Goal: Task Accomplishment & Management: Use online tool/utility

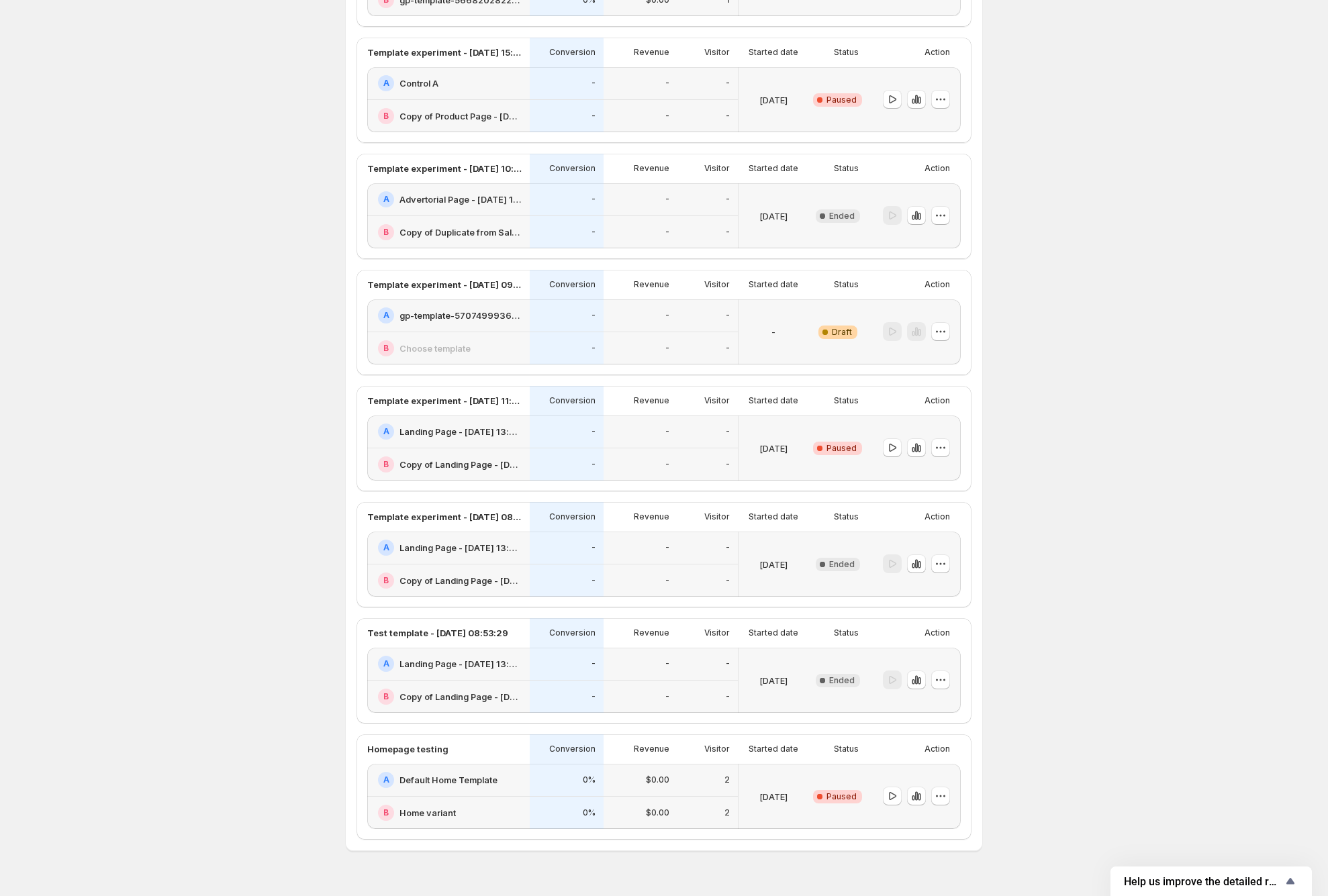
scroll to position [465, 0]
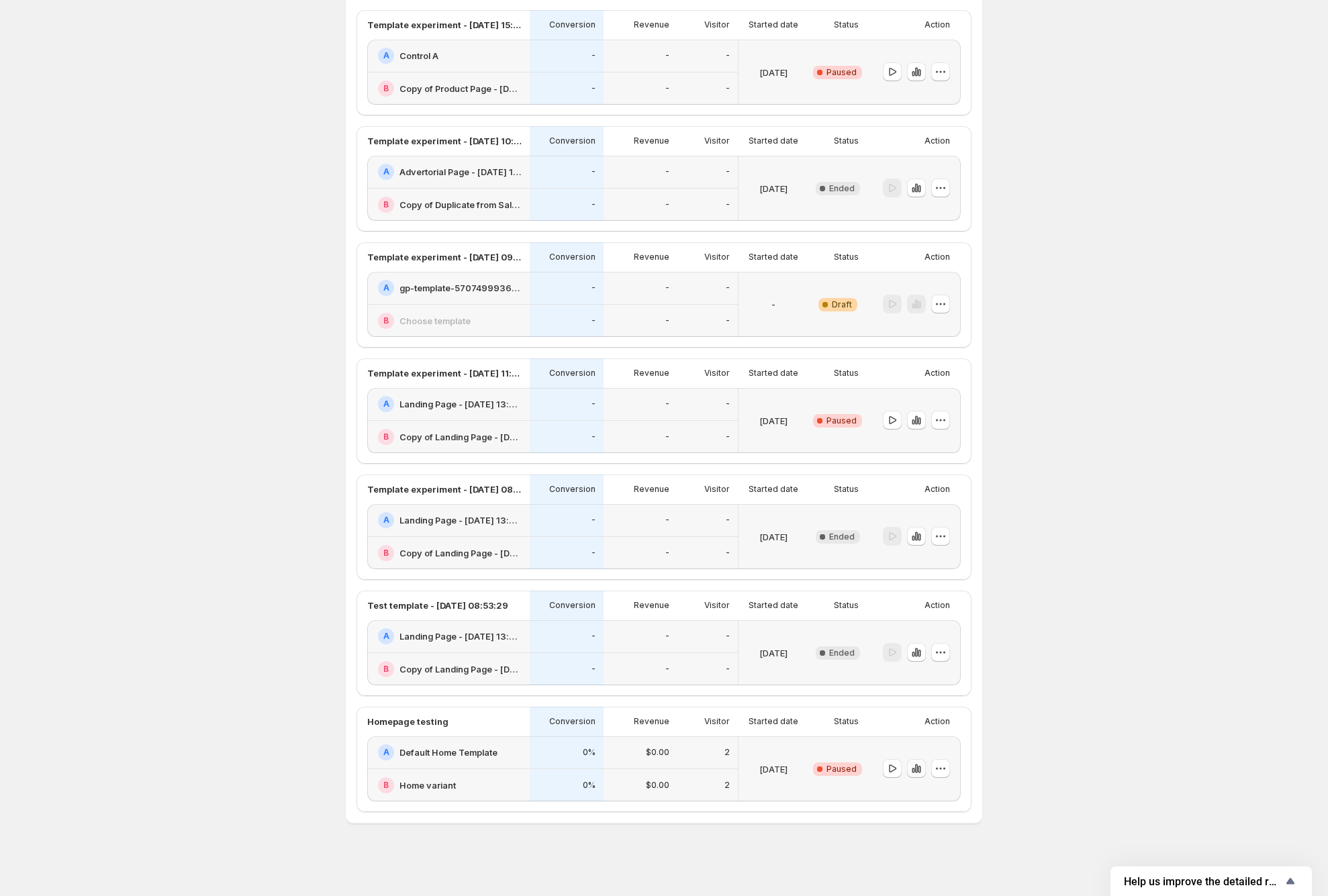
click at [923, 770] on icon "button" at bounding box center [916, 768] width 13 height 13
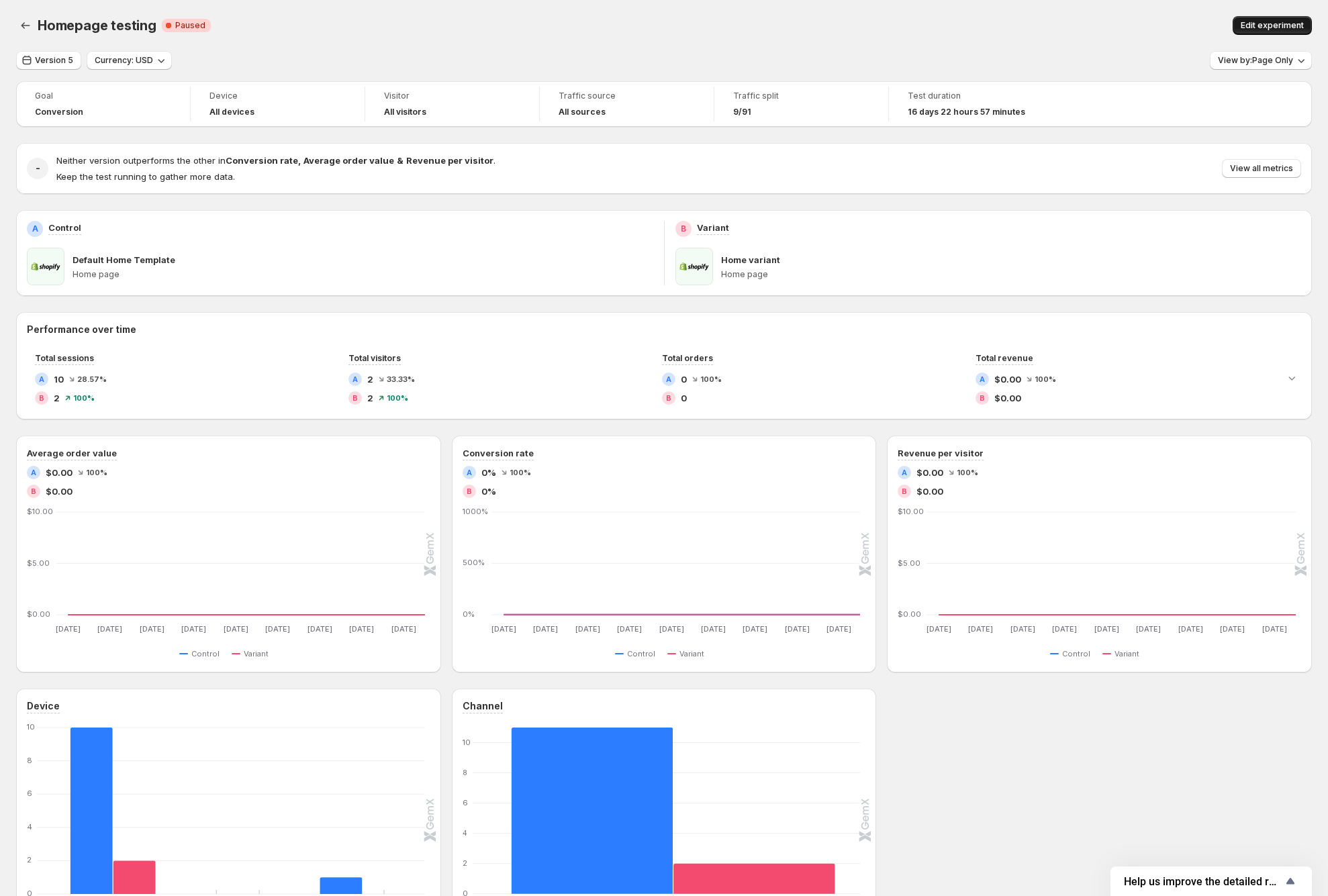
click at [1303, 24] on span "Edit experiment" at bounding box center [1272, 25] width 63 height 11
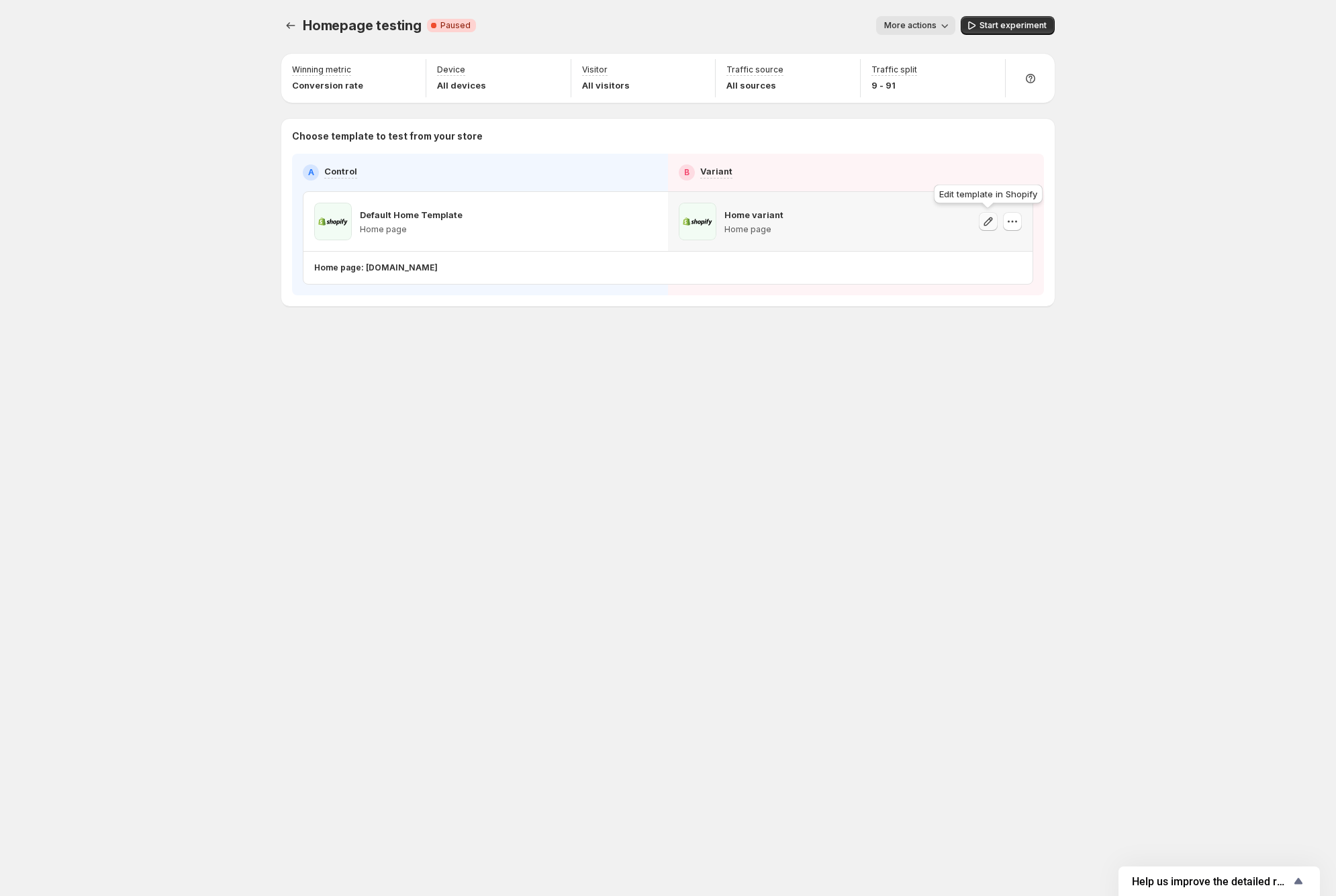
click at [985, 221] on icon "button" at bounding box center [988, 221] width 9 height 9
click at [1014, 226] on icon "button" at bounding box center [1012, 221] width 13 height 13
click at [1014, 226] on icon "button" at bounding box center [1012, 221] width 13 height 13
click at [983, 224] on icon "button" at bounding box center [988, 221] width 13 height 13
click at [438, 268] on p "Home page: [DOMAIN_NAME]" at bounding box center [376, 267] width 123 height 11
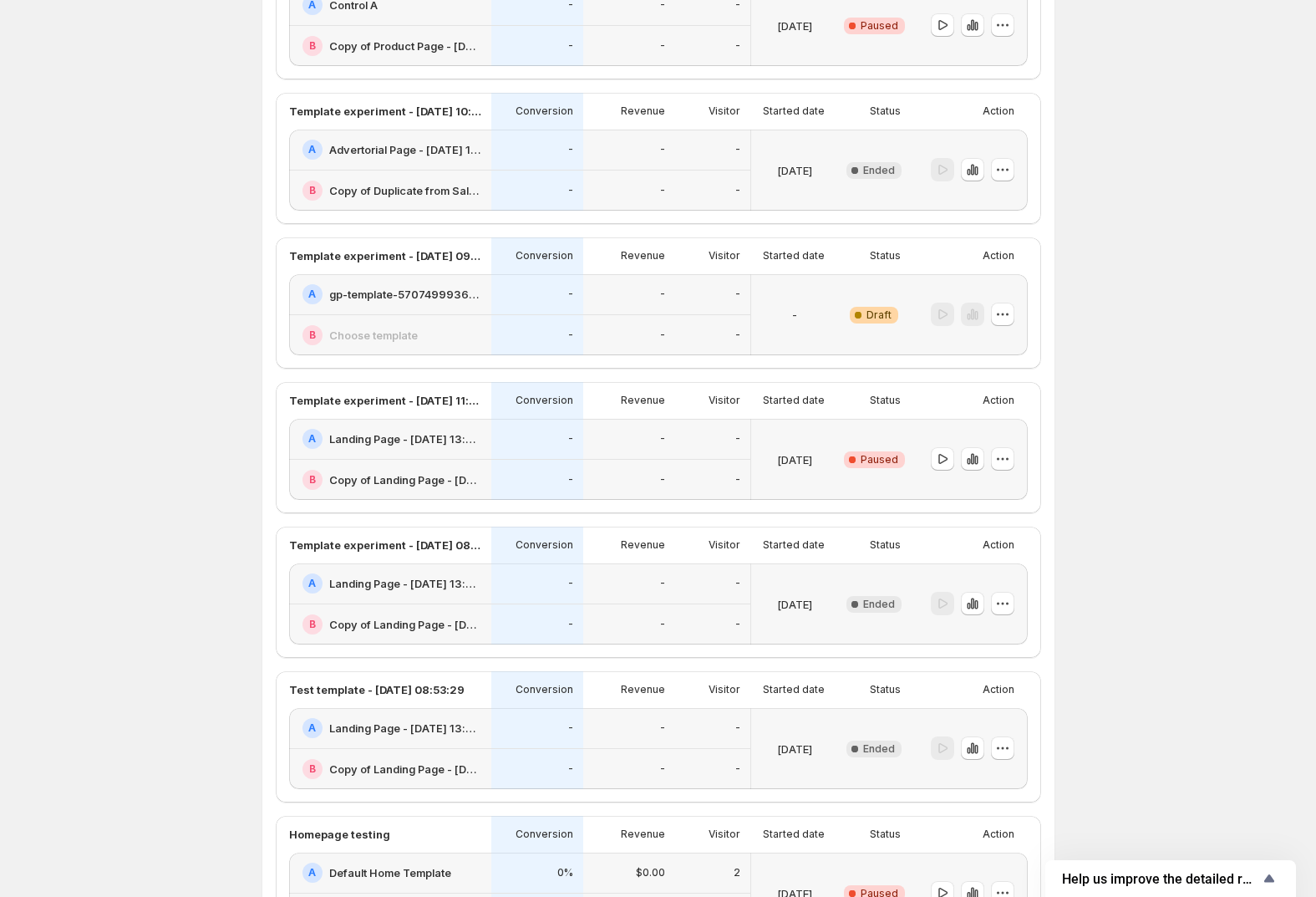
scroll to position [797, 0]
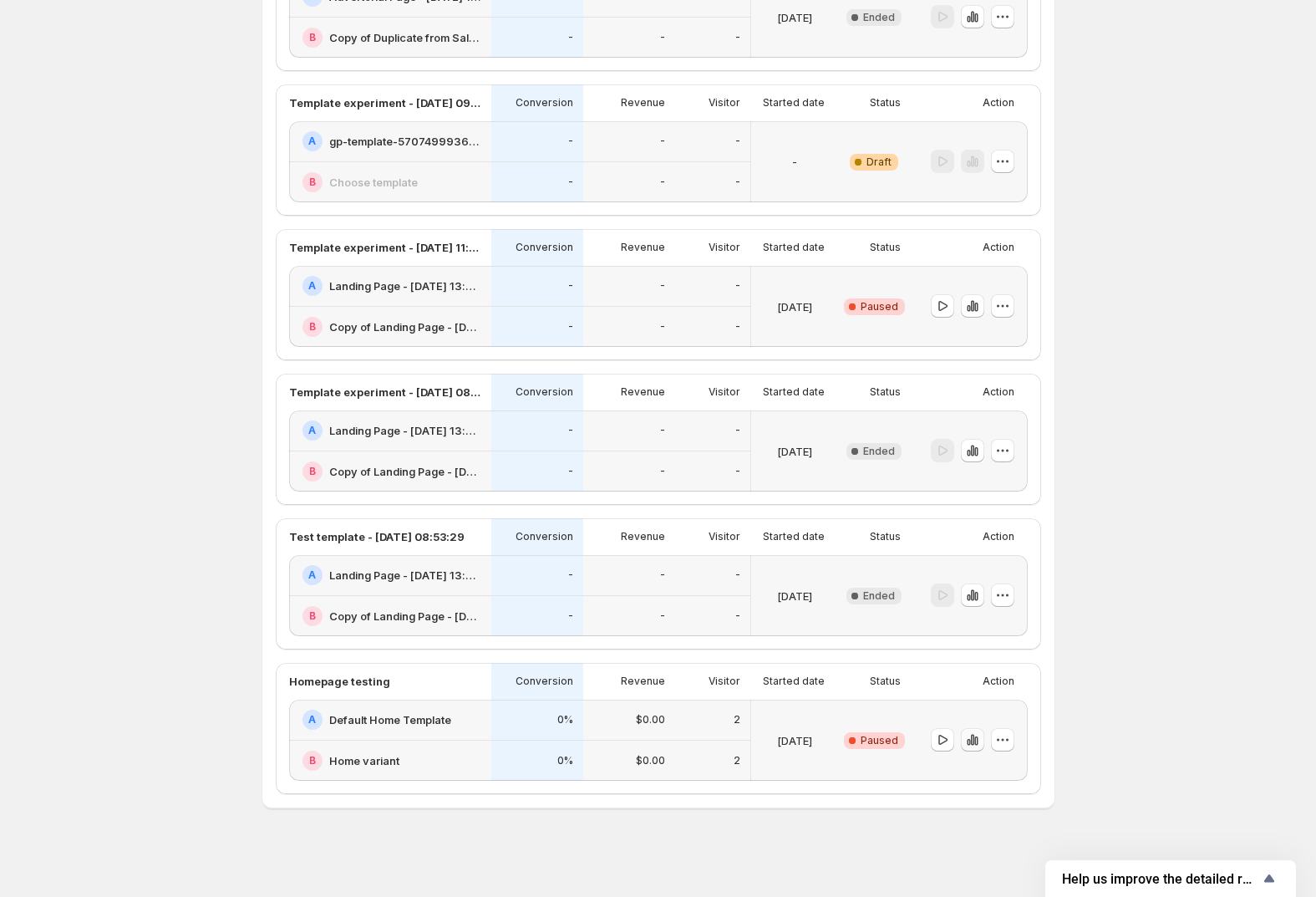
click at [978, 737] on icon "button" at bounding box center [976, 741] width 4 height 9
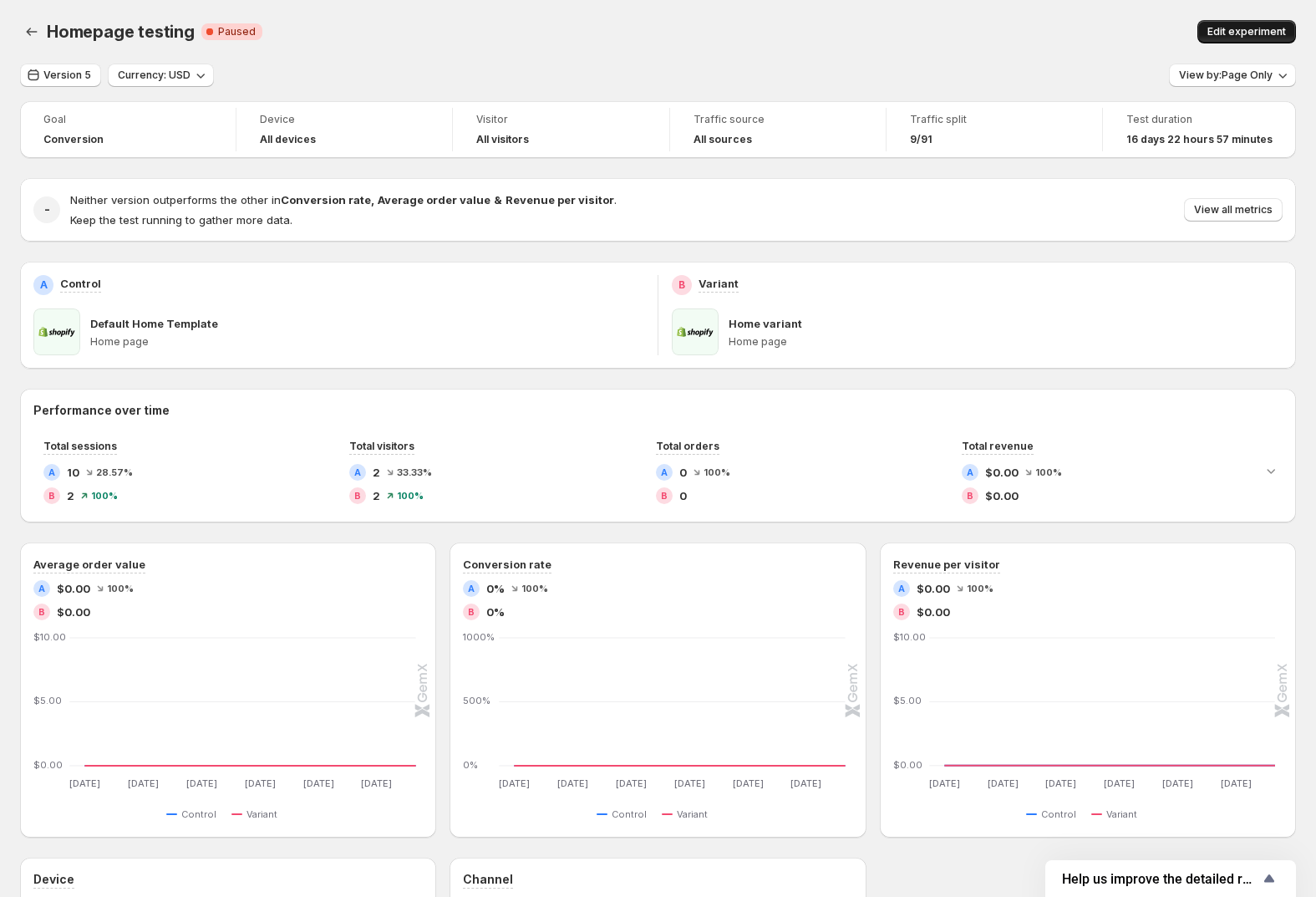
click at [1260, 20] on button "Edit experiment" at bounding box center [1246, 32] width 99 height 24
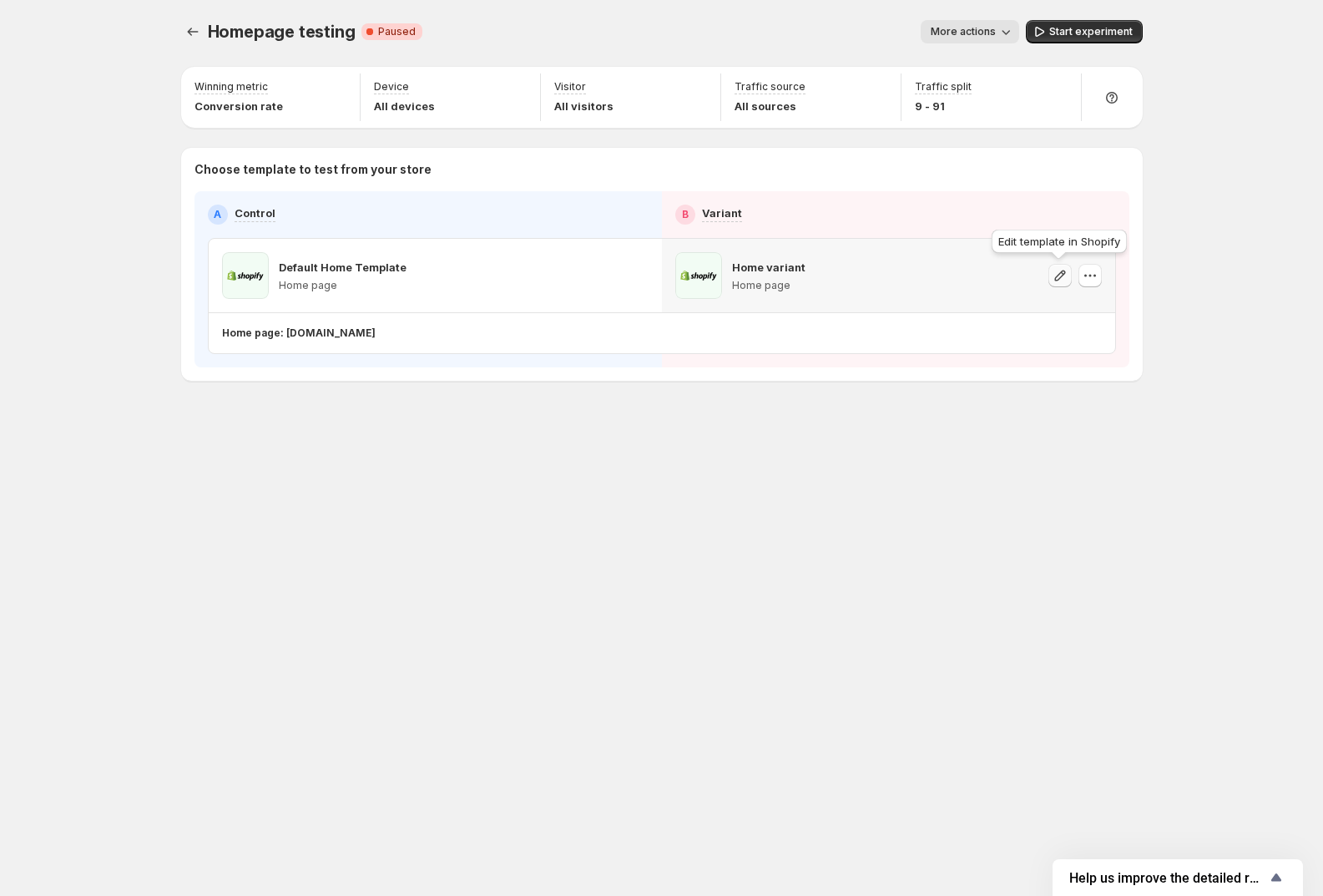
click at [1067, 272] on icon "button" at bounding box center [1060, 275] width 16 height 16
click at [1088, 275] on icon "button" at bounding box center [1090, 275] width 16 height 16
click at [1060, 304] on span "Change template" at bounding box center [1094, 310] width 90 height 14
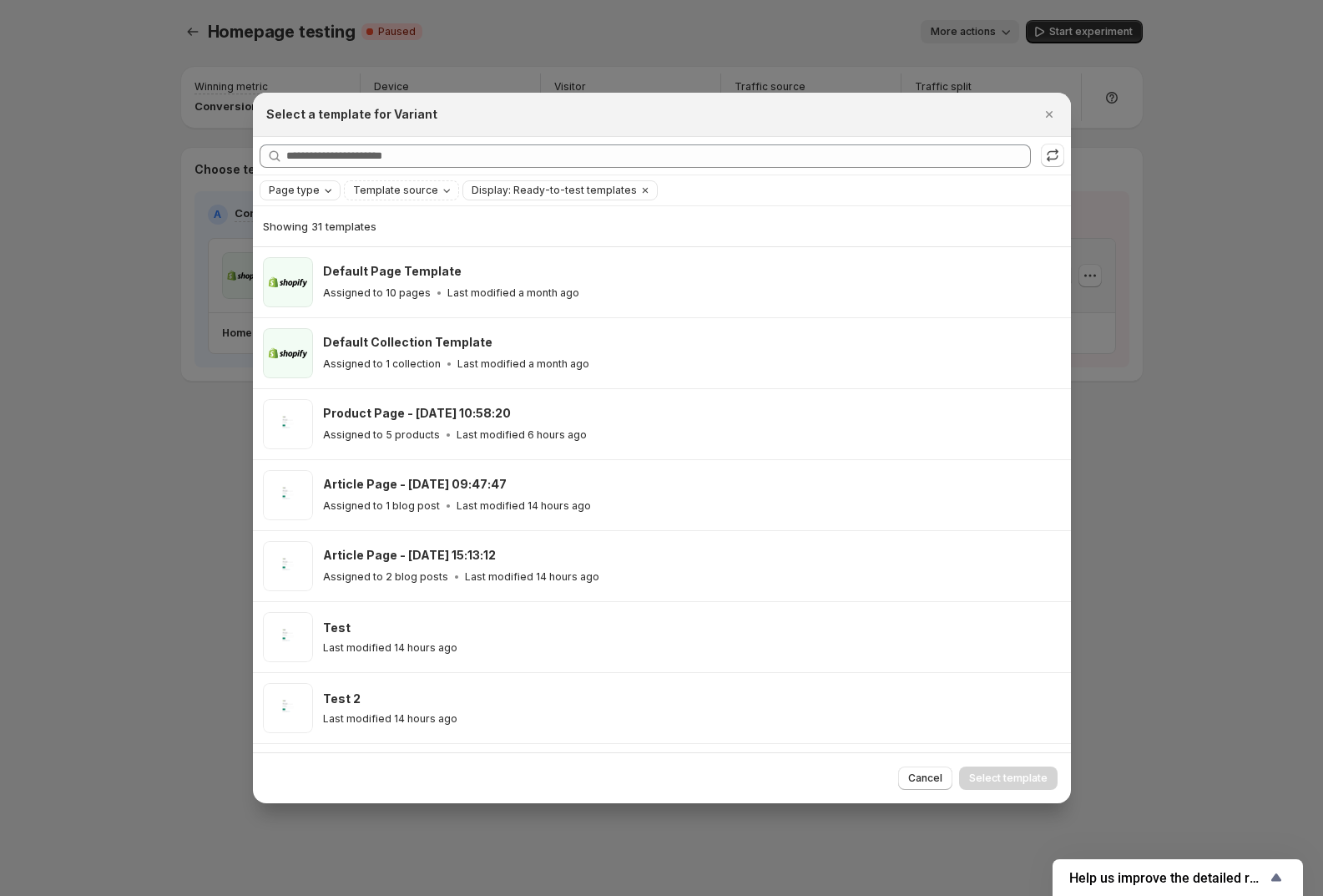
click at [309, 199] on button "Page type" at bounding box center [300, 191] width 79 height 18
click at [415, 194] on span "Template source" at bounding box center [396, 190] width 85 height 14
click at [404, 229] on span "Shopify" at bounding box center [391, 223] width 39 height 14
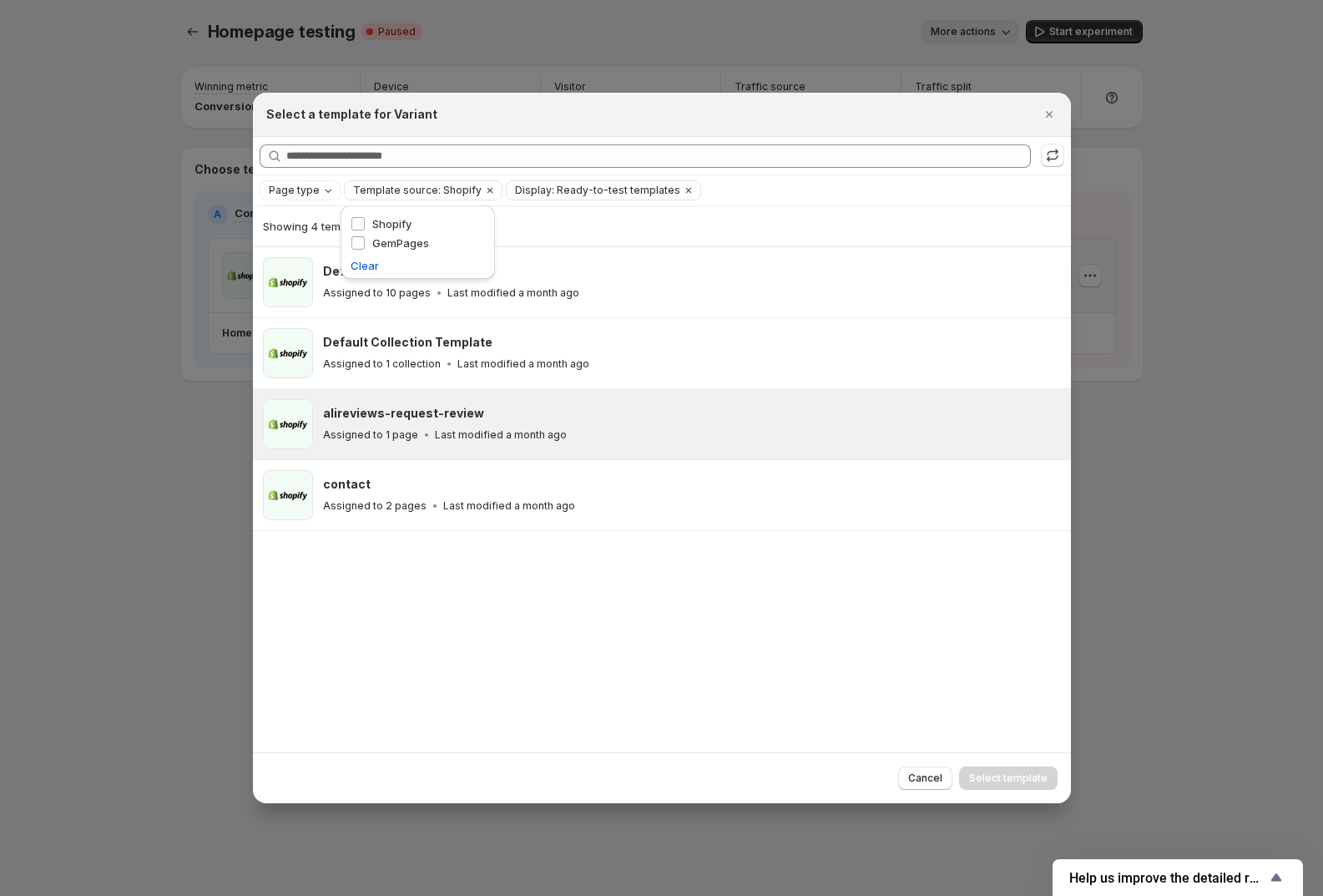
click at [456, 430] on p "Last modified a month ago" at bounding box center [501, 434] width 132 height 14
click at [1023, 774] on span "Select template" at bounding box center [1008, 778] width 79 height 14
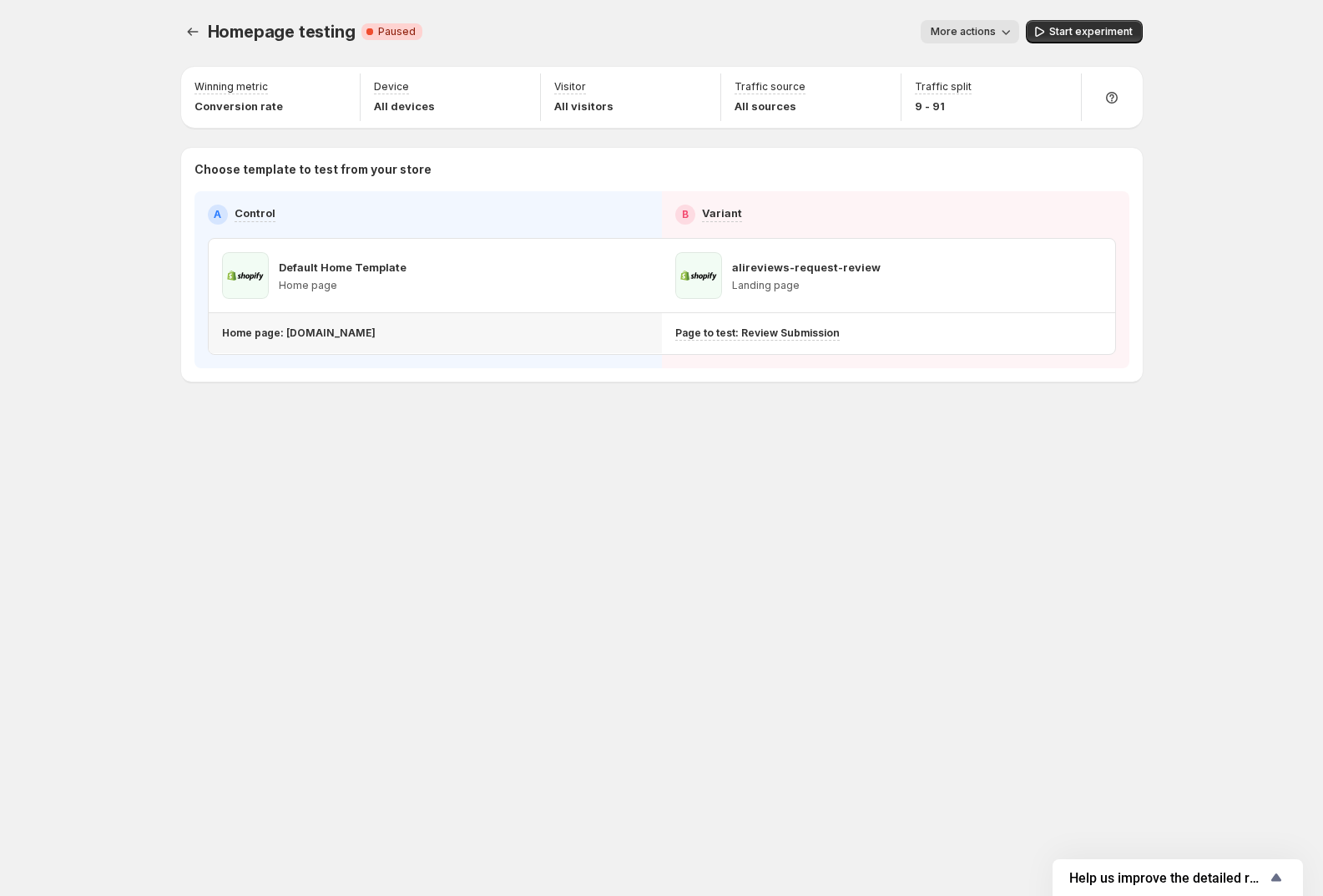
click at [249, 335] on p "Home page: [DOMAIN_NAME]" at bounding box center [299, 332] width 154 height 14
click at [350, 330] on p "Home page: [DOMAIN_NAME]" at bounding box center [299, 332] width 154 height 14
click at [1050, 334] on div "Change page to test" at bounding box center [1041, 334] width 121 height 23
click at [1064, 271] on icon "button" at bounding box center [1060, 275] width 11 height 11
click at [1082, 279] on icon "button" at bounding box center [1090, 275] width 16 height 16
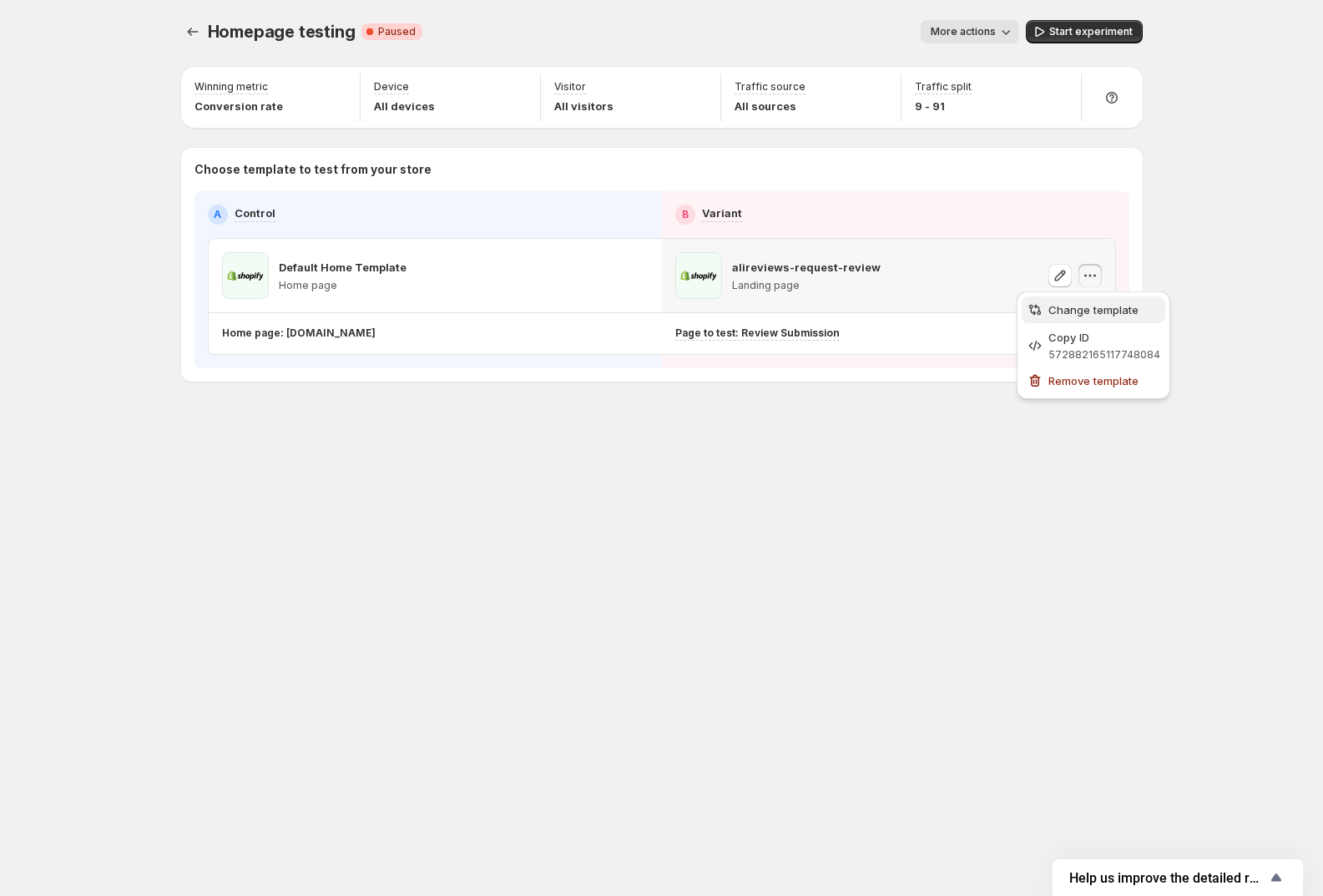
click at [1071, 306] on span "Change template" at bounding box center [1094, 310] width 90 height 14
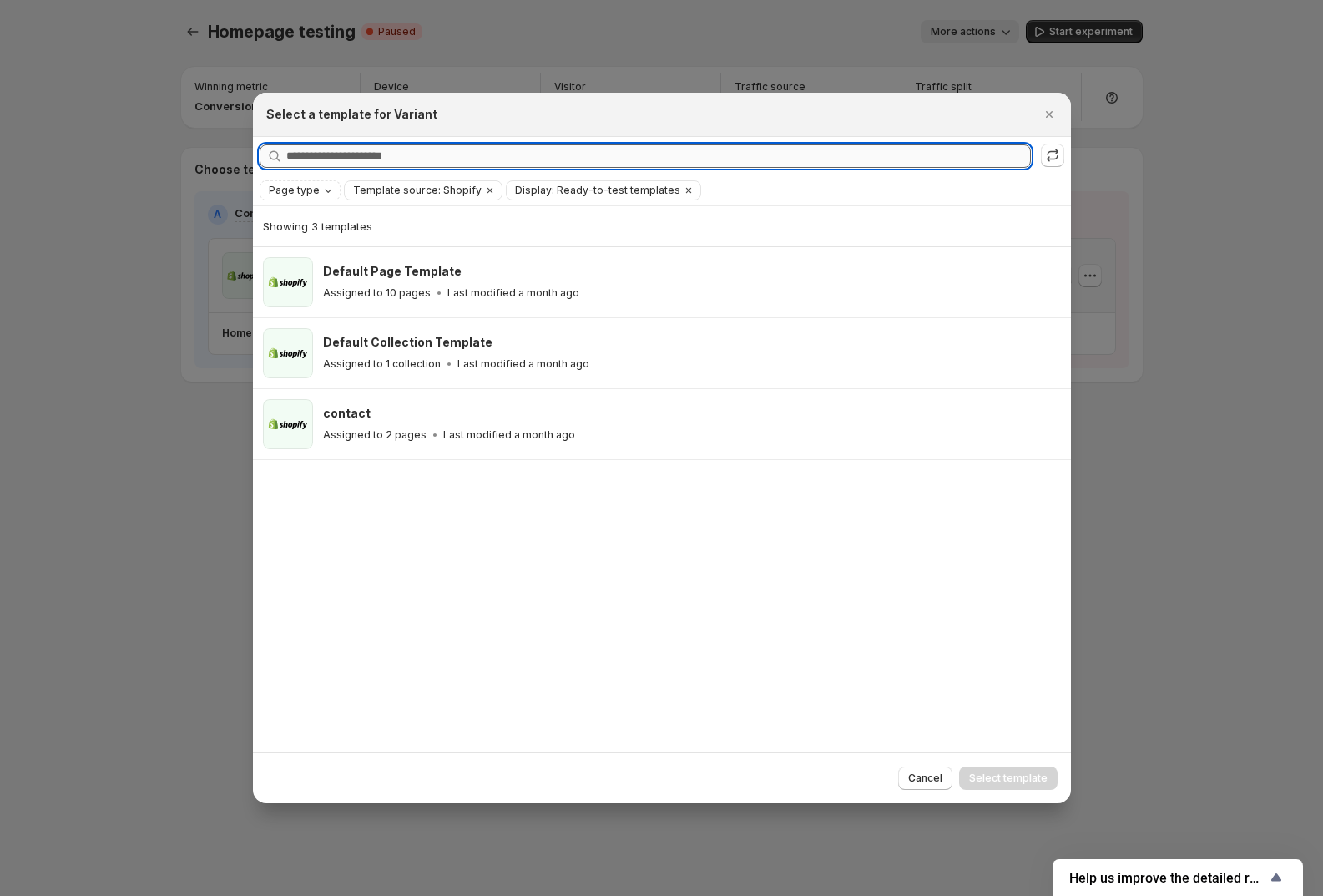
click at [392, 155] on input "Searching all templates" at bounding box center [658, 156] width 745 height 23
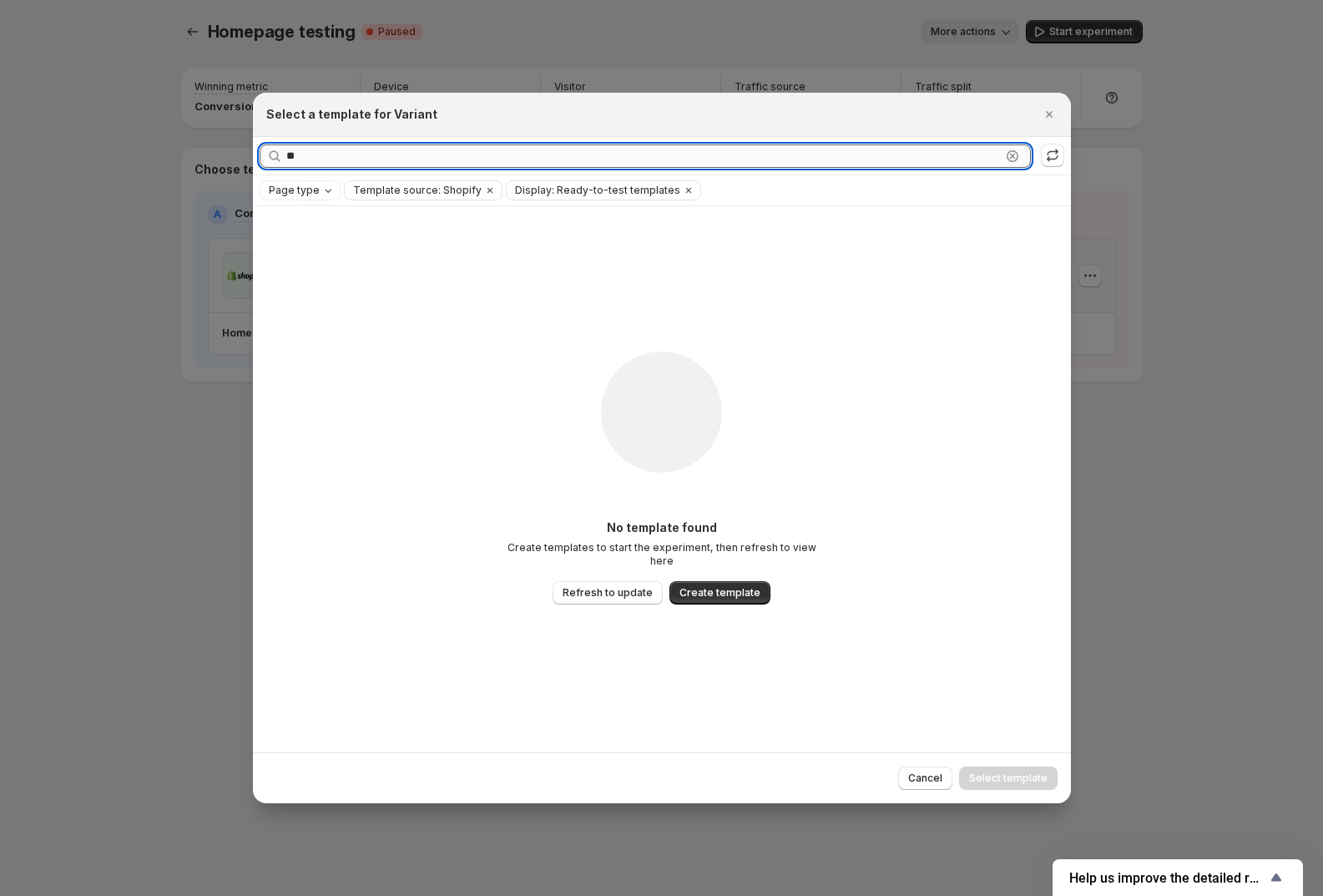
type input "*"
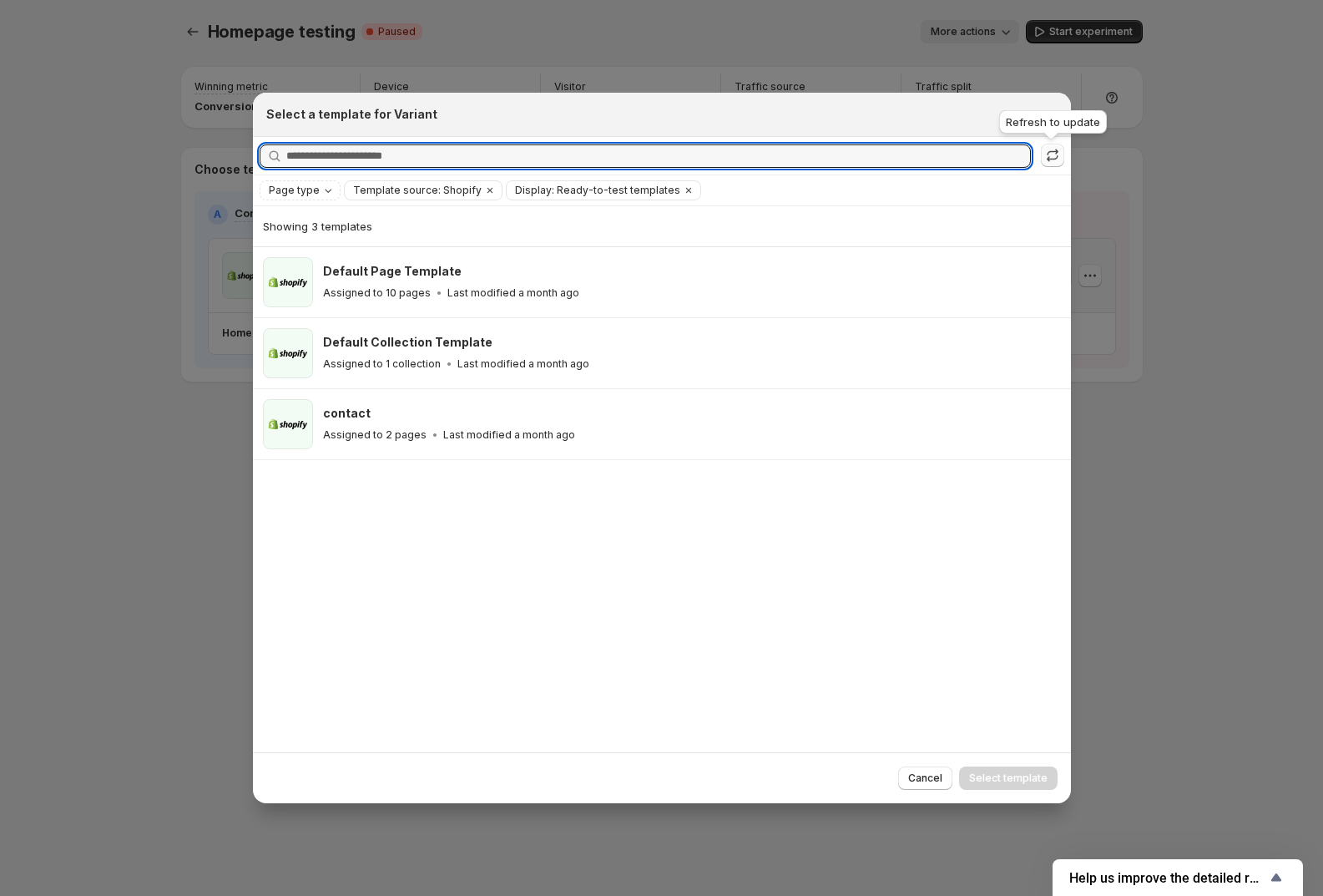
click at [1052, 151] on icon ":r3l:" at bounding box center [1053, 155] width 16 height 16
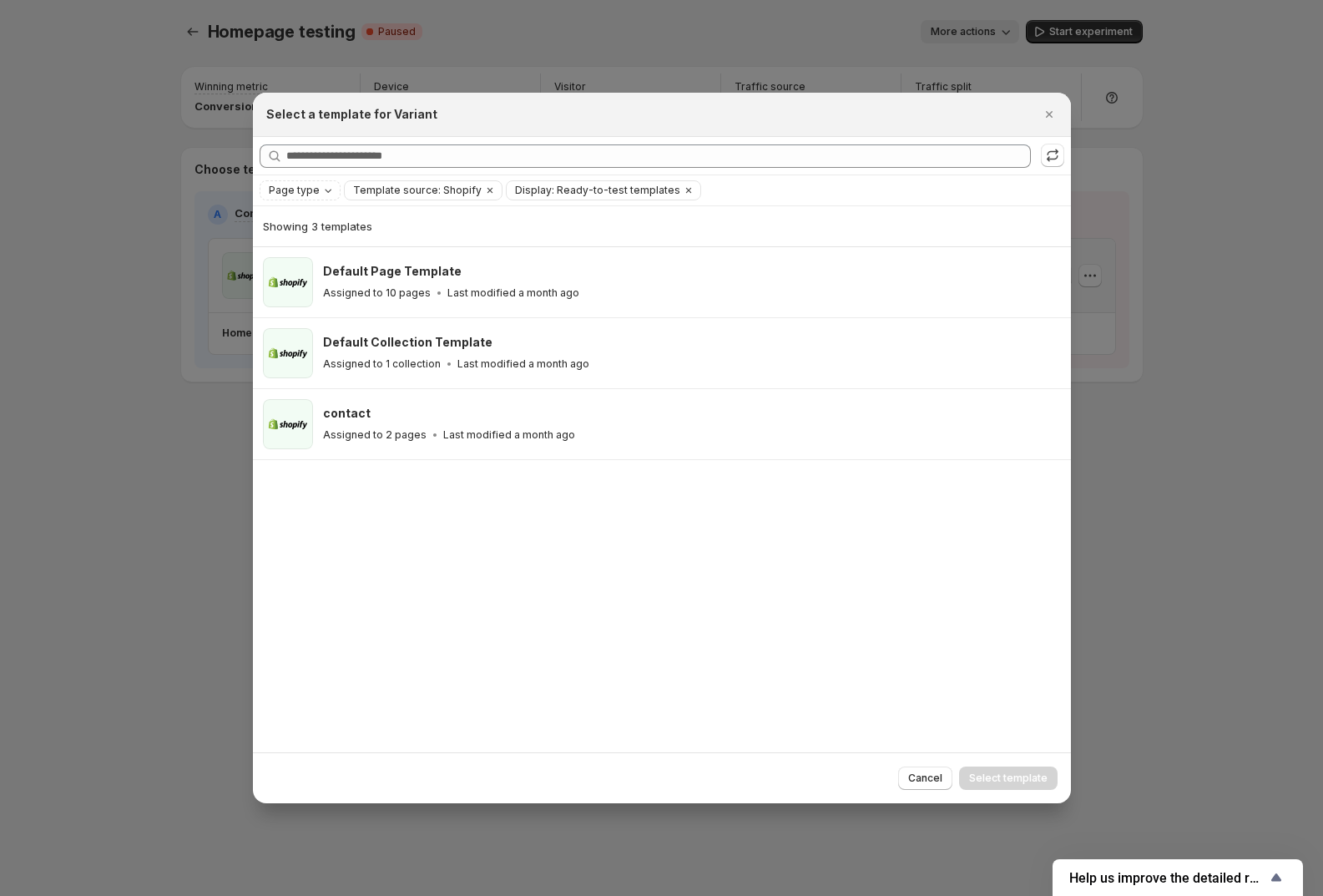
click at [682, 192] on icon "Clear" at bounding box center [688, 190] width 14 height 14
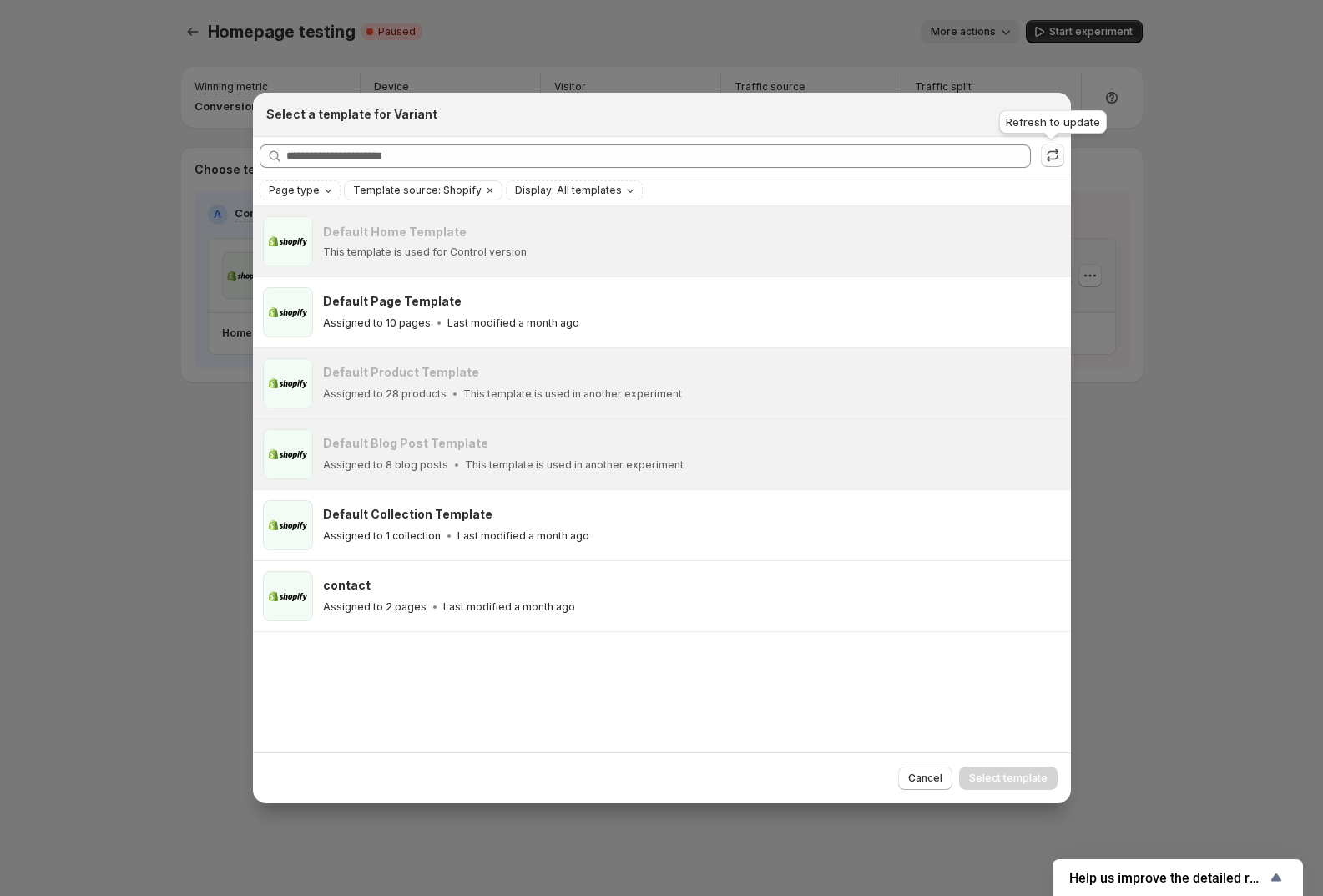
click at [1057, 163] on icon ":r3l:" at bounding box center [1053, 155] width 16 height 16
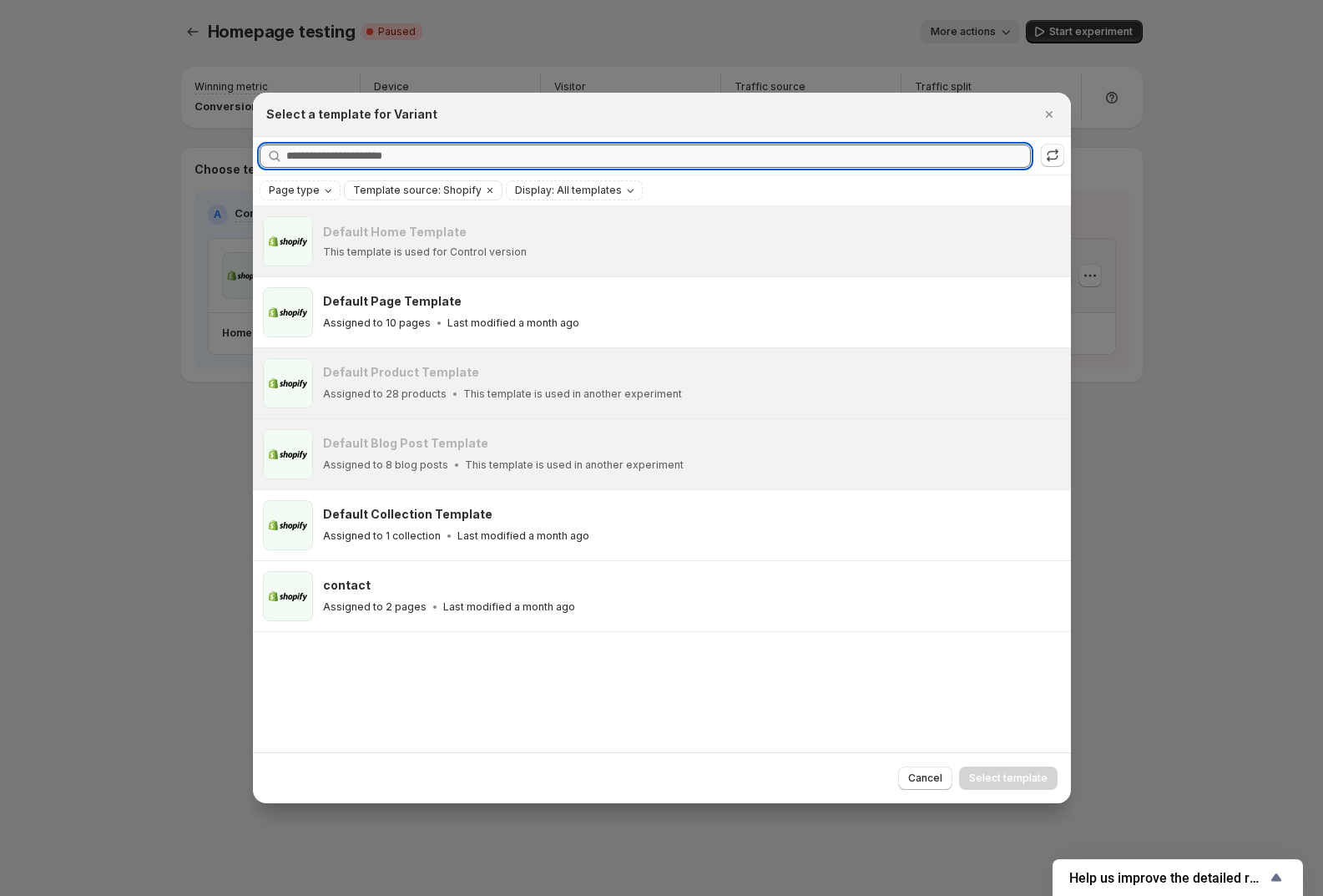
click at [441, 154] on input "Searching all templates" at bounding box center [658, 156] width 745 height 23
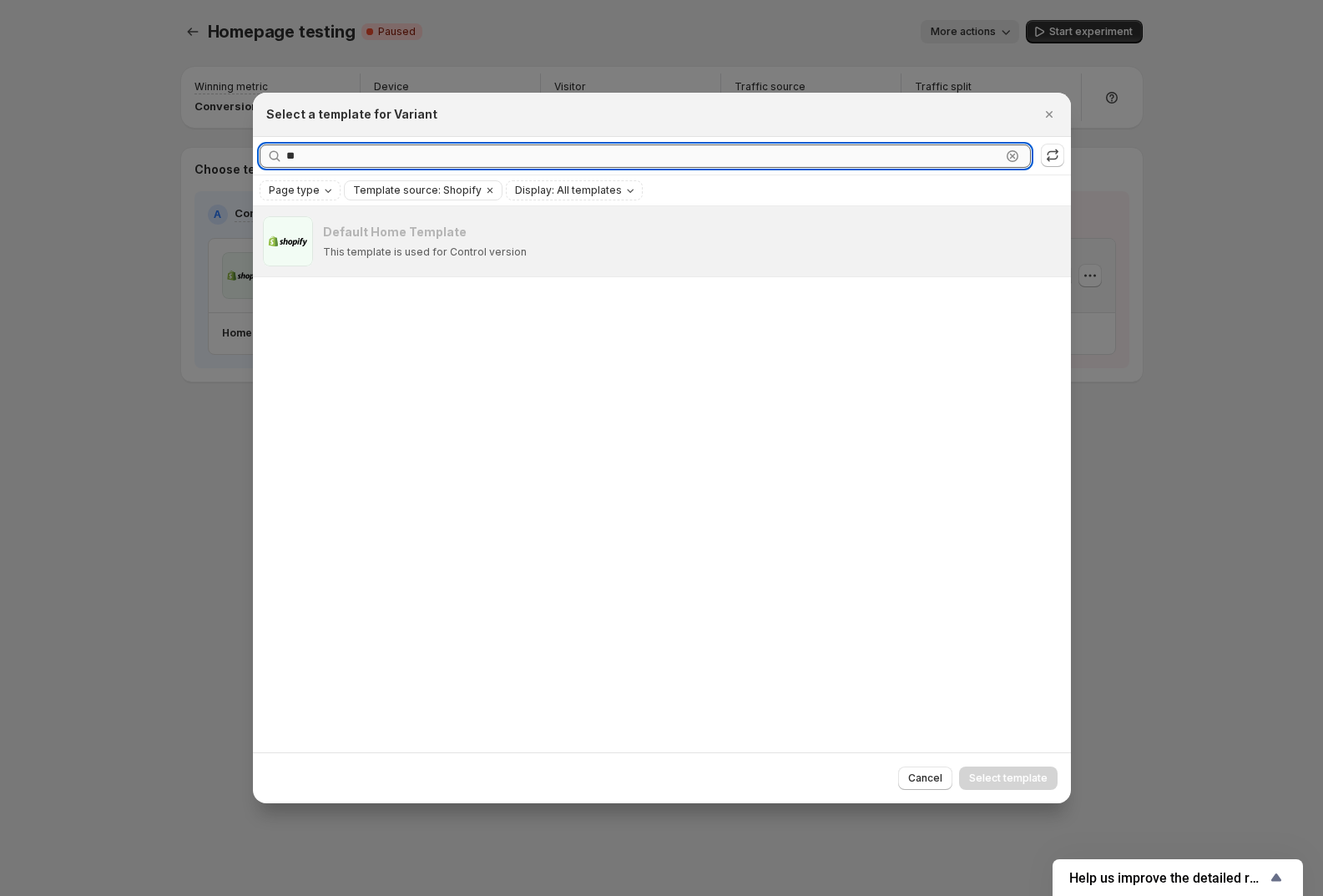
type input "*"
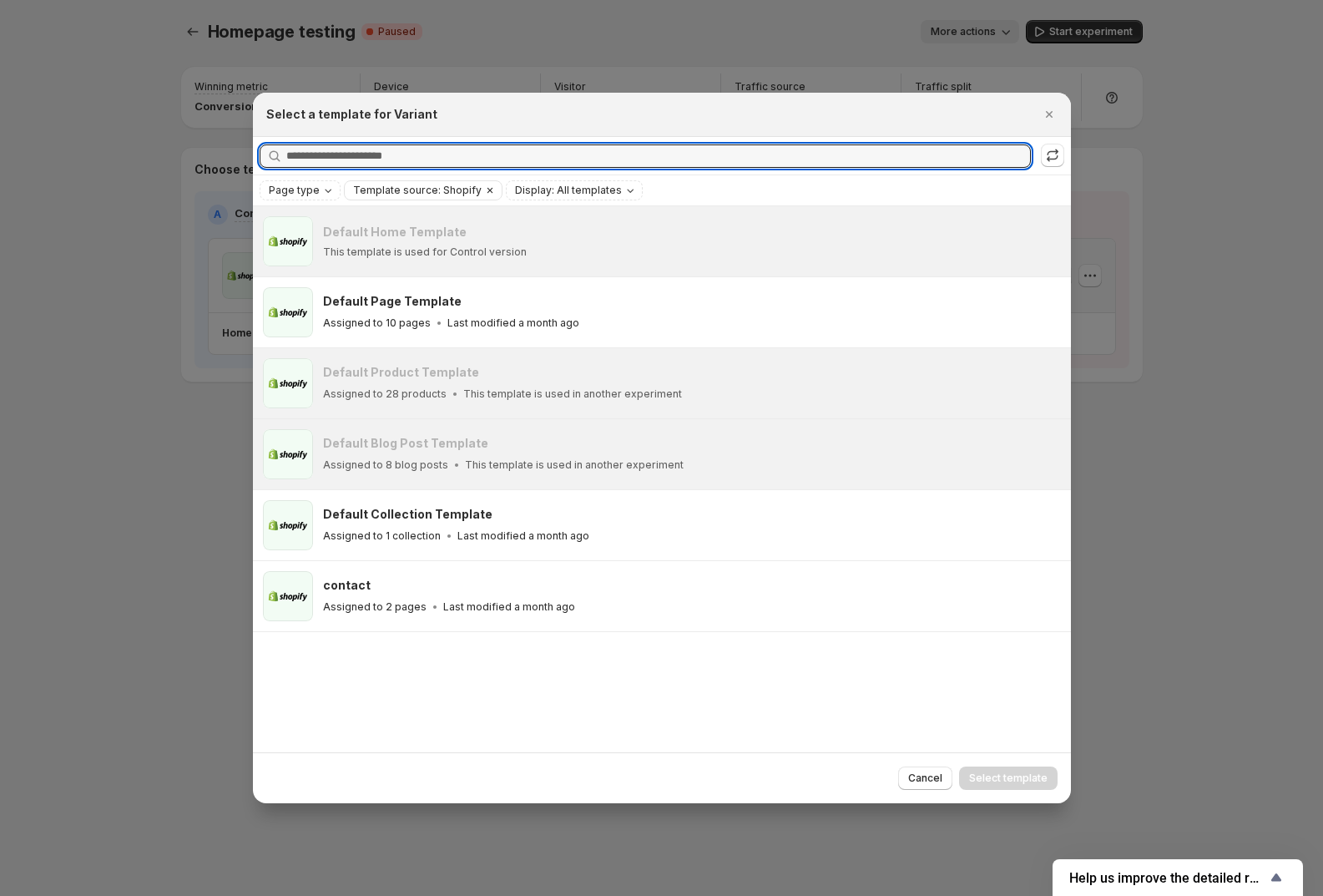
click at [483, 193] on icon "Clear" at bounding box center [489, 190] width 14 height 14
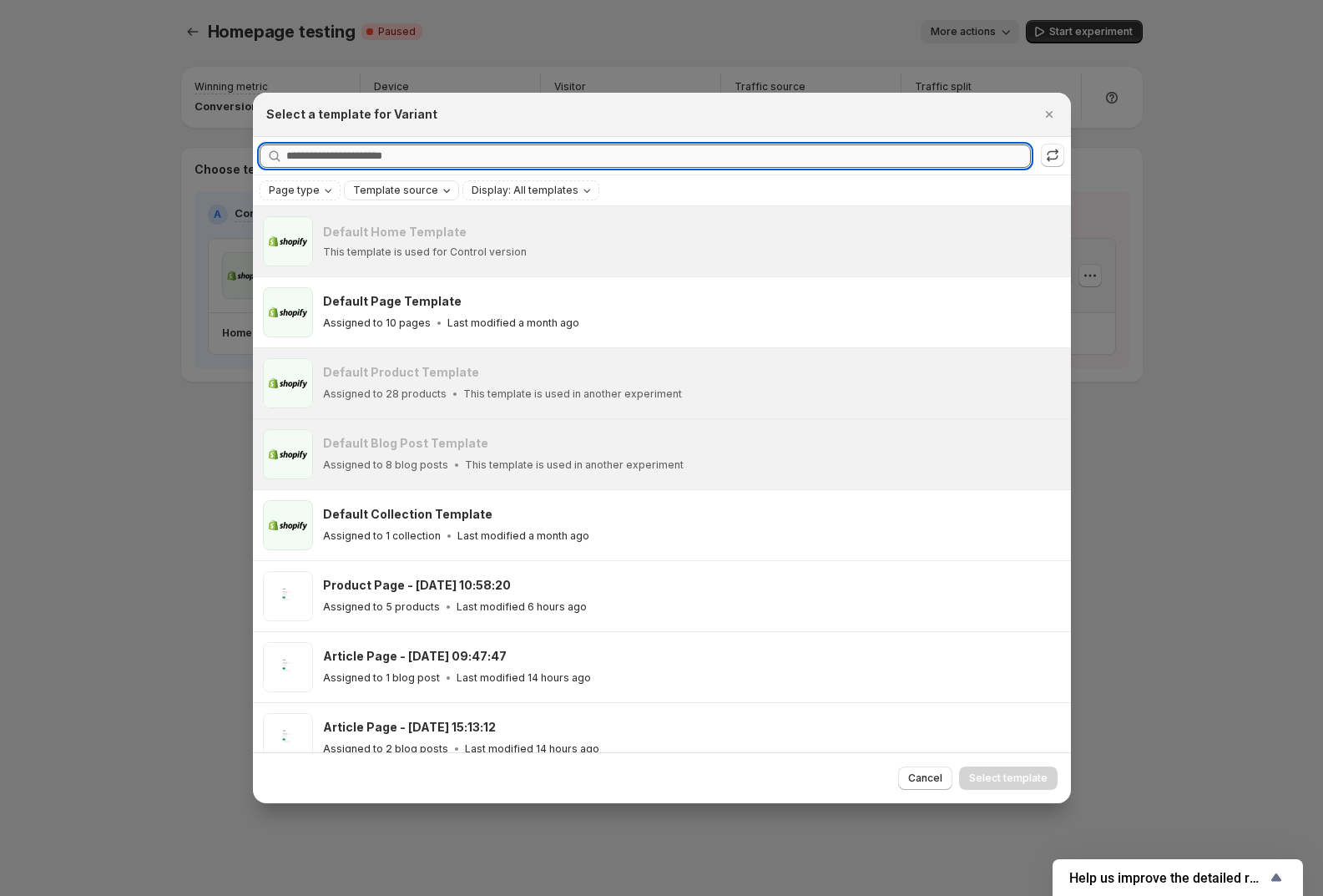
click at [415, 152] on input "Searching all templates" at bounding box center [658, 156] width 745 height 23
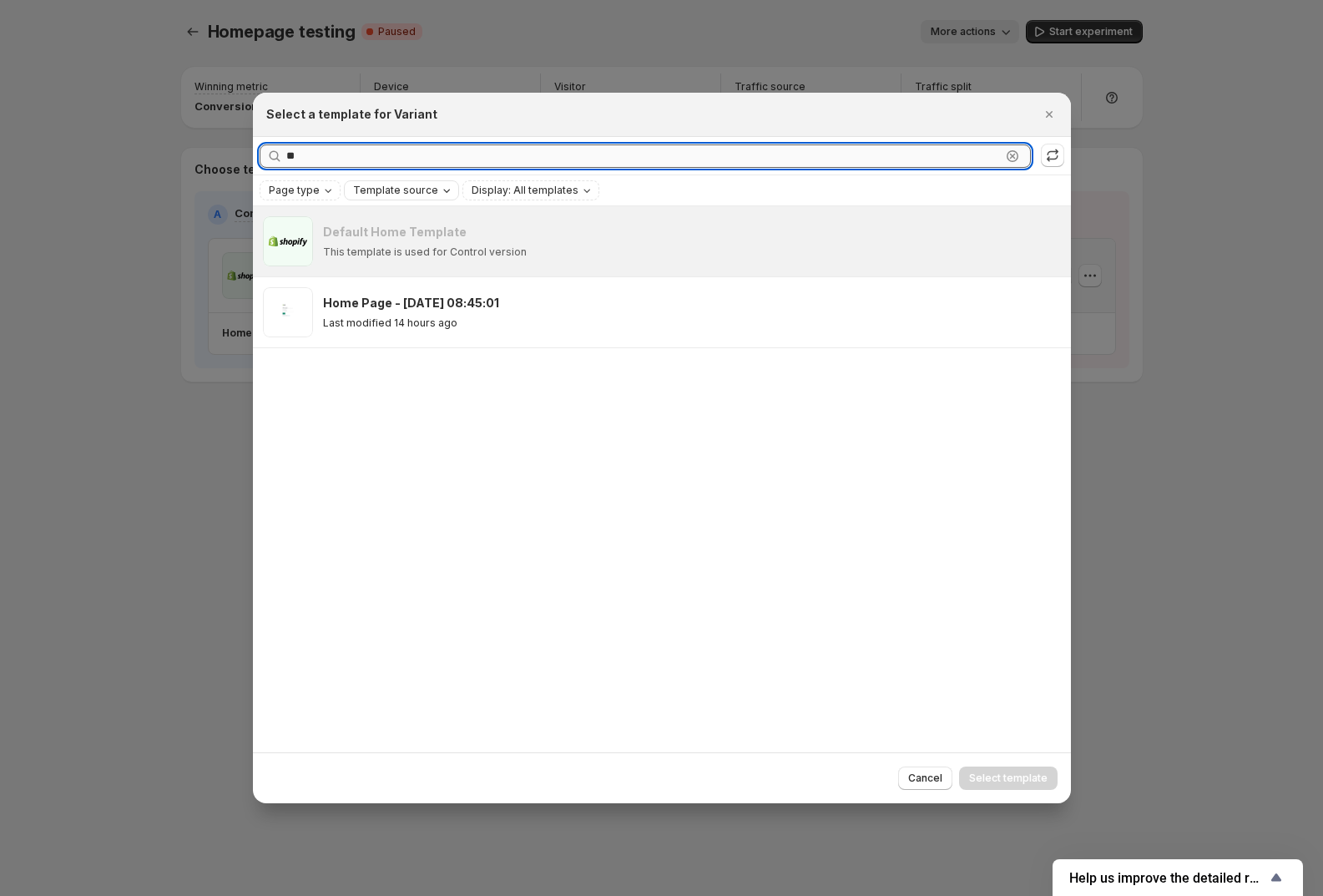
type input "*"
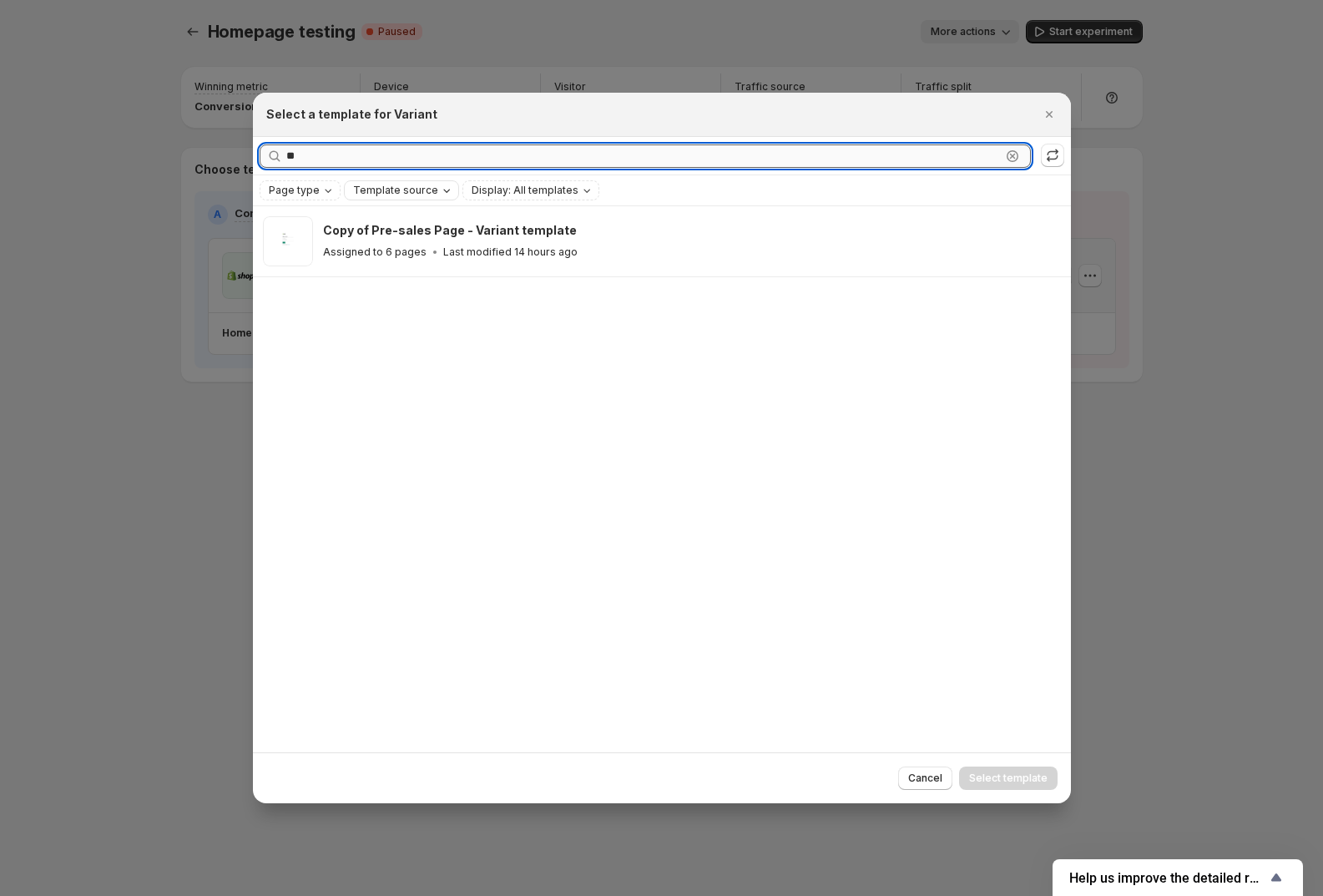
type input "*"
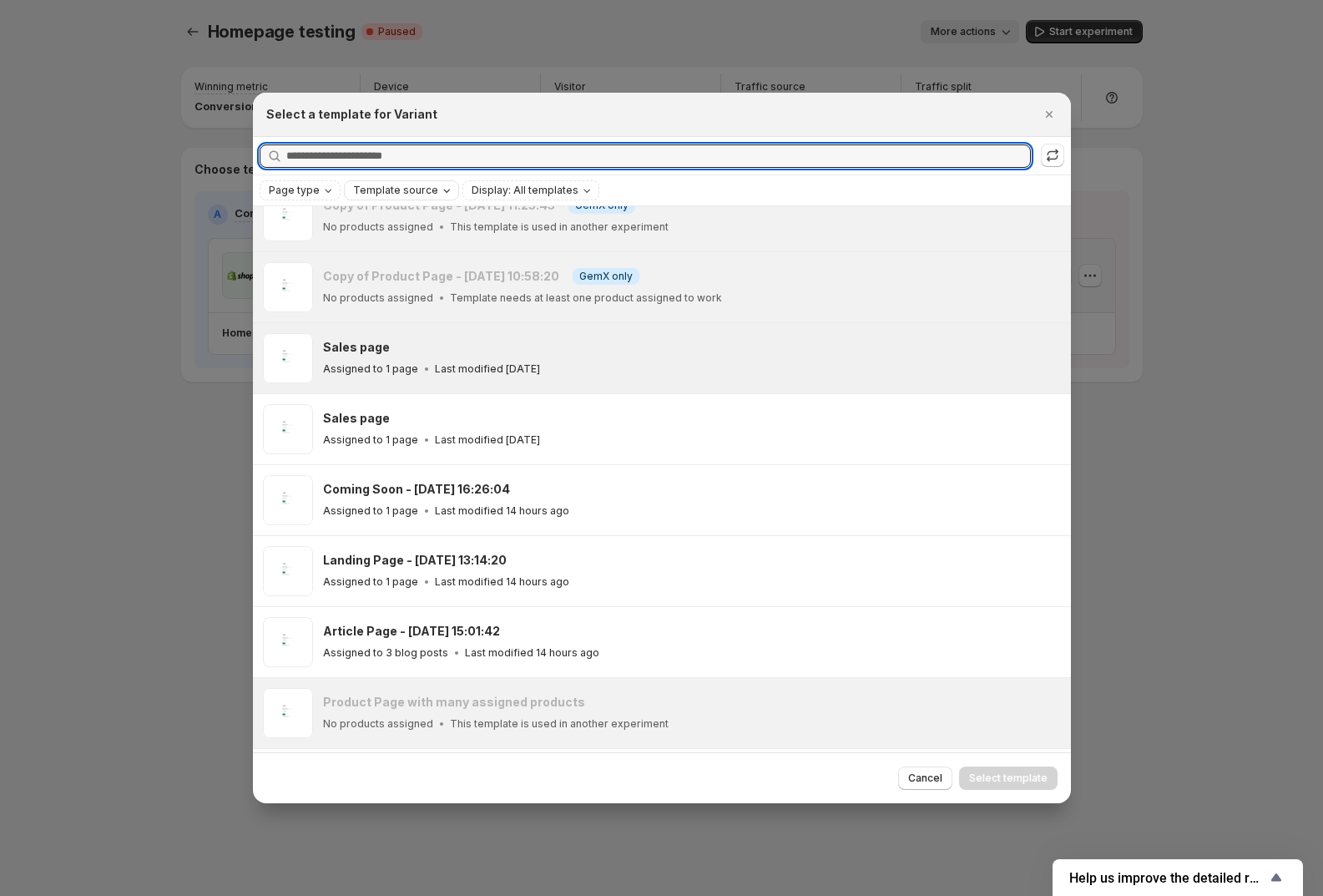
scroll to position [2645, 0]
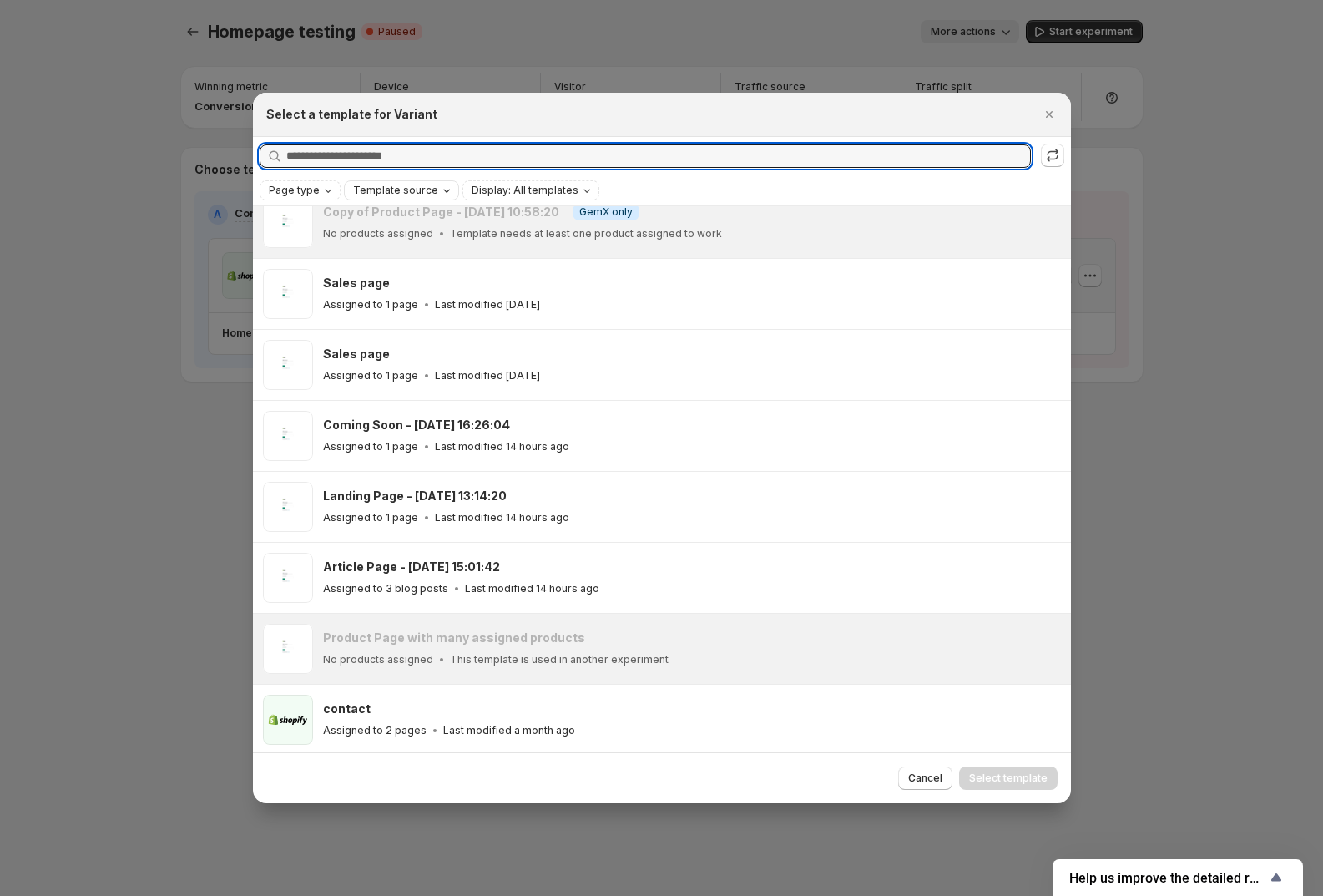
click at [491, 849] on div at bounding box center [661, 448] width 1323 height 896
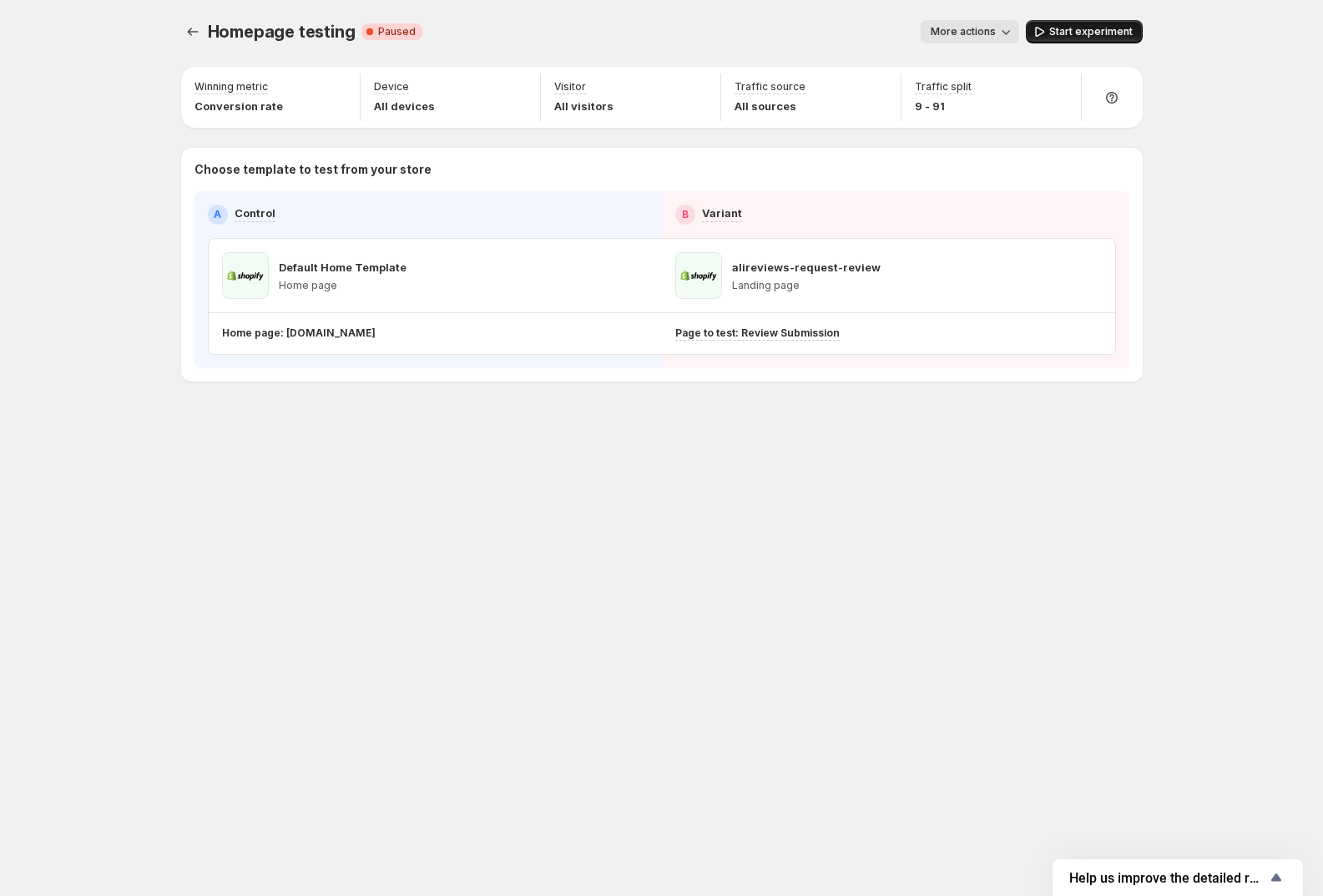
click at [1081, 28] on span "Start experiment" at bounding box center [1091, 32] width 83 height 14
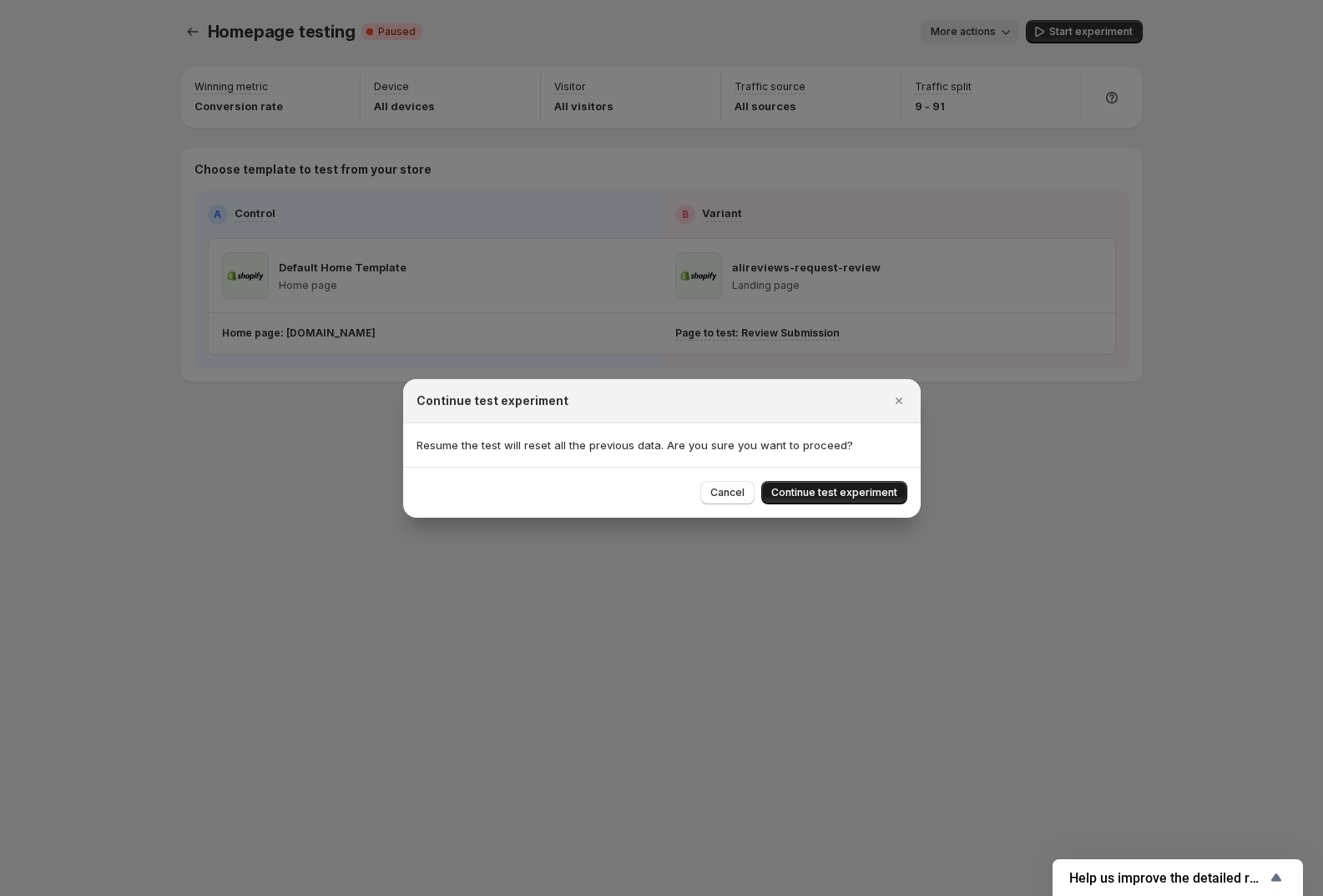
click at [840, 492] on span "Continue test experiment" at bounding box center [834, 492] width 126 height 14
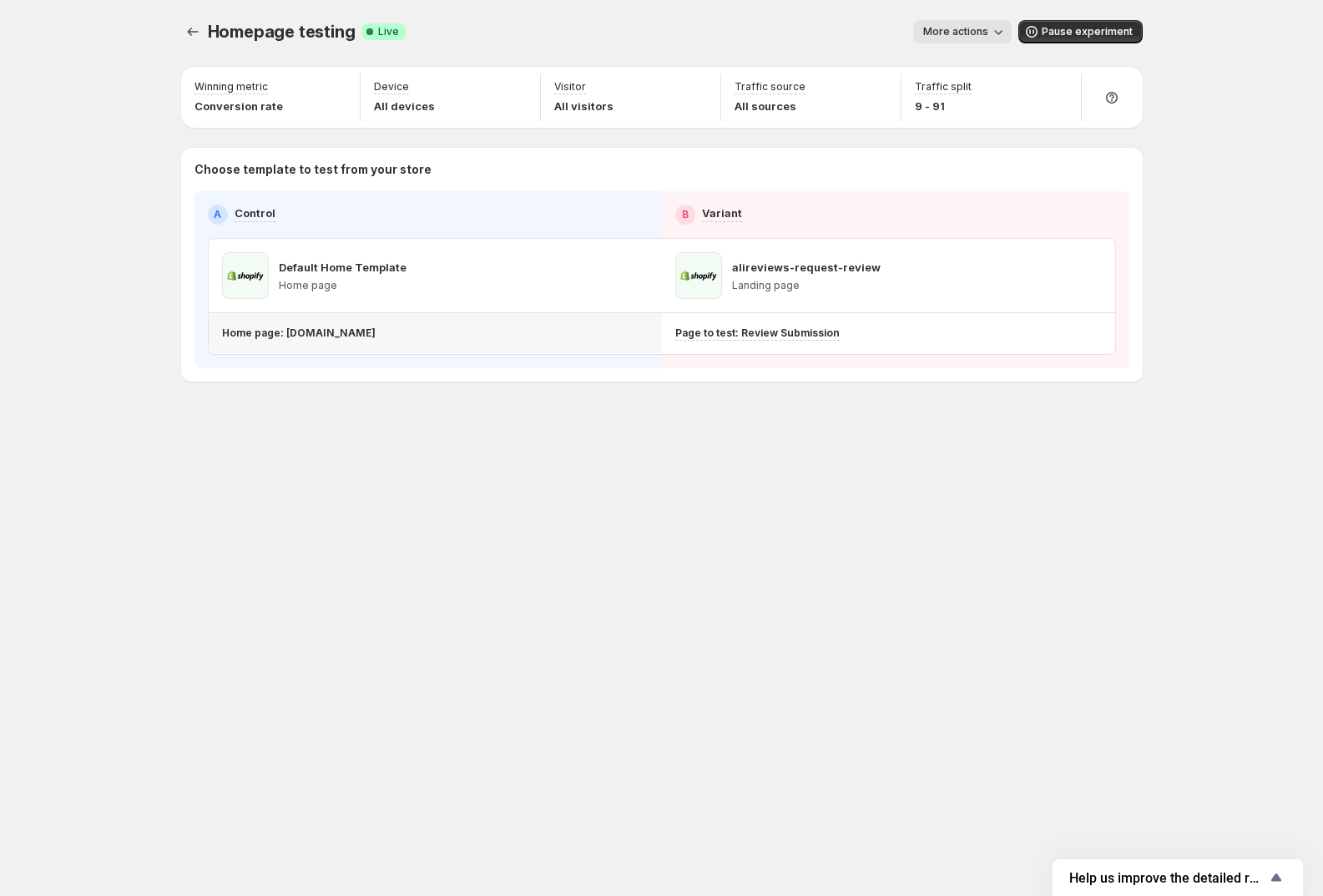
click at [376, 337] on p "Home page: [DOMAIN_NAME]" at bounding box center [299, 332] width 154 height 14
click at [647, 271] on button "button" at bounding box center [637, 275] width 23 height 23
click at [1062, 277] on icon "button" at bounding box center [1060, 275] width 16 height 16
click at [1096, 266] on button "button" at bounding box center [1091, 275] width 23 height 23
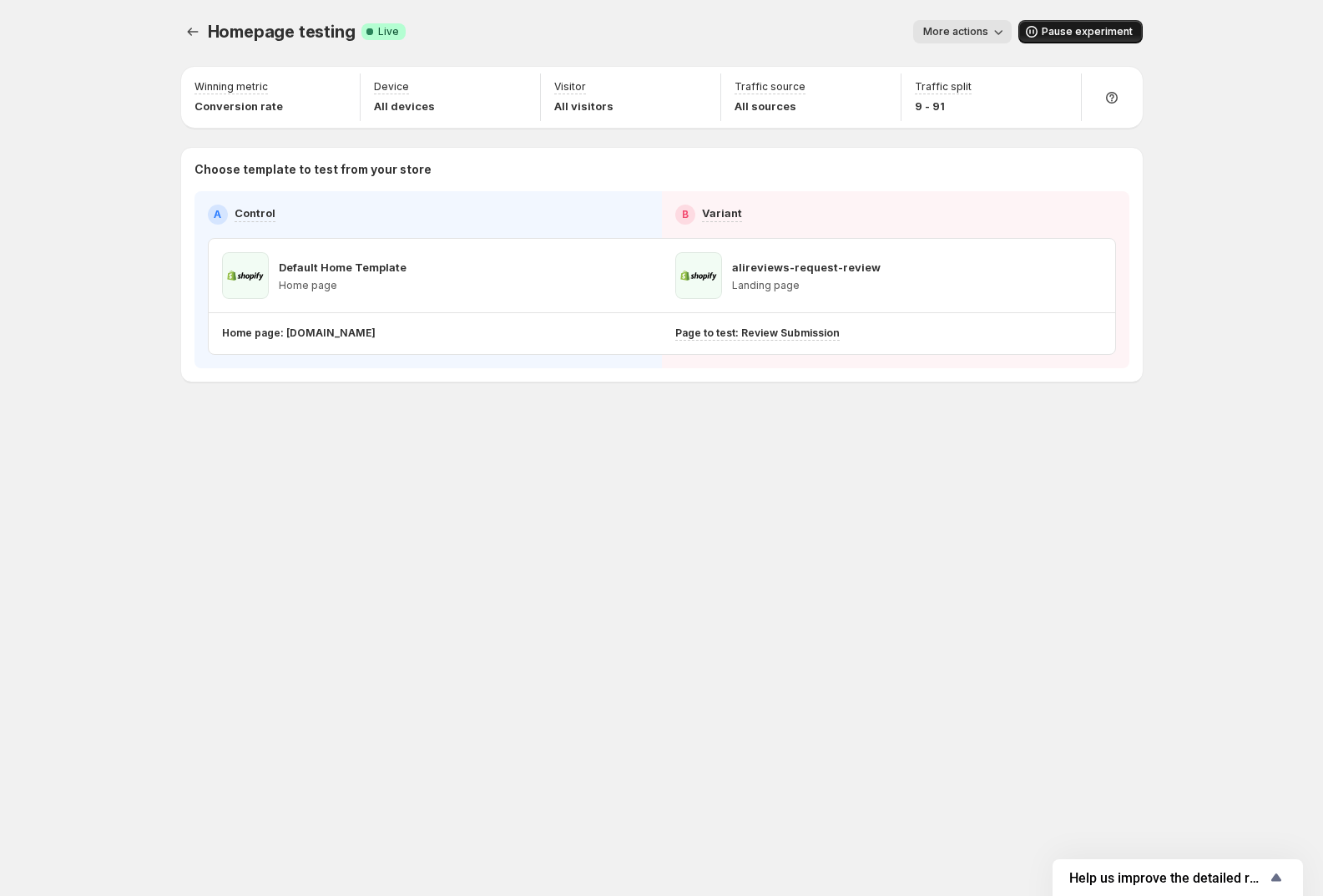
click at [1097, 32] on span "Pause experiment" at bounding box center [1087, 32] width 91 height 14
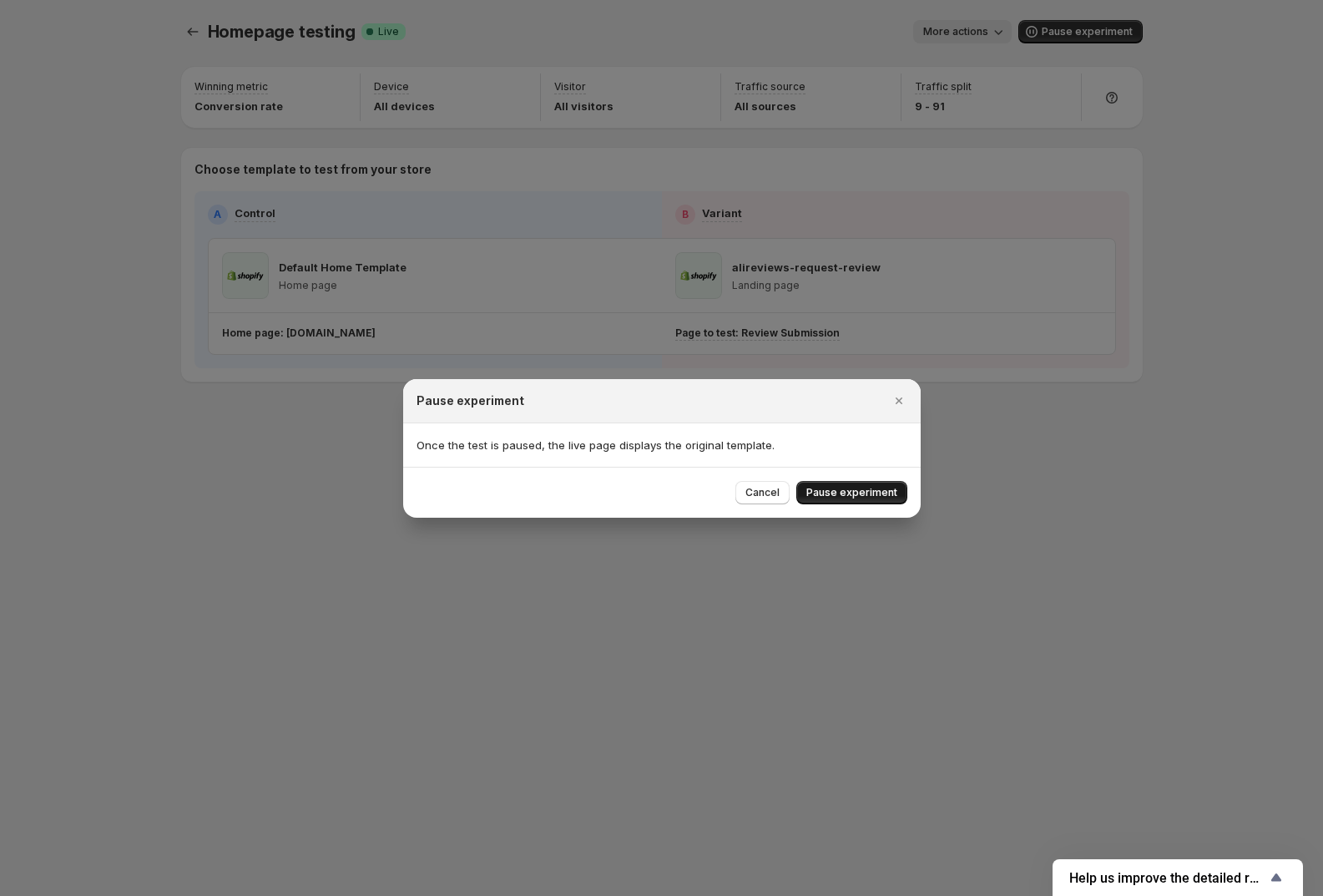
click at [875, 500] on button "Pause experiment" at bounding box center [852, 493] width 111 height 23
click at [1105, 638] on div at bounding box center [661, 448] width 1323 height 896
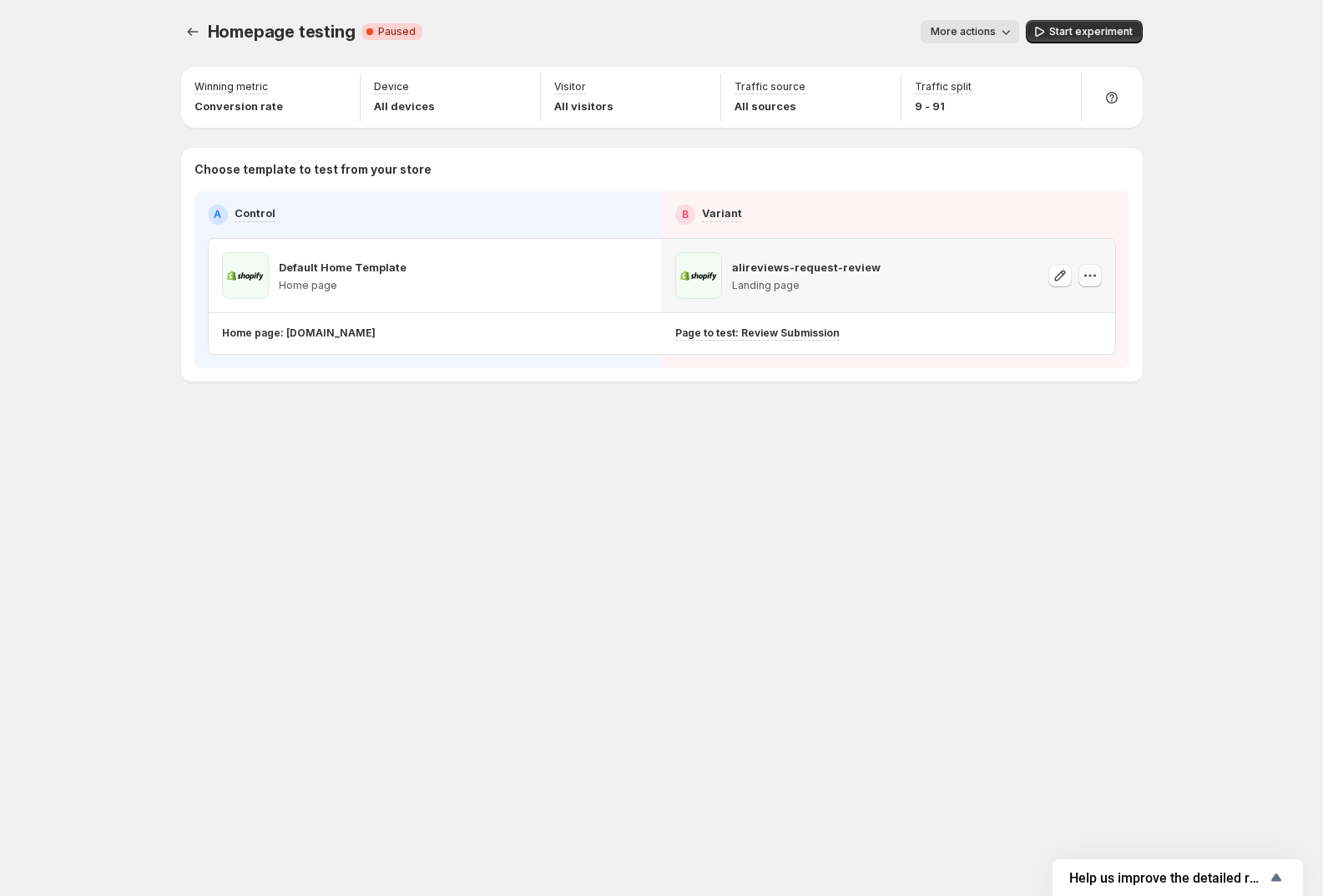
click at [1088, 277] on icon "button" at bounding box center [1090, 275] width 16 height 16
click at [1079, 304] on span "Change template" at bounding box center [1094, 310] width 90 height 14
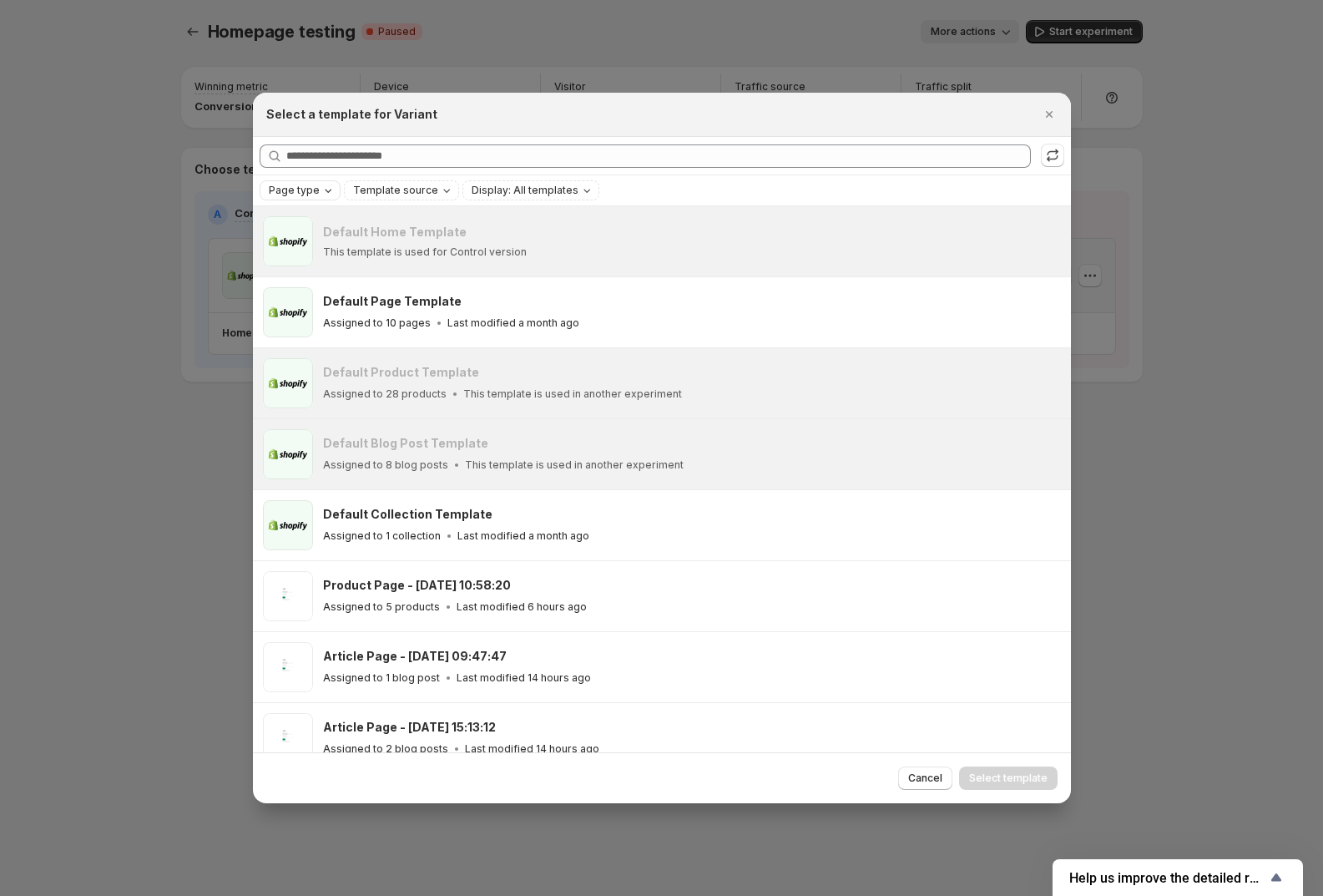
click at [301, 191] on span "Page type" at bounding box center [294, 190] width 51 height 14
click at [1049, 147] on button ":r3l:" at bounding box center [1053, 155] width 23 height 23
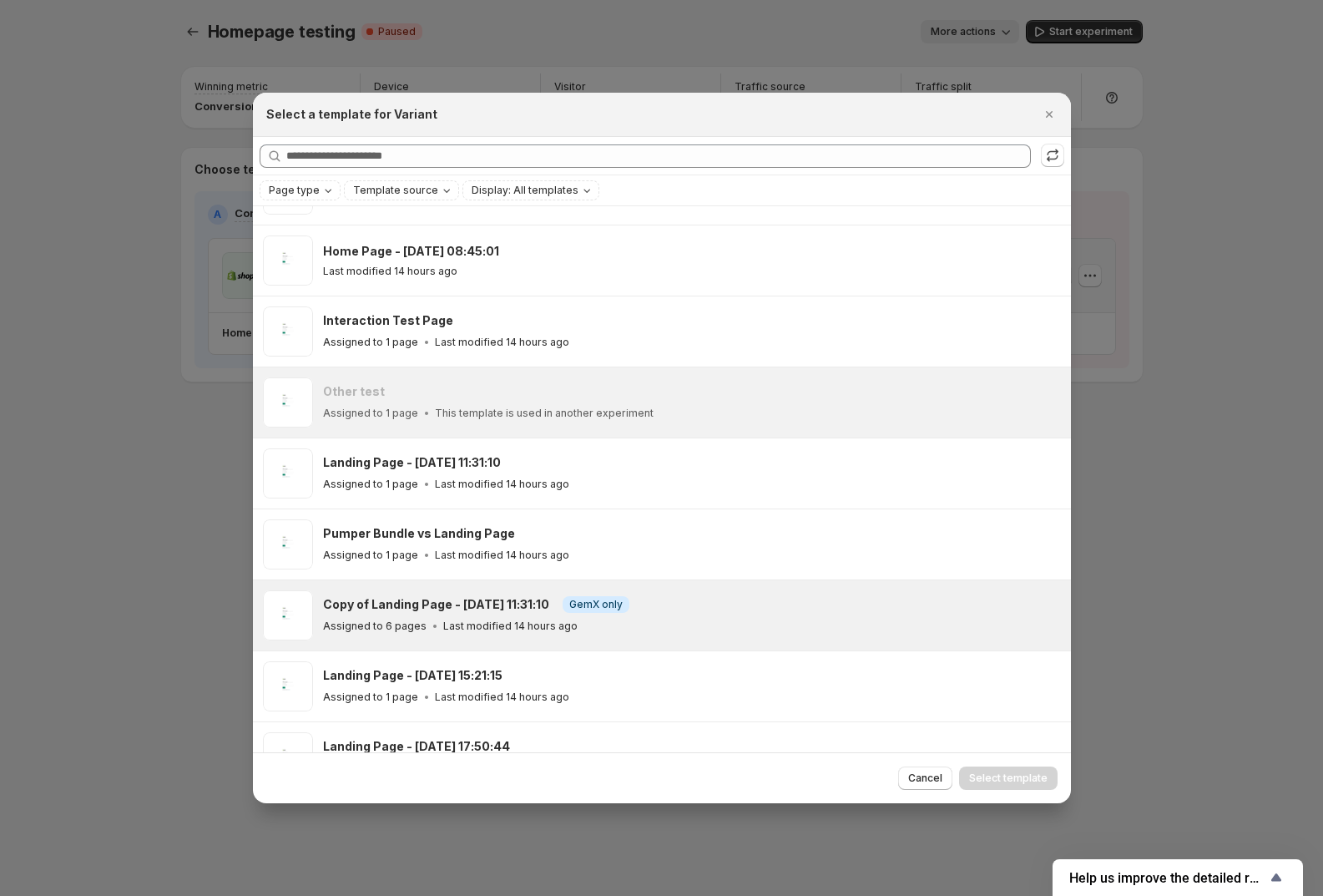
scroll to position [835, 0]
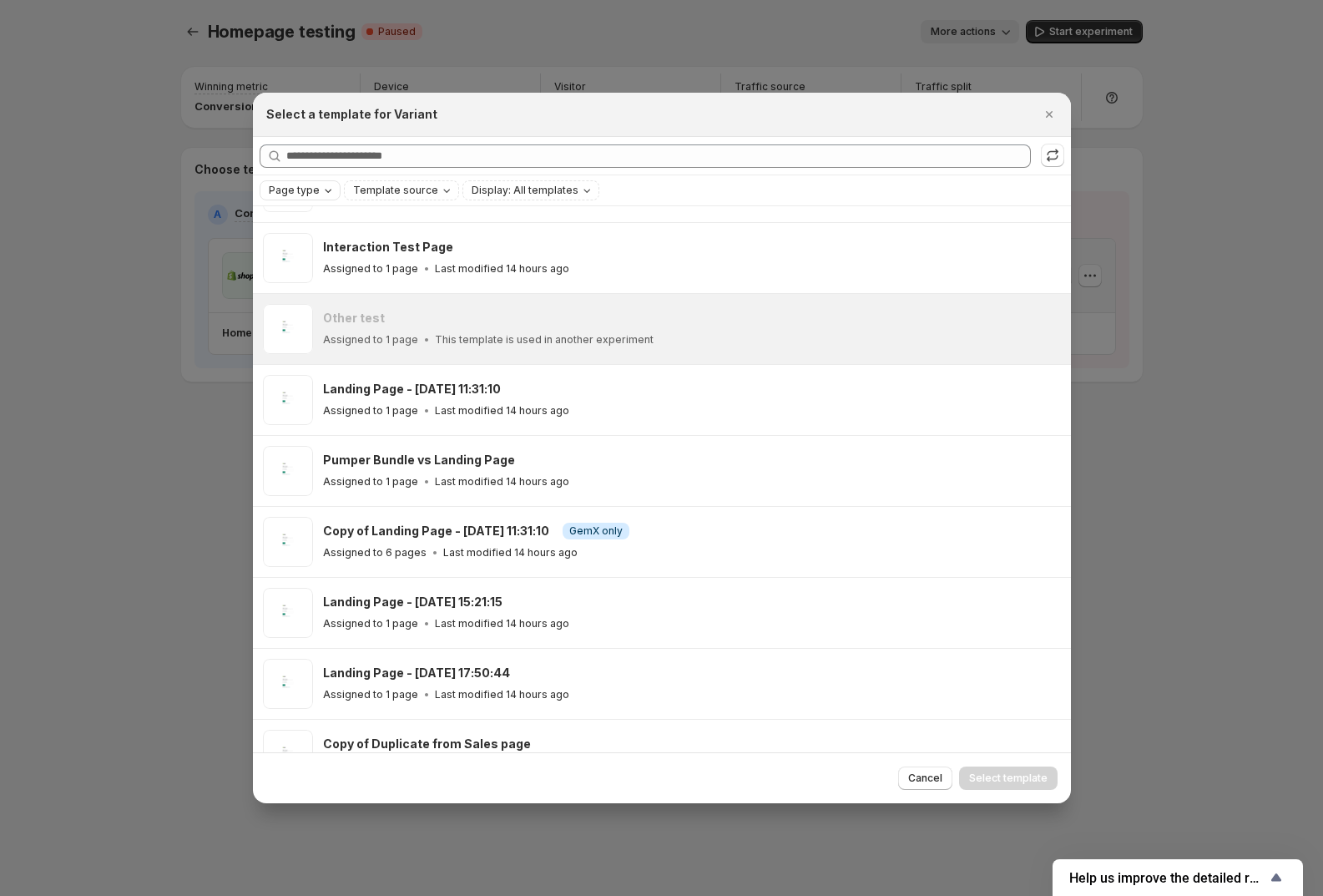
click at [311, 195] on span "Page type" at bounding box center [294, 190] width 51 height 14
click at [383, 191] on span "Template source" at bounding box center [396, 190] width 85 height 14
click at [383, 221] on span "Shopify" at bounding box center [391, 223] width 39 height 14
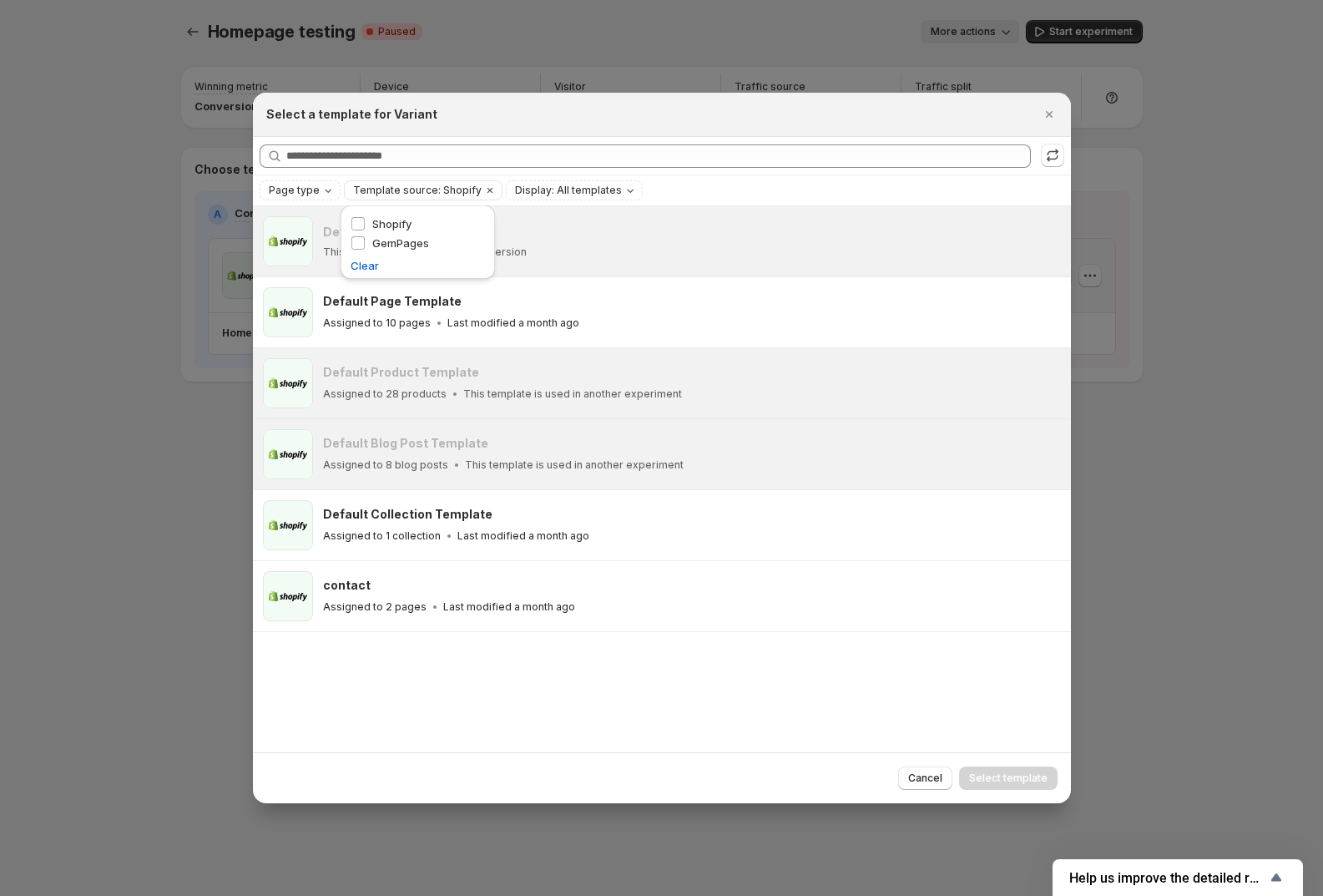
click at [549, 733] on div "Default Home Template This template is used for Control version Default Page Te…" at bounding box center [662, 479] width 818 height 546
click at [554, 189] on span "Display: All templates" at bounding box center [568, 190] width 107 height 14
click at [562, 222] on span "Ready-to-test templates" at bounding box center [589, 223] width 126 height 14
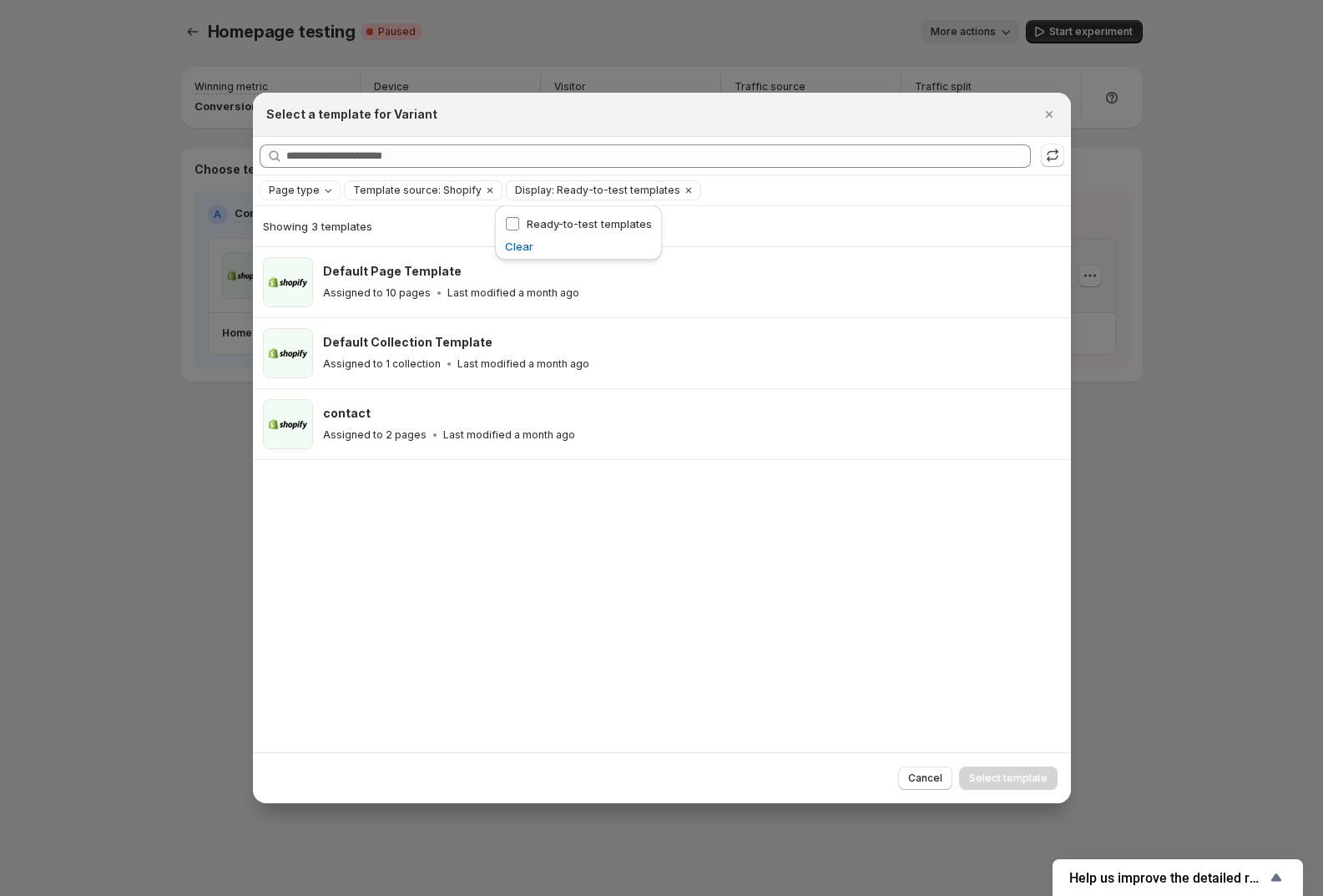
click at [576, 224] on span "Ready-to-test templates" at bounding box center [589, 223] width 126 height 14
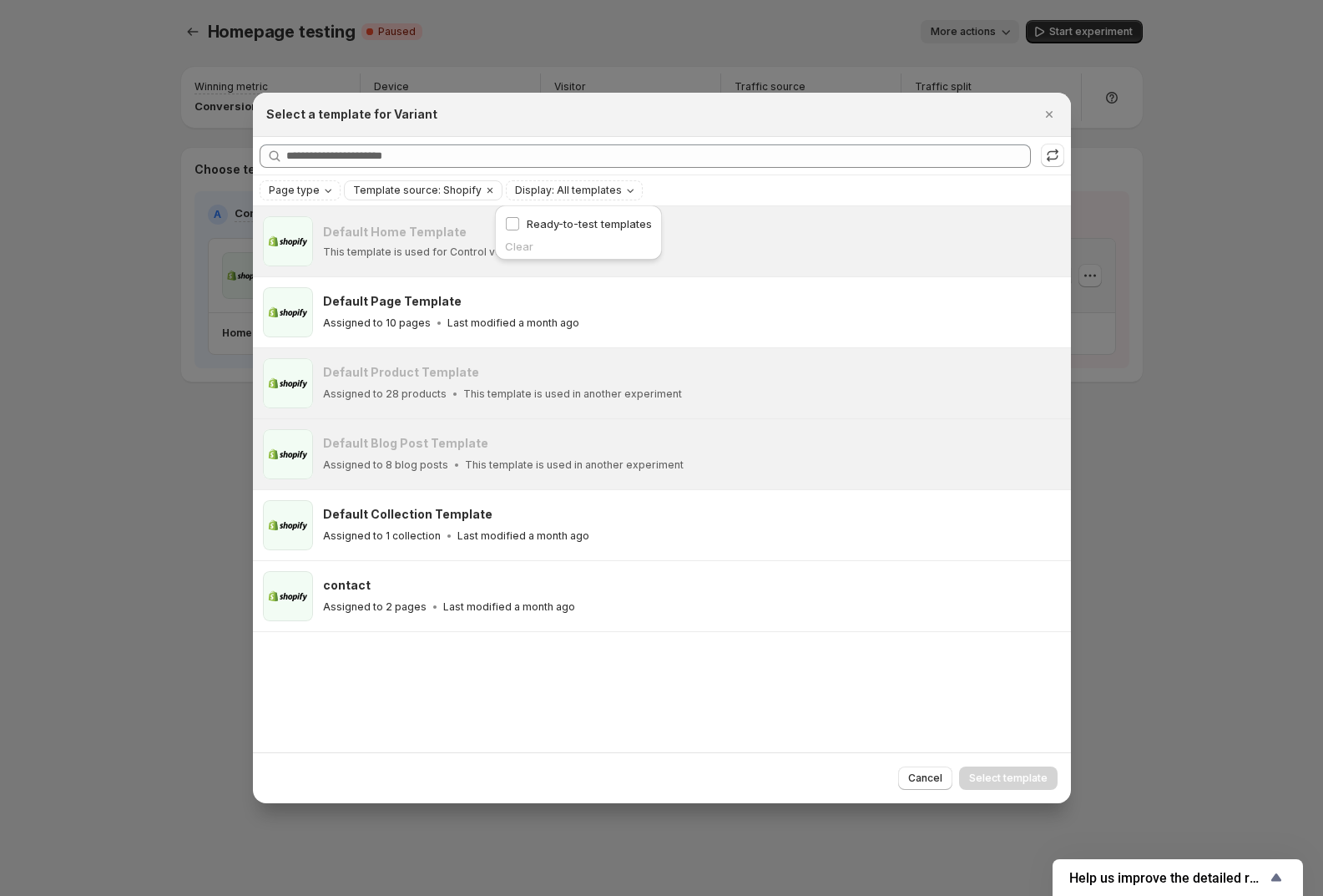
click at [502, 684] on div "Default Home Template This template is used for Control version Default Page Te…" at bounding box center [662, 479] width 818 height 546
click at [1056, 113] on icon "Close" at bounding box center [1049, 114] width 16 height 16
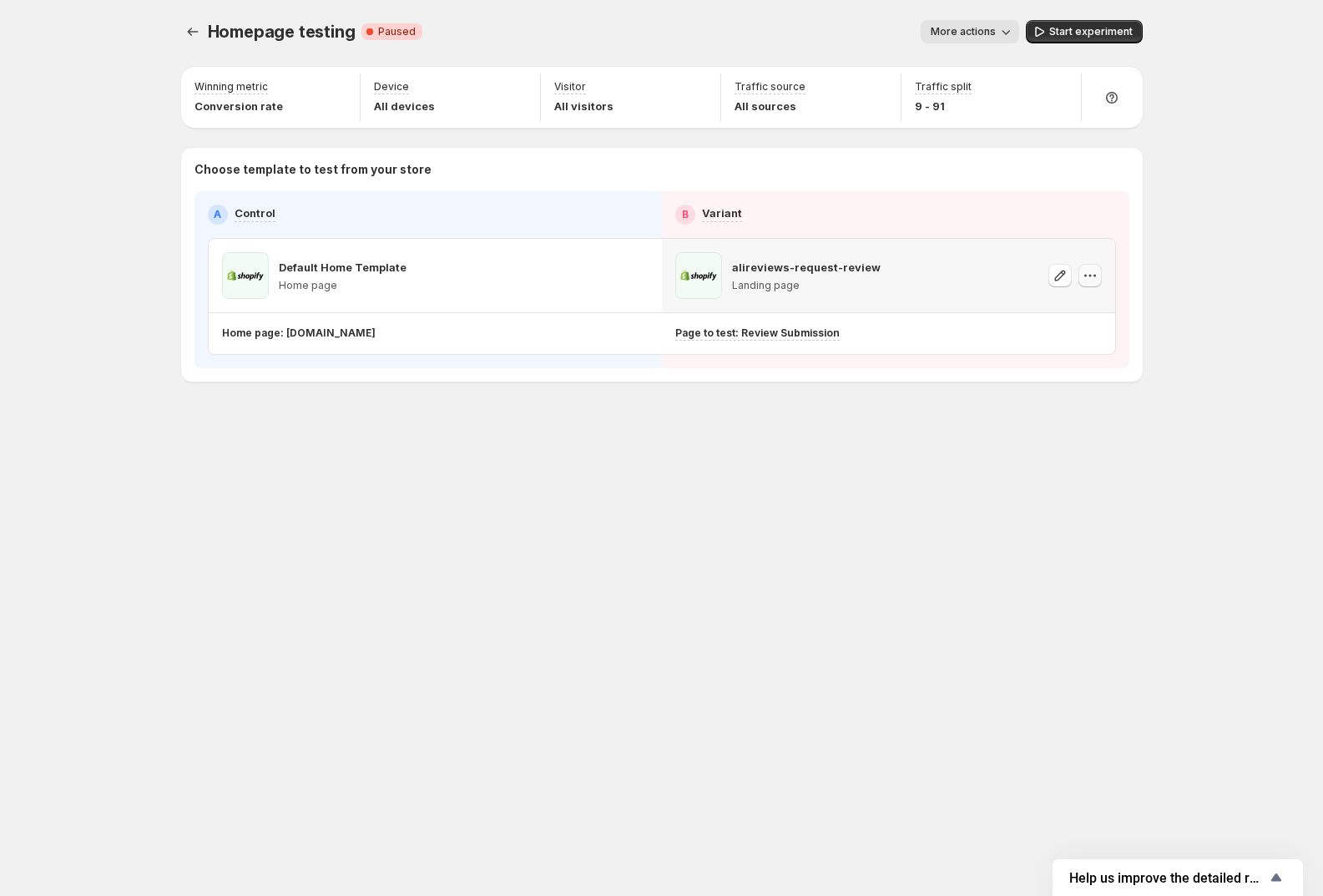
click at [1084, 275] on icon "button" at bounding box center [1090, 275] width 16 height 16
click at [1068, 304] on span "Change template" at bounding box center [1094, 310] width 90 height 14
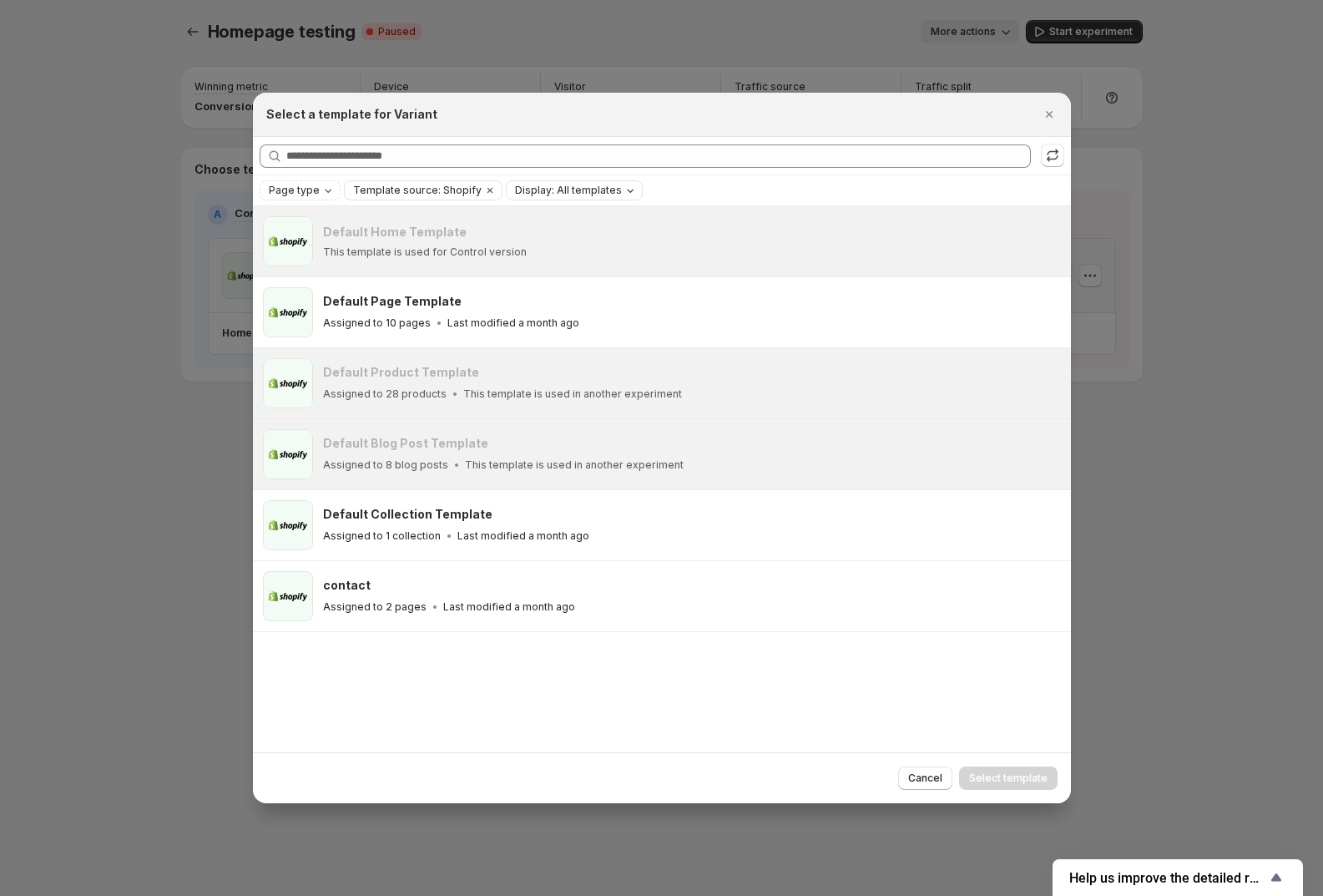
click at [555, 193] on span "Display: All templates" at bounding box center [568, 190] width 107 height 14
click at [555, 195] on span "Display: All templates" at bounding box center [568, 190] width 107 height 14
click at [293, 201] on div "Page type Template source: Shopify Display: All templates Clear all" at bounding box center [662, 190] width 818 height 30
click at [301, 196] on span "Page type" at bounding box center [294, 190] width 51 height 14
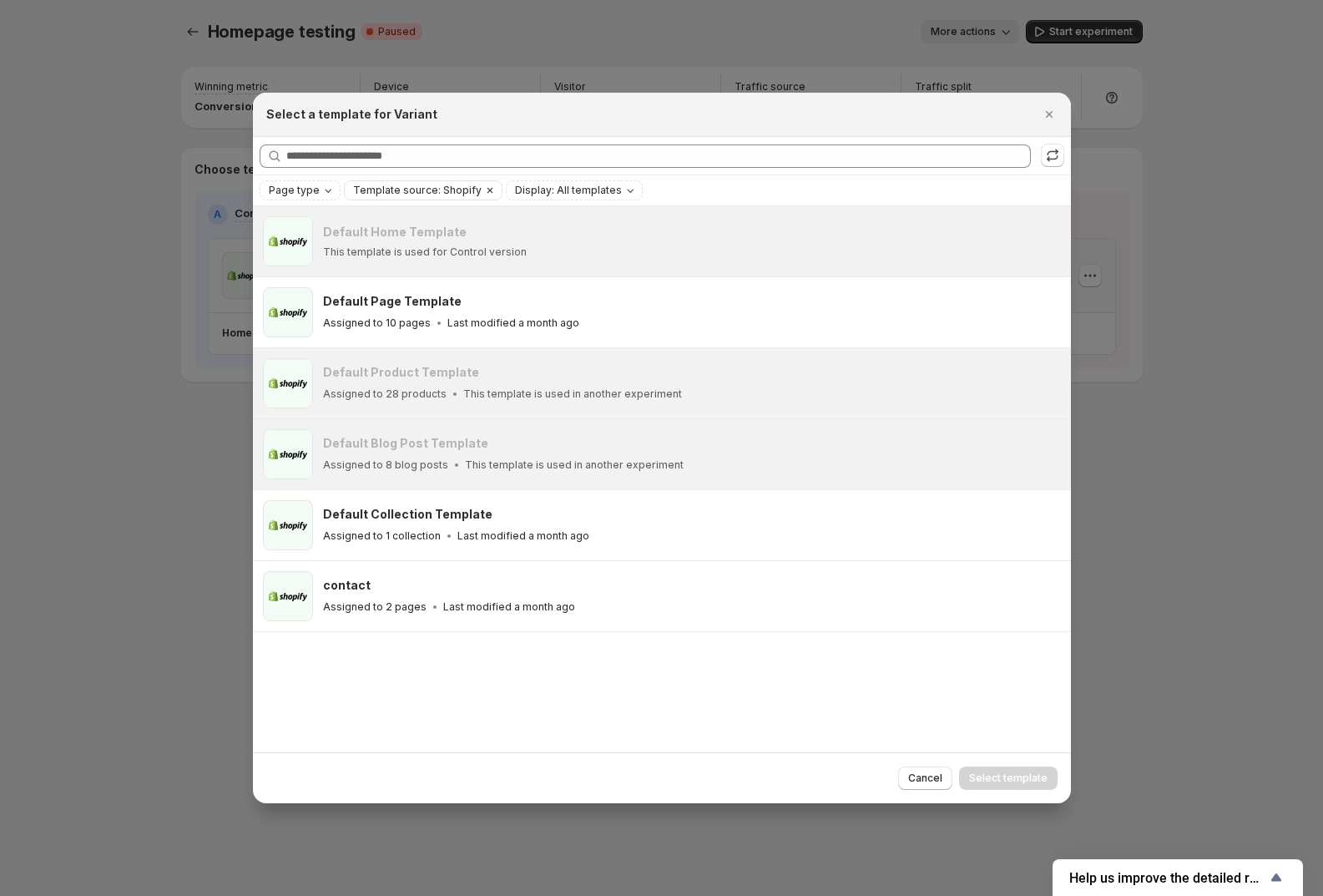
click at [428, 190] on span "Template source: Shopify" at bounding box center [417, 190] width 128 height 14
click at [415, 222] on div "Shopify" at bounding box center [417, 225] width 135 height 19
click at [400, 229] on span "Shopify" at bounding box center [391, 224] width 39 height 16
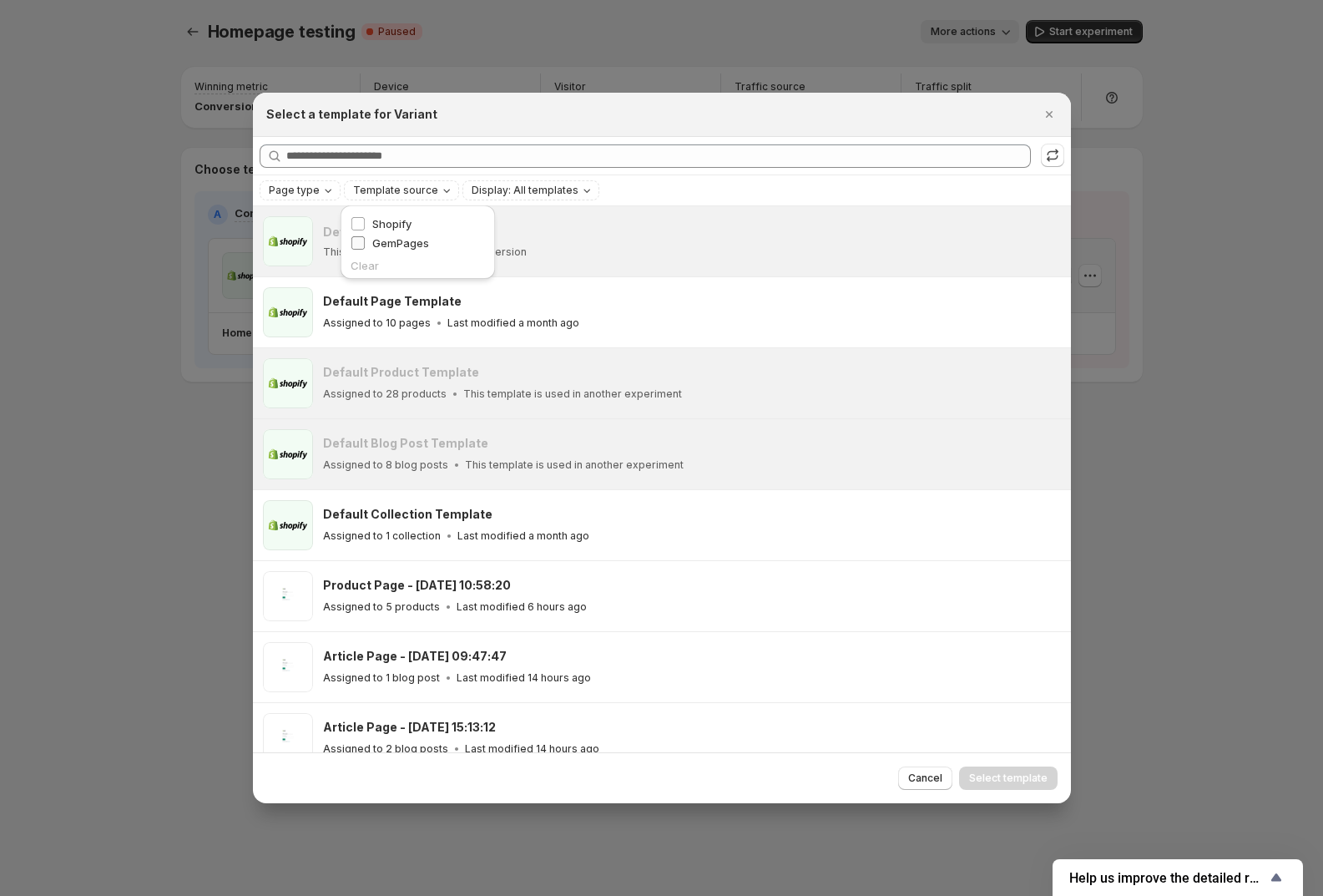
click at [399, 240] on span "GemPages" at bounding box center [400, 243] width 57 height 14
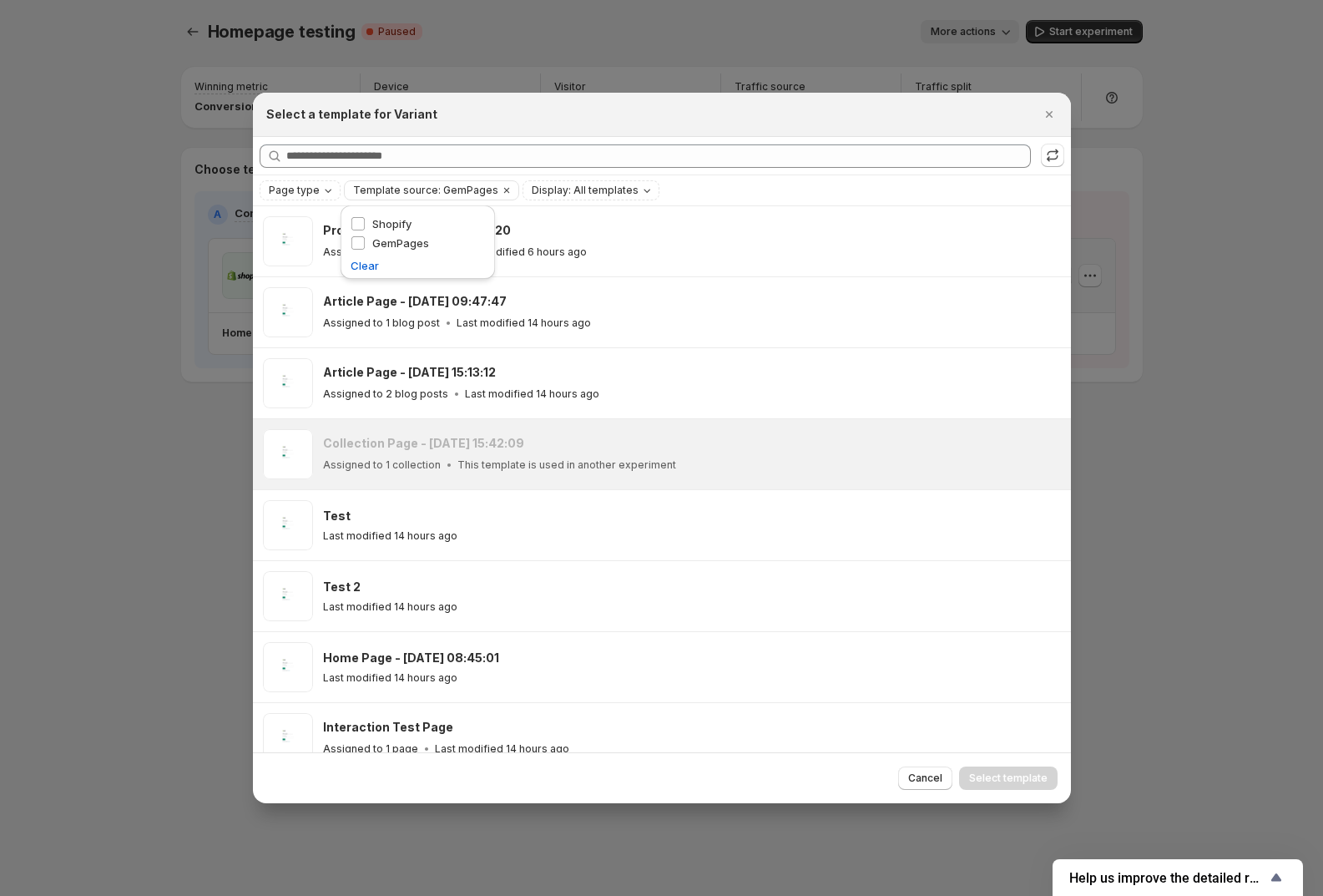
click at [777, 193] on div "Page type Template source: GemPages Display: All templates Clear all" at bounding box center [662, 191] width 805 height 20
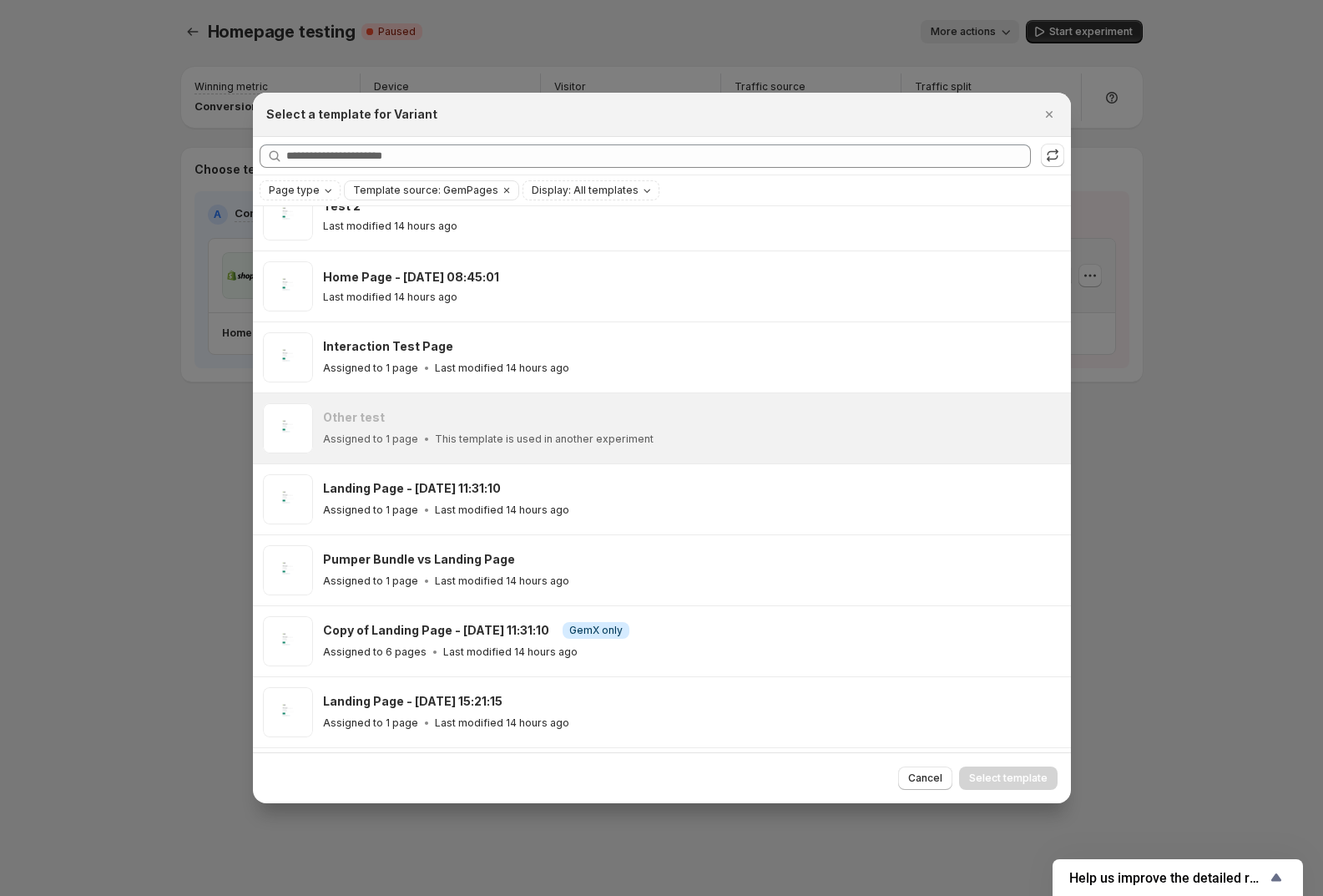
scroll to position [379, 0]
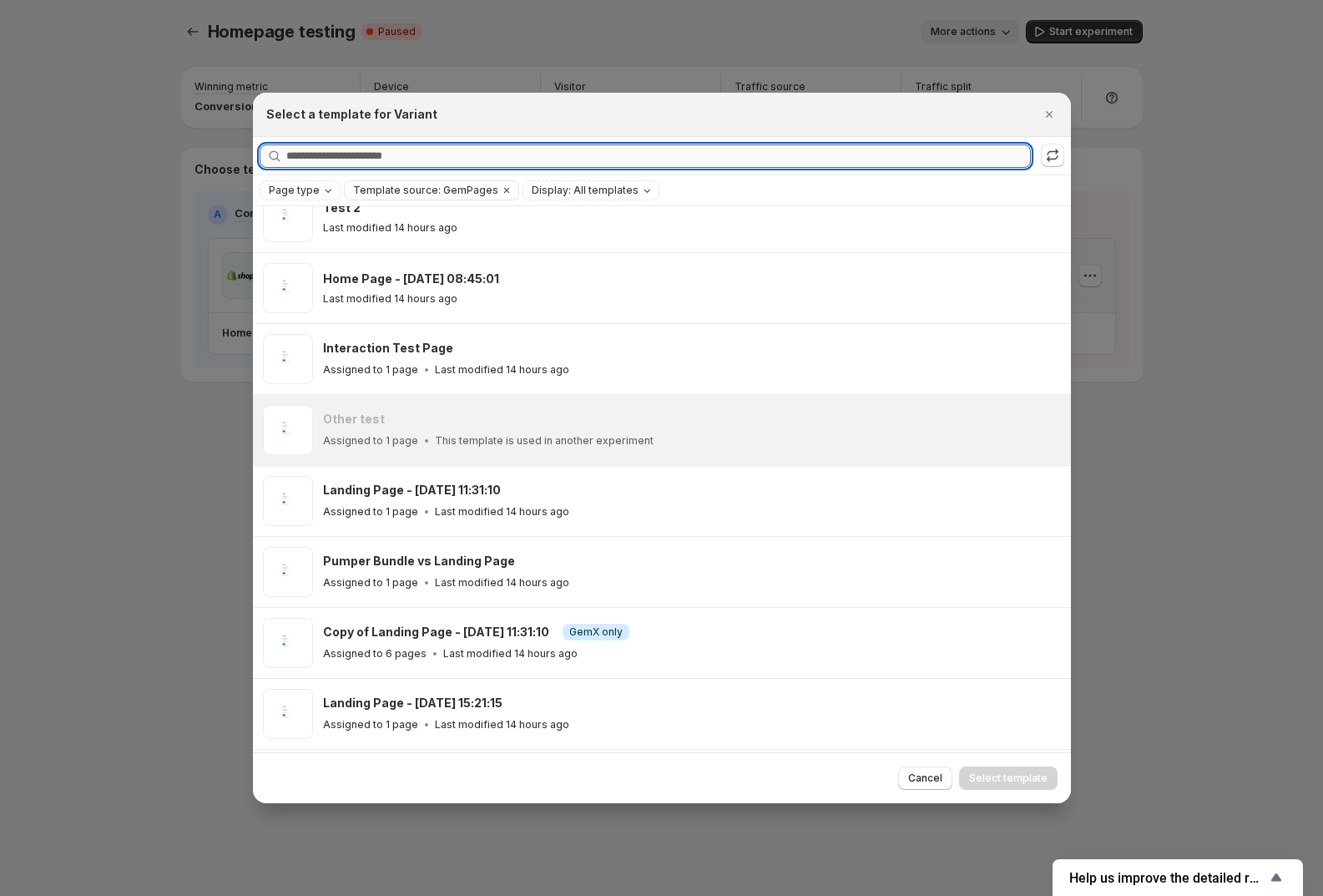
click at [404, 158] on input "Searching all templates" at bounding box center [658, 156] width 745 height 23
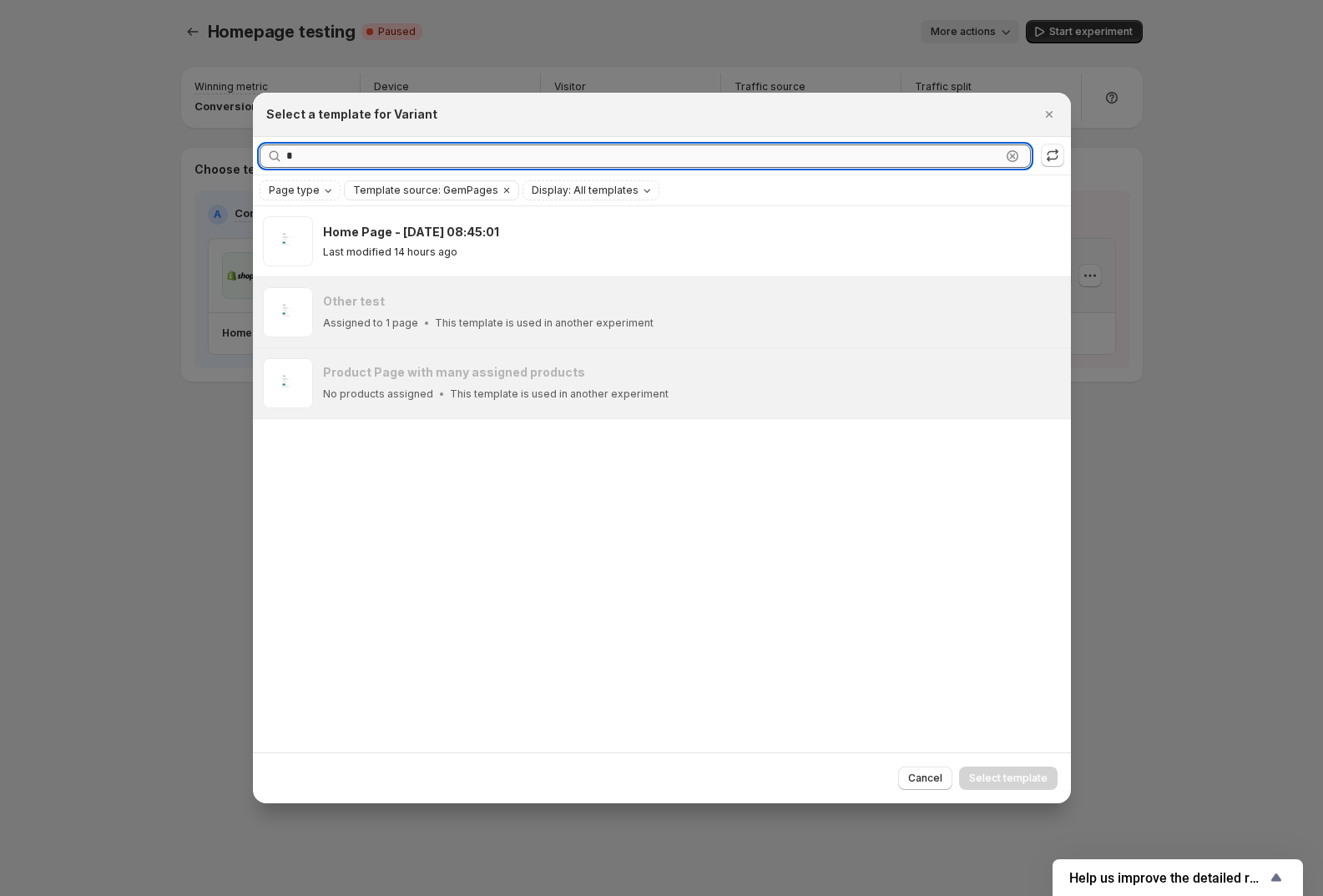
scroll to position [0, 0]
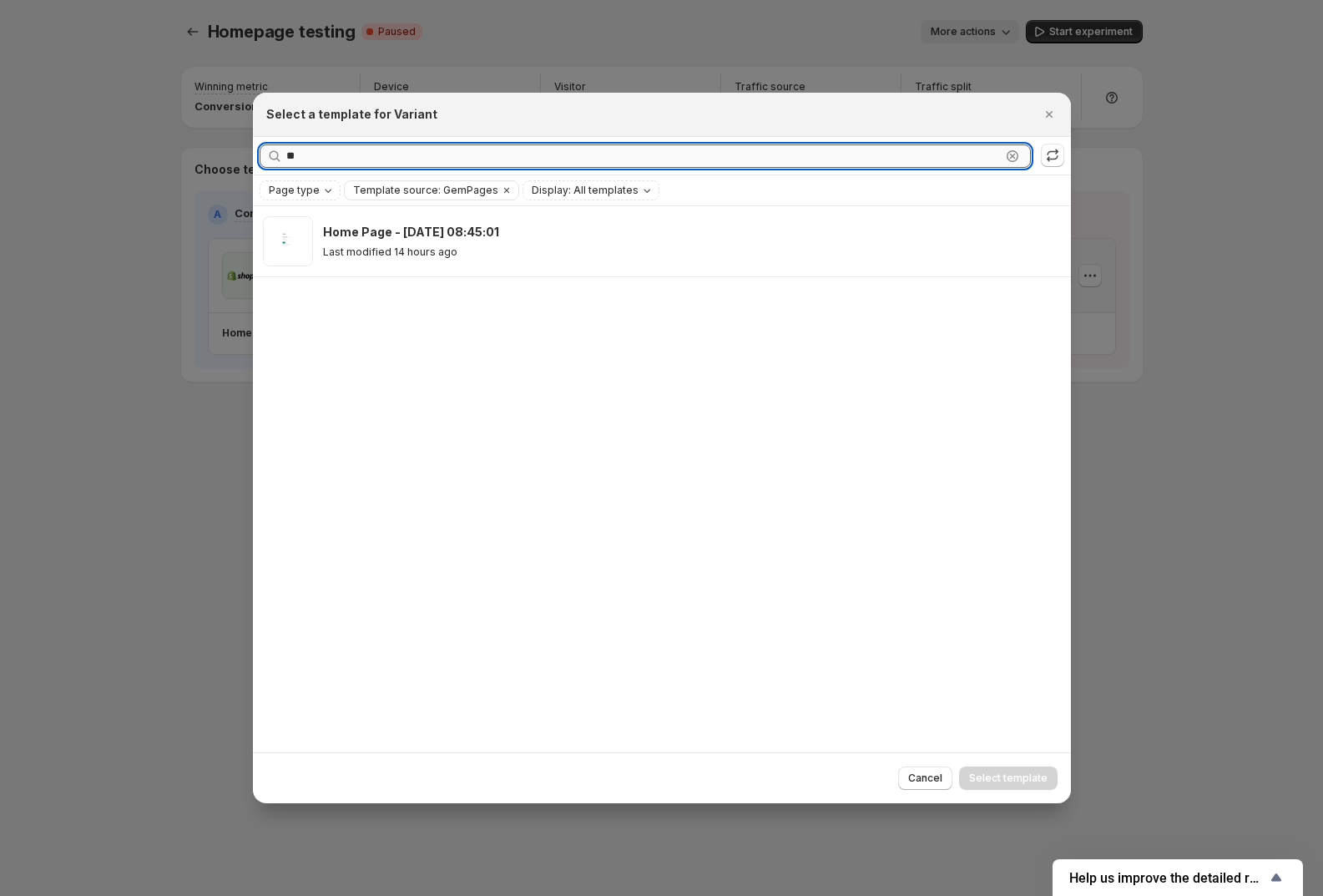
type input "*"
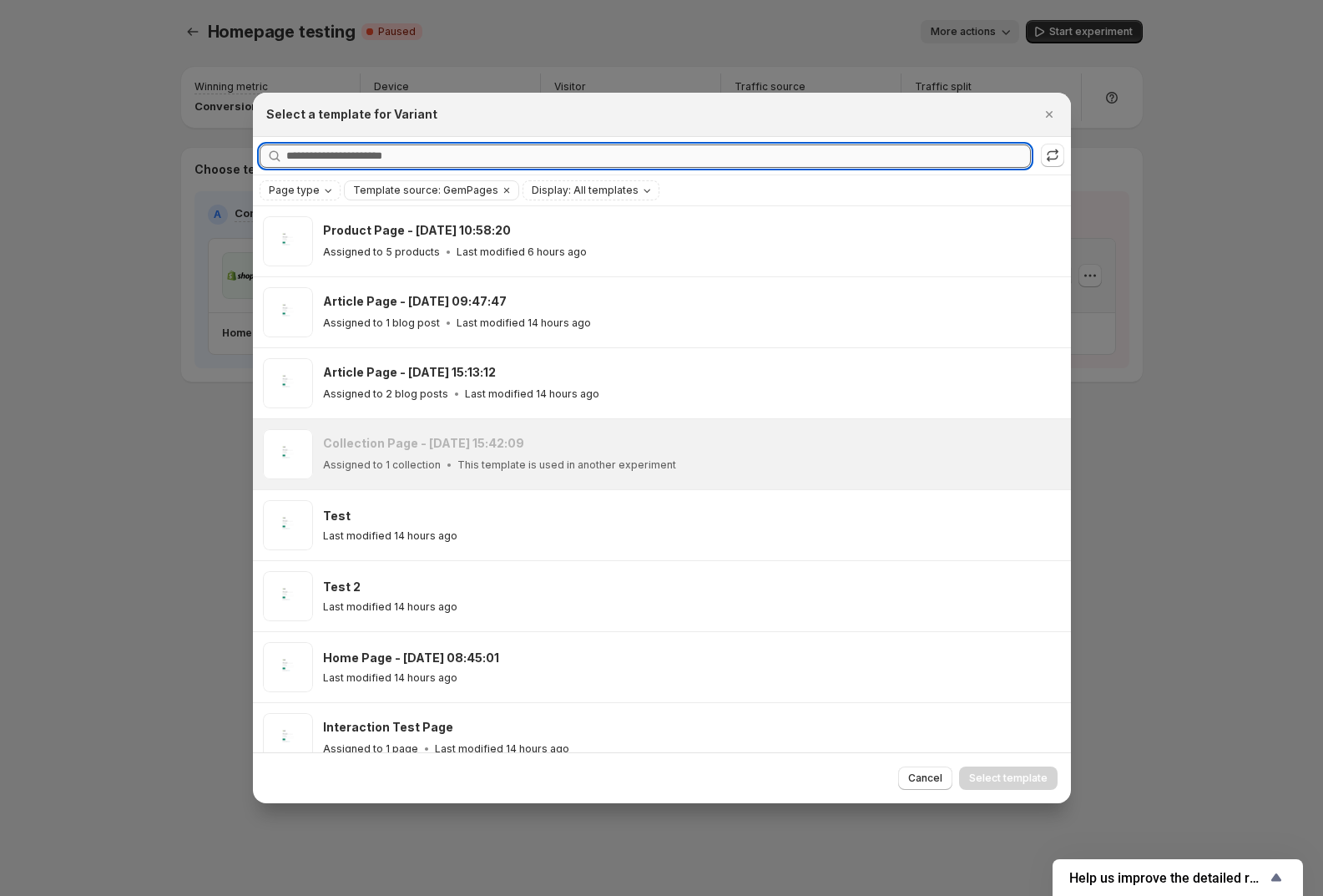
type input "*"
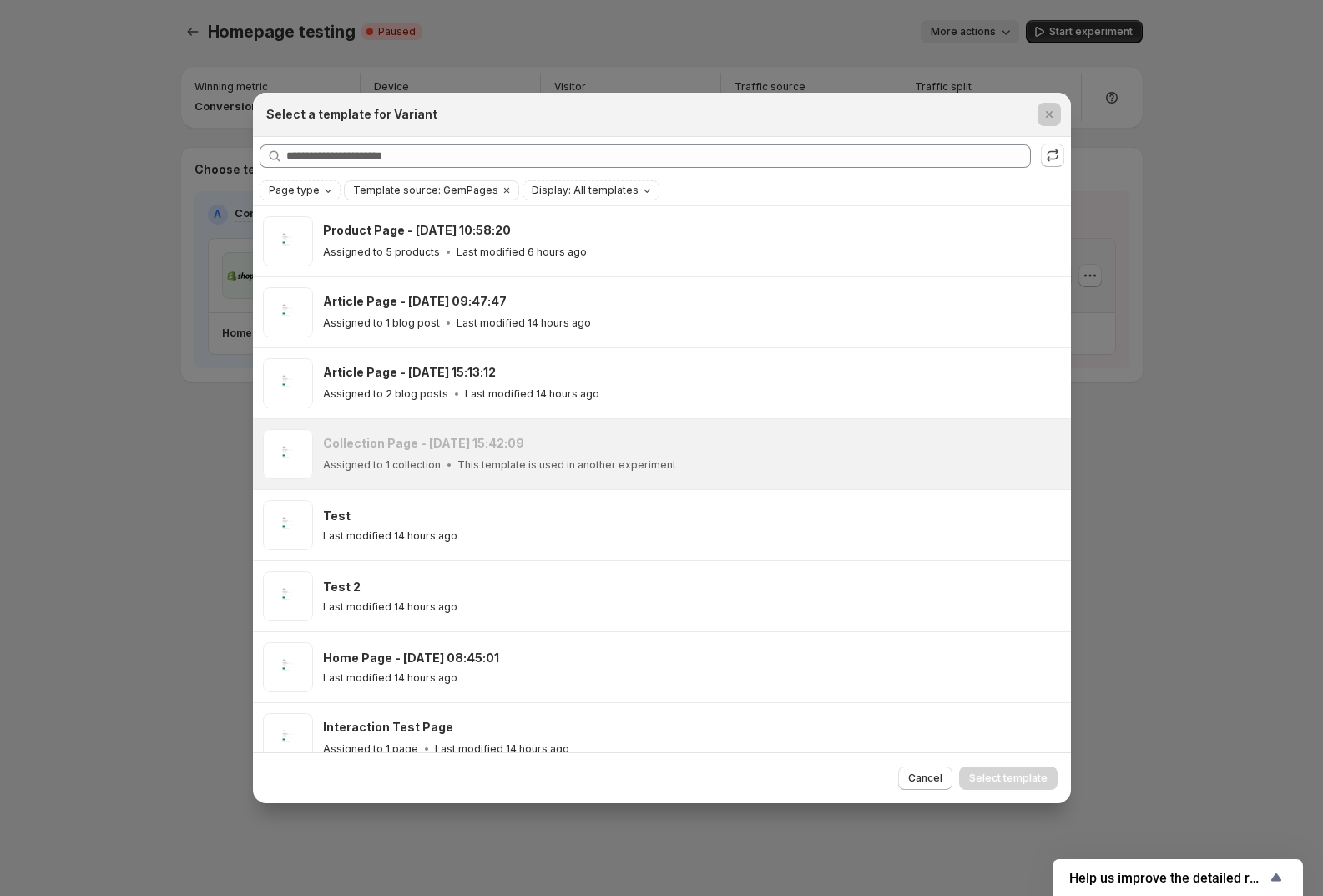
click at [91, 610] on div at bounding box center [661, 448] width 1323 height 896
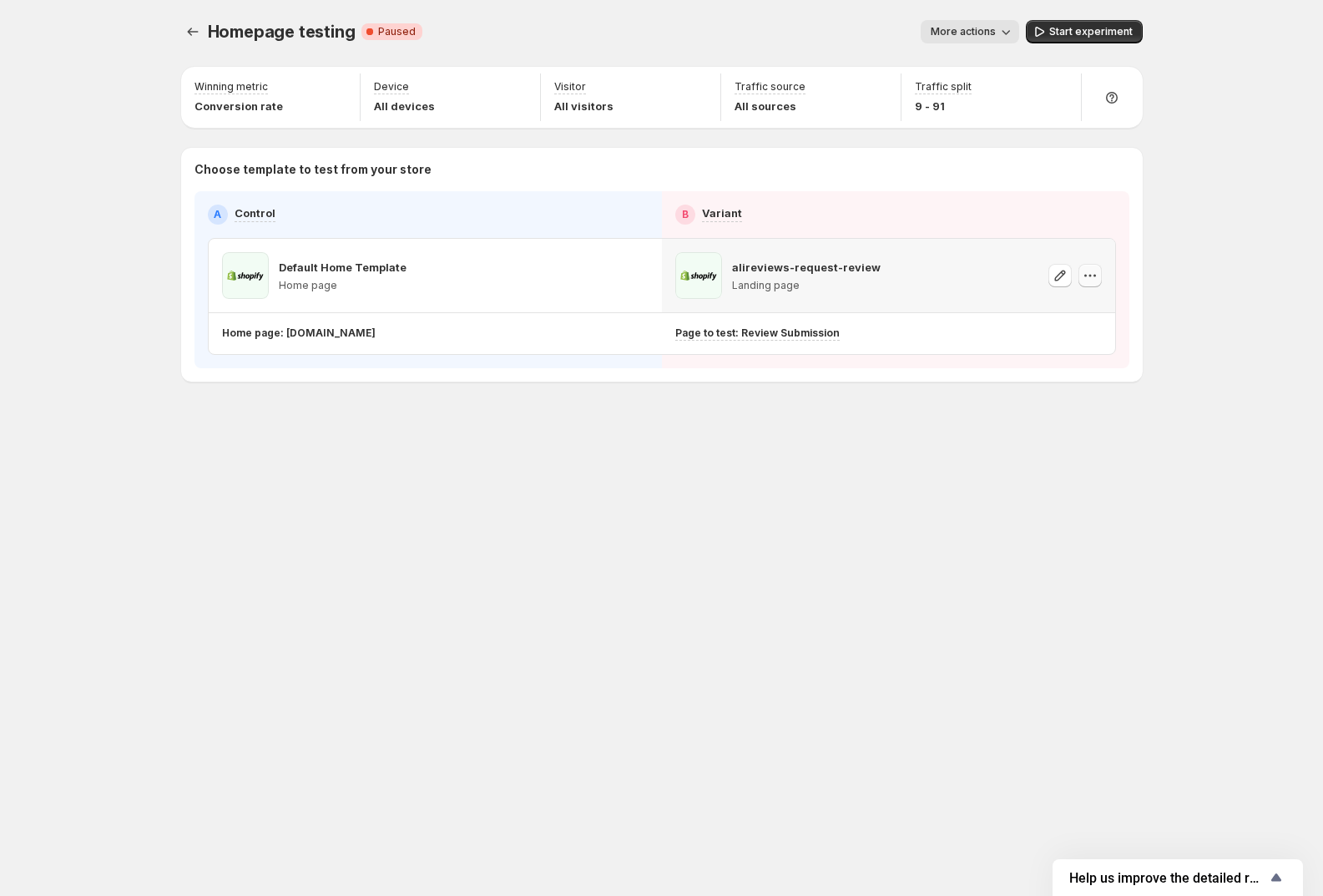
click at [1093, 274] on icon "button" at bounding box center [1090, 275] width 16 height 16
click at [1085, 312] on span "Change template" at bounding box center [1094, 310] width 90 height 14
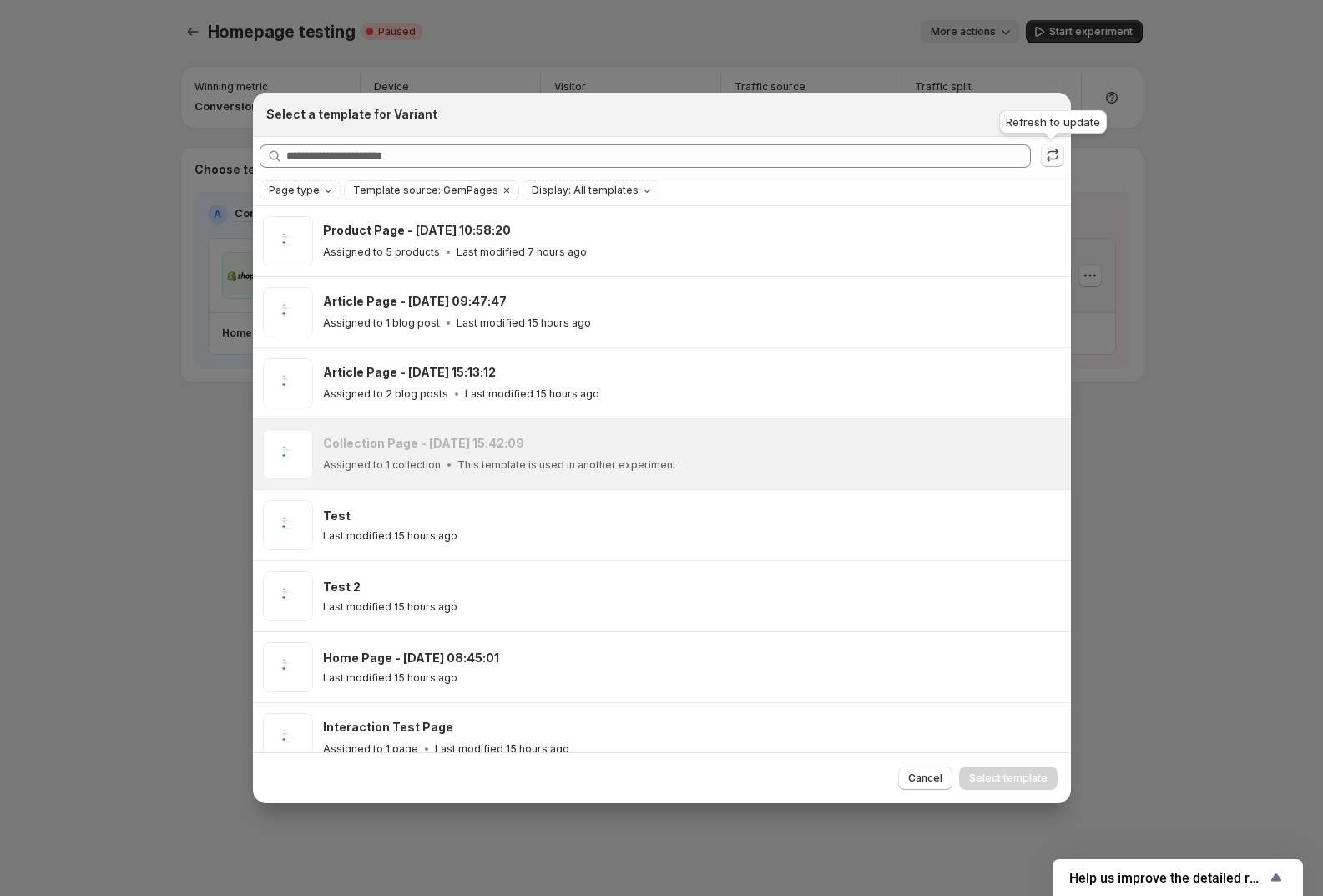
click at [1049, 154] on icon ":r3l:" at bounding box center [1053, 155] width 16 height 16
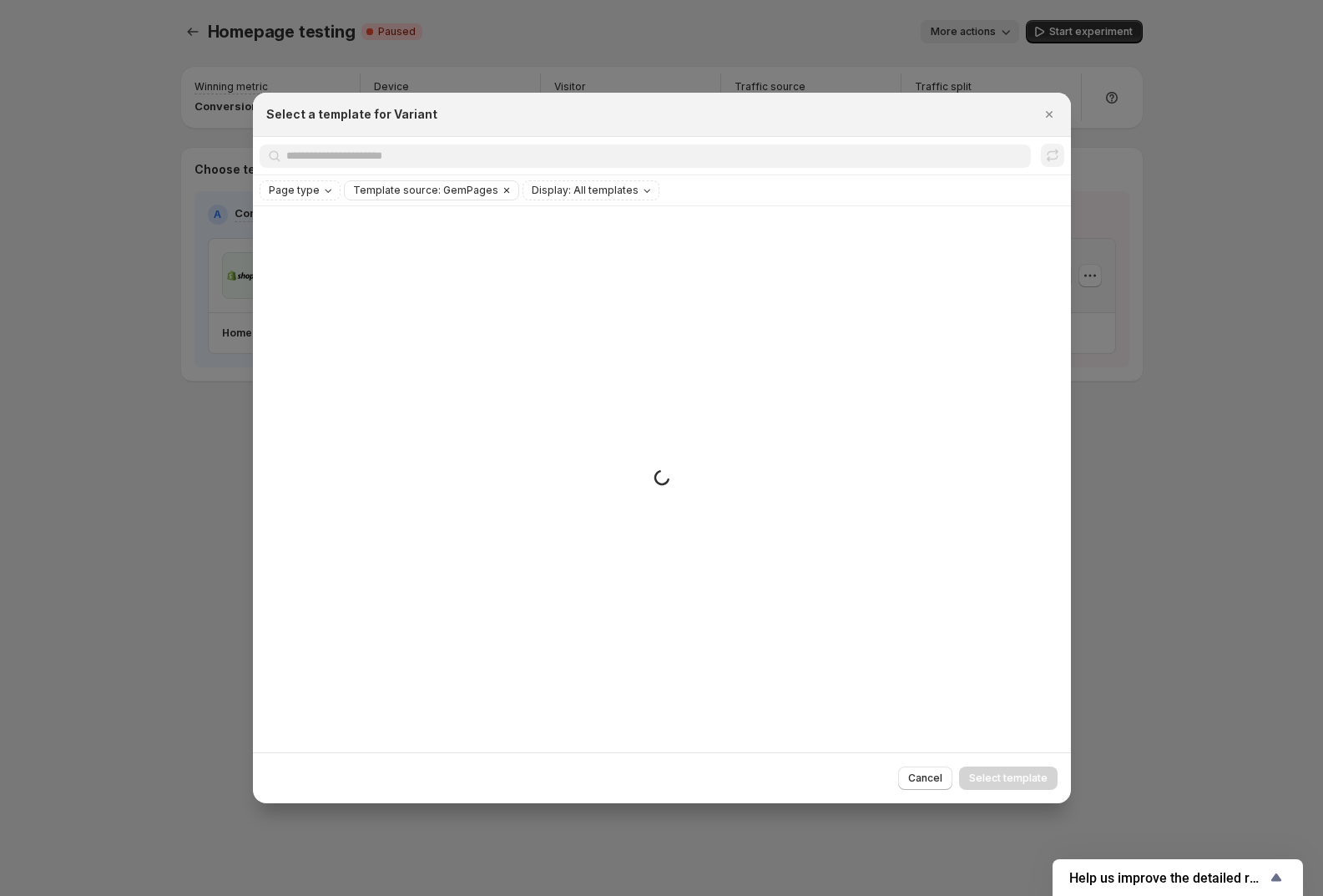
click at [500, 194] on icon "Clear" at bounding box center [507, 190] width 14 height 14
click at [410, 178] on div "Page type Template source Display: All templates" at bounding box center [662, 190] width 818 height 30
click at [411, 196] on span "Template source" at bounding box center [396, 190] width 85 height 14
click at [409, 221] on span "Shopify" at bounding box center [391, 223] width 39 height 14
click at [983, 238] on div "Small spinner example" at bounding box center [662, 479] width 818 height 546
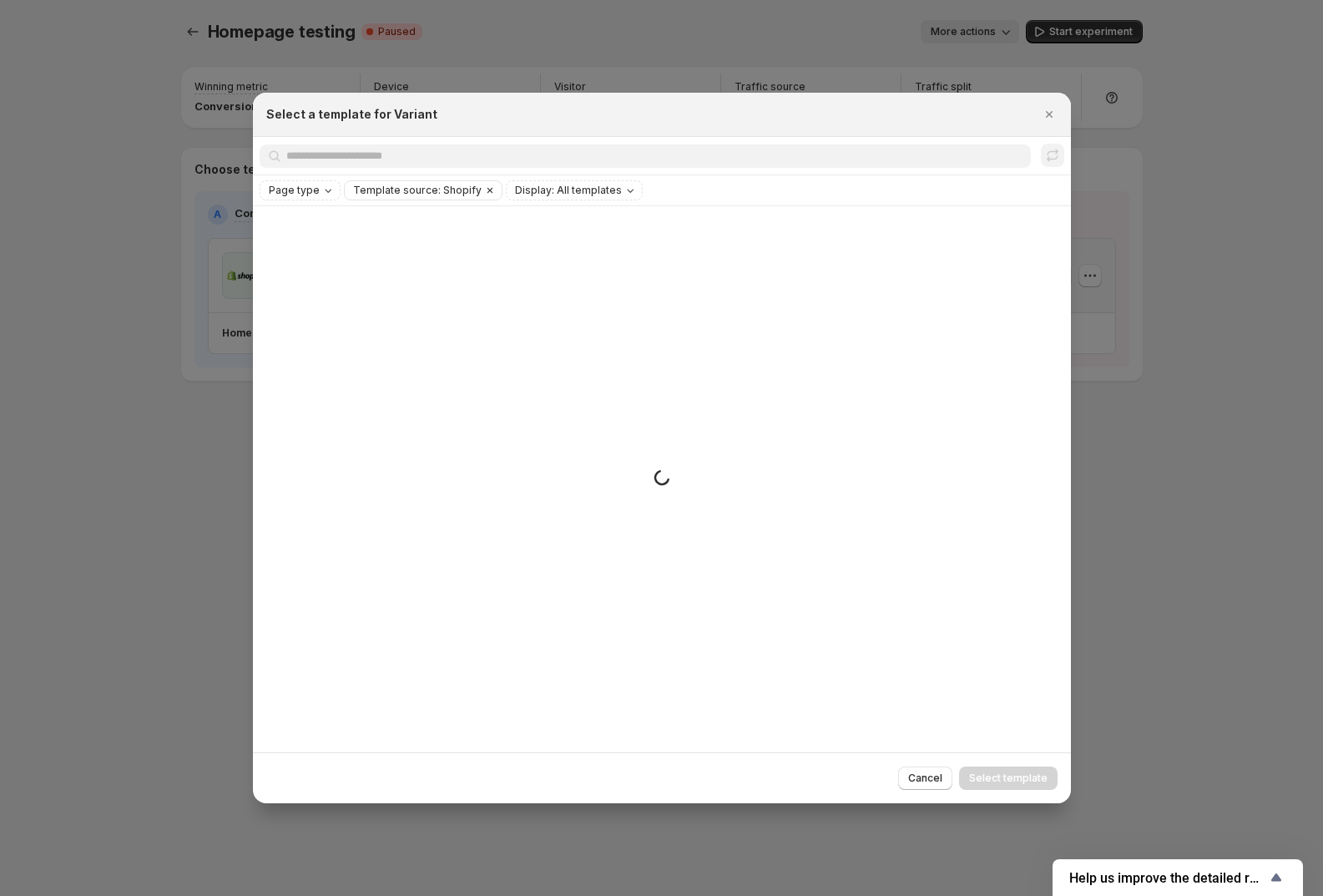
click at [487, 191] on icon "Clear" at bounding box center [489, 191] width 5 height 5
click at [929, 723] on div "Small spinner example" at bounding box center [662, 479] width 818 height 546
click at [915, 796] on div "Cancel Select template" at bounding box center [662, 778] width 818 height 51
click at [922, 779] on span "Cancel" at bounding box center [926, 778] width 34 height 14
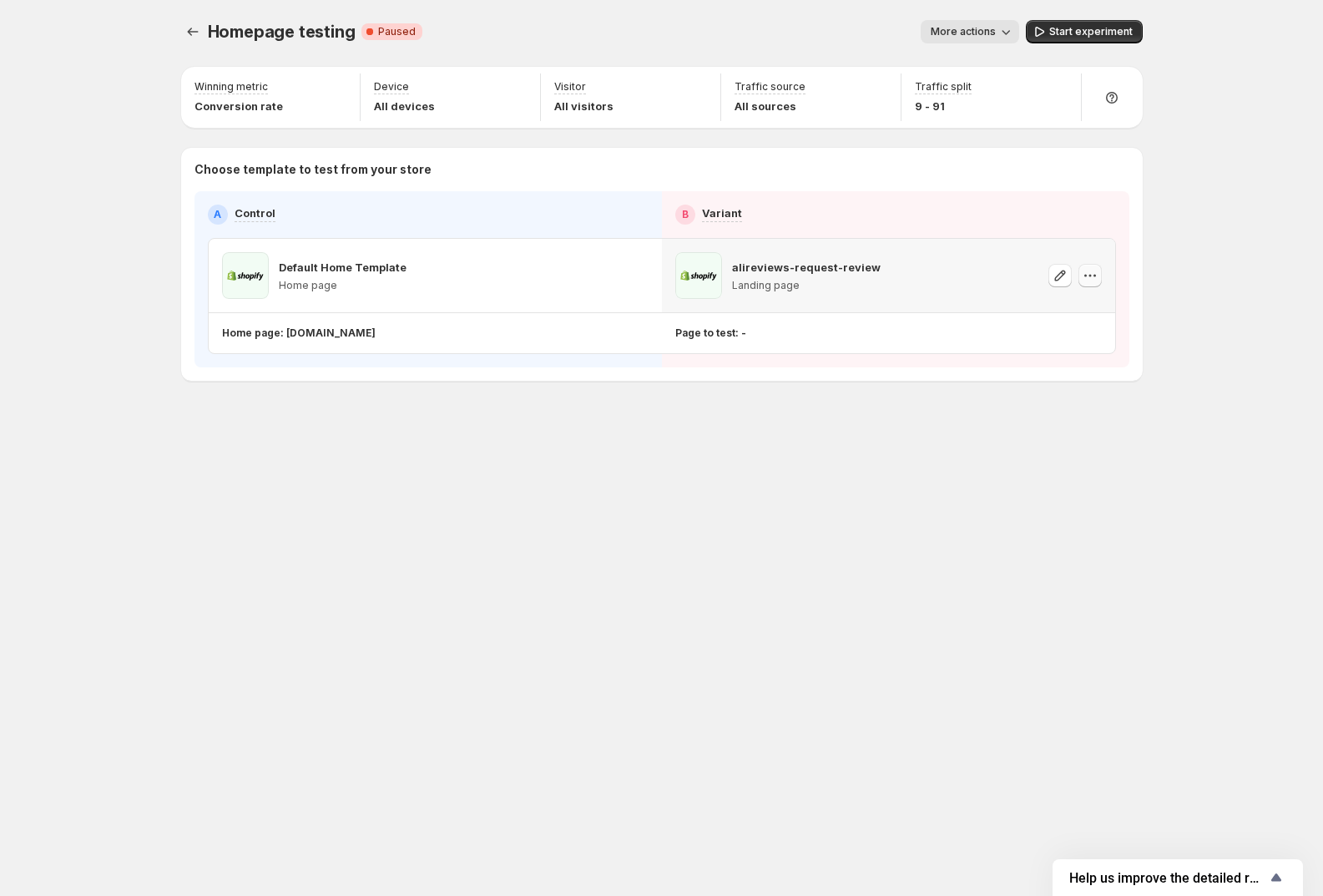
click at [1085, 273] on icon "button" at bounding box center [1090, 275] width 16 height 16
click at [1086, 306] on span "Change template" at bounding box center [1094, 310] width 90 height 14
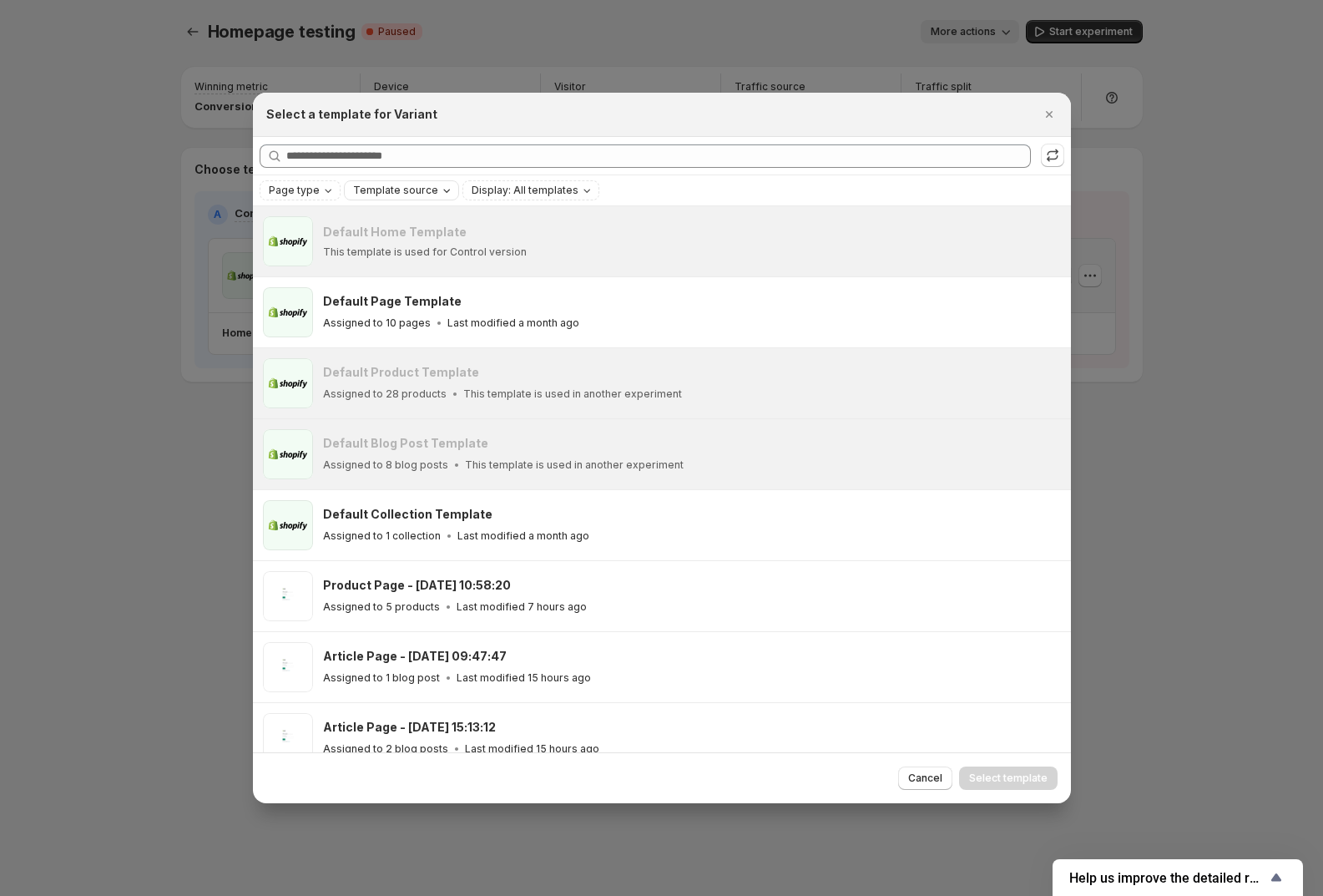
click at [425, 193] on span "Template source" at bounding box center [396, 190] width 85 height 14
click at [401, 229] on span "Shopify" at bounding box center [391, 223] width 39 height 14
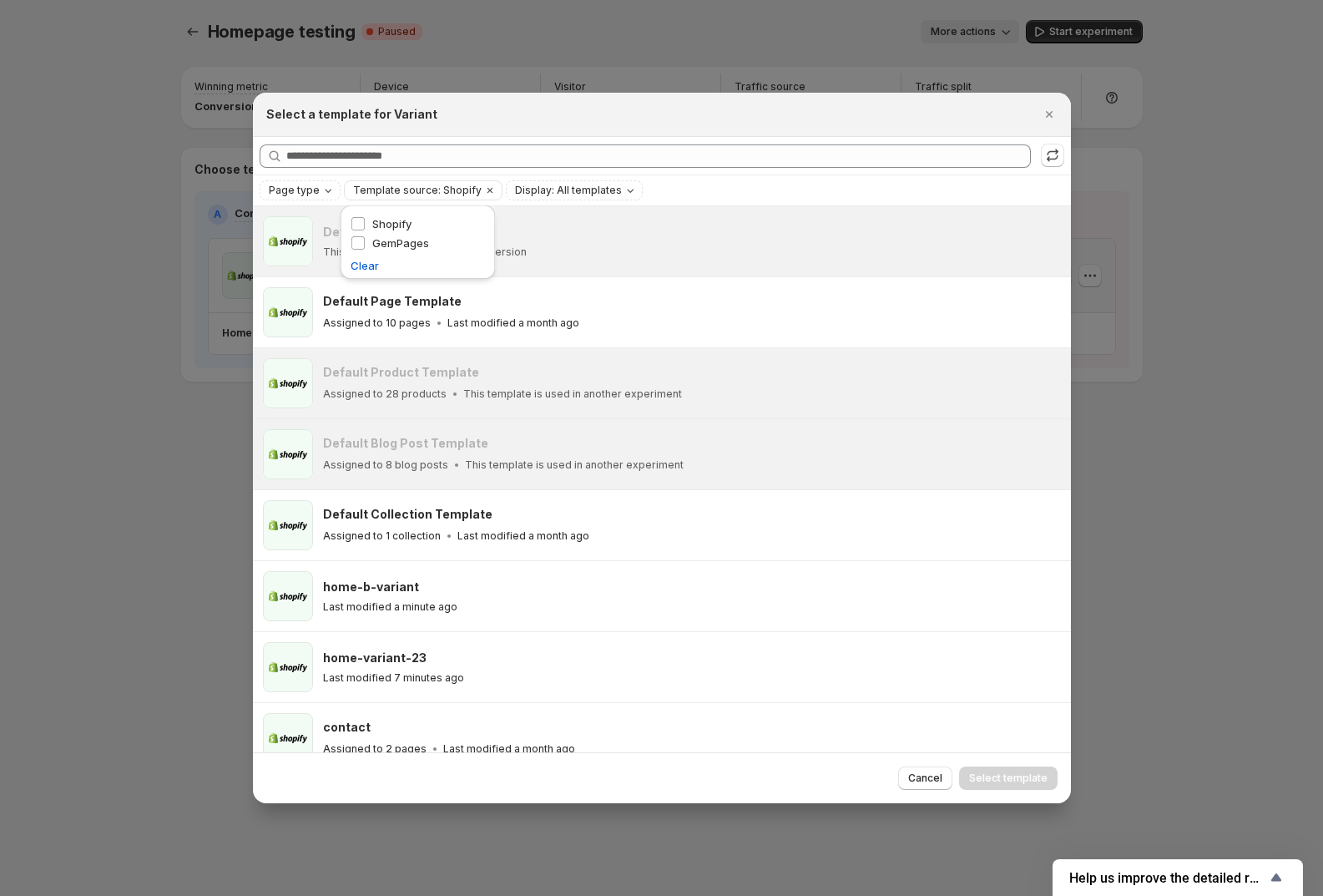
click at [798, 132] on div "Select a template for Variant" at bounding box center [662, 115] width 818 height 44
click at [570, 202] on div "Page type Template source: Shopify Display: All templates Clear all" at bounding box center [662, 190] width 818 height 30
click at [572, 198] on div "Display: All templates" at bounding box center [576, 191] width 126 height 16
click at [568, 219] on span "Ready-to-test templates" at bounding box center [589, 223] width 126 height 14
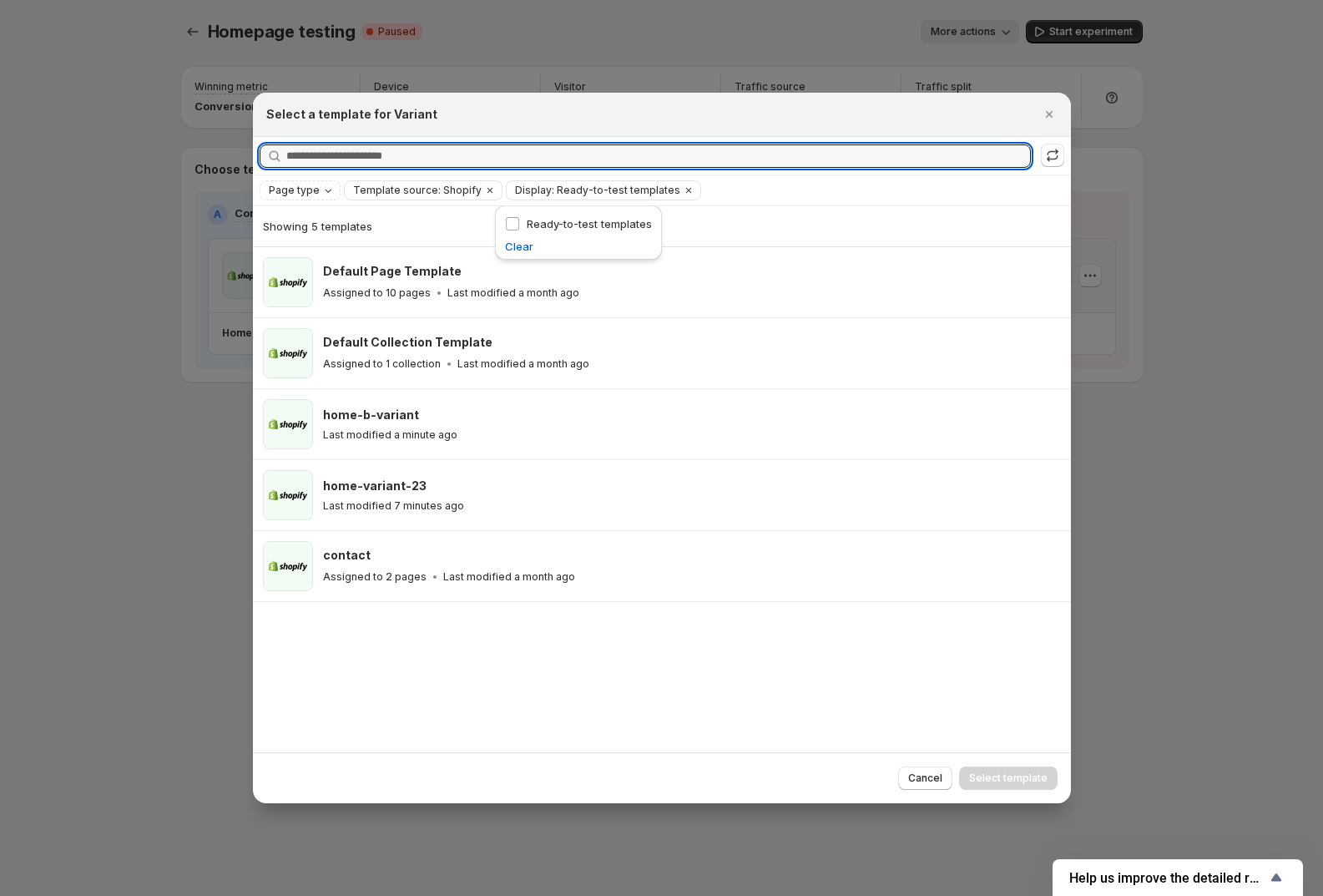
click at [750, 144] on div "Searching all templates" at bounding box center [662, 155] width 805 height 24
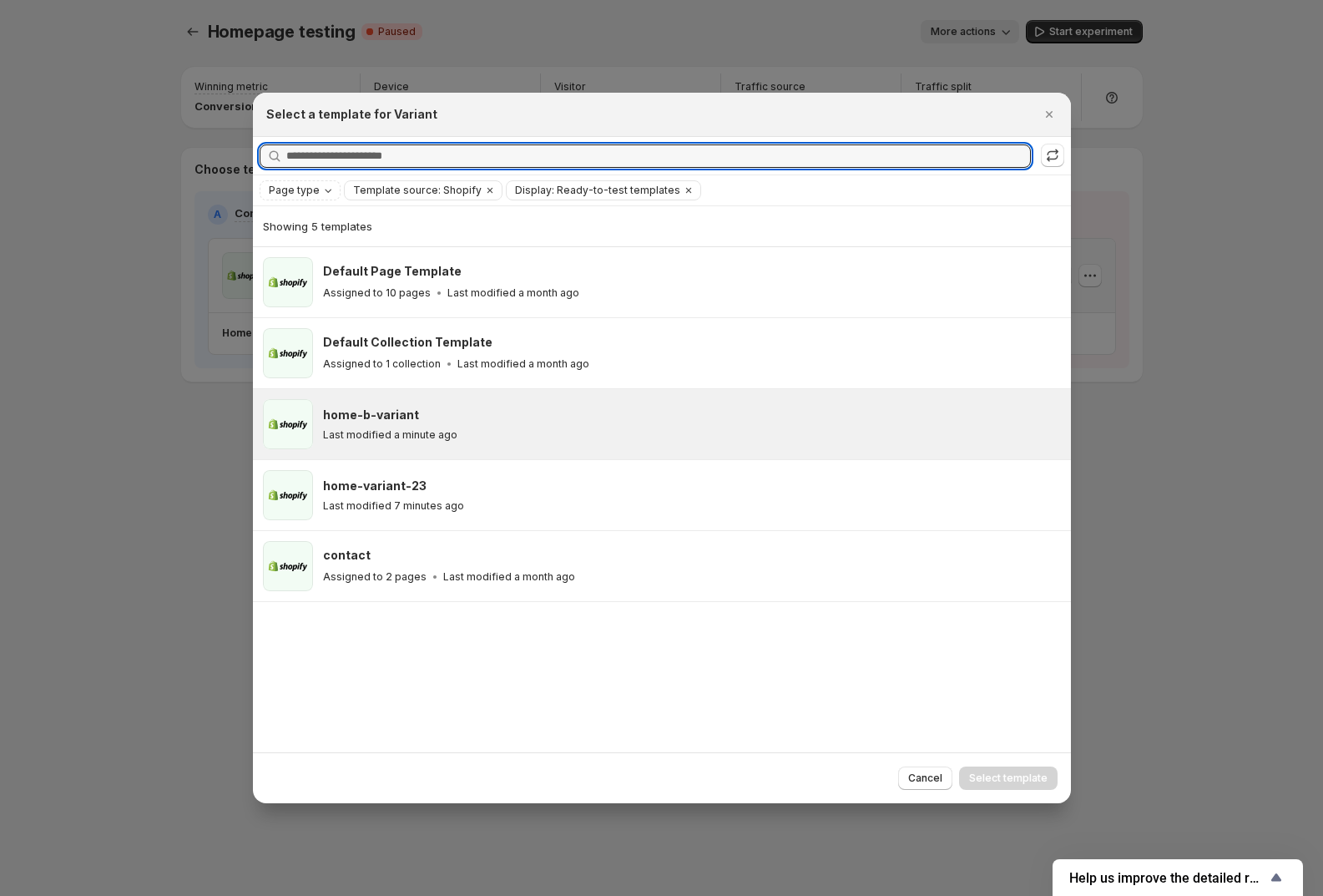
click at [396, 452] on div "home-b-variant Last modified a minute ago" at bounding box center [662, 425] width 818 height 70
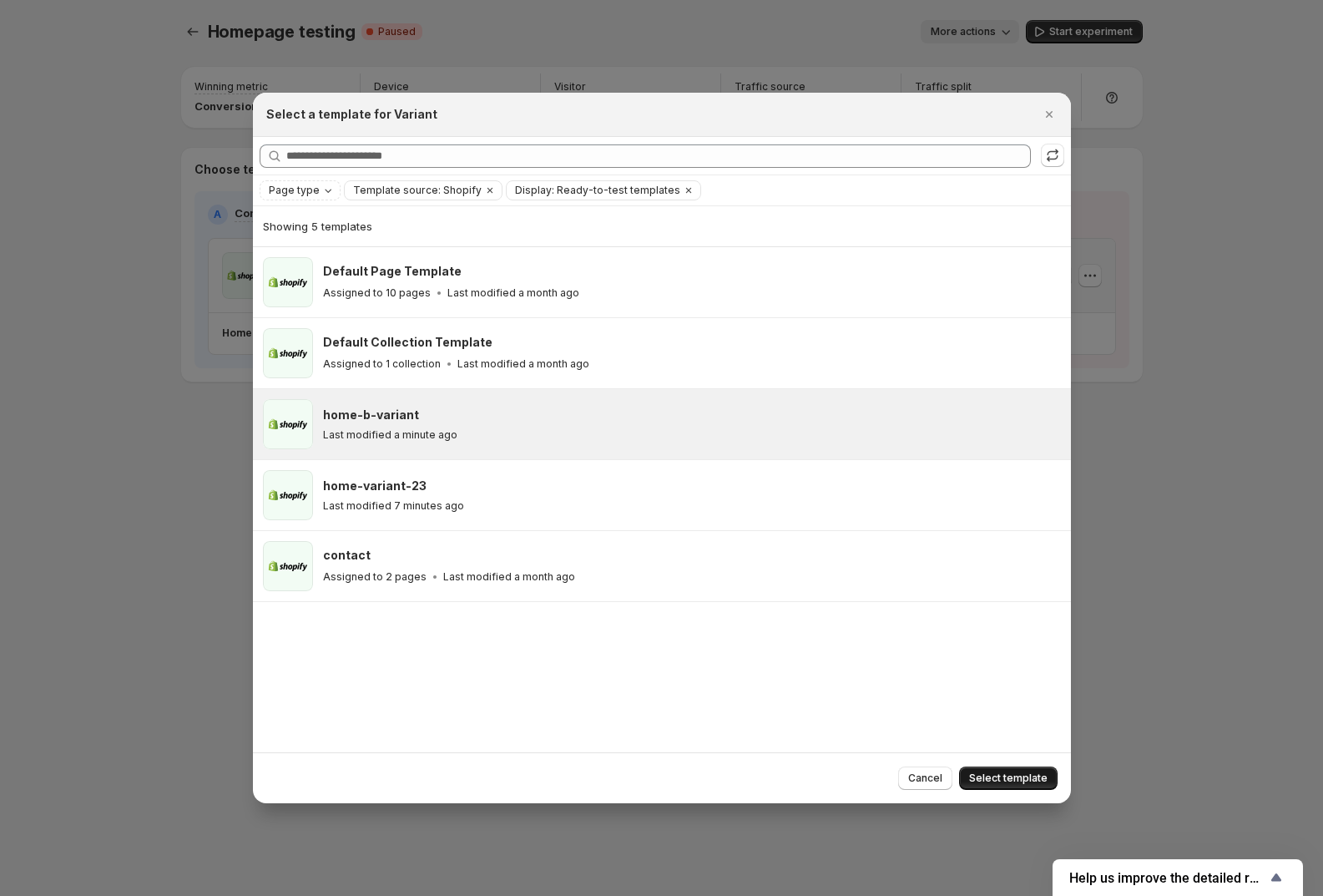
click at [1036, 780] on span "Select template" at bounding box center [1008, 778] width 79 height 14
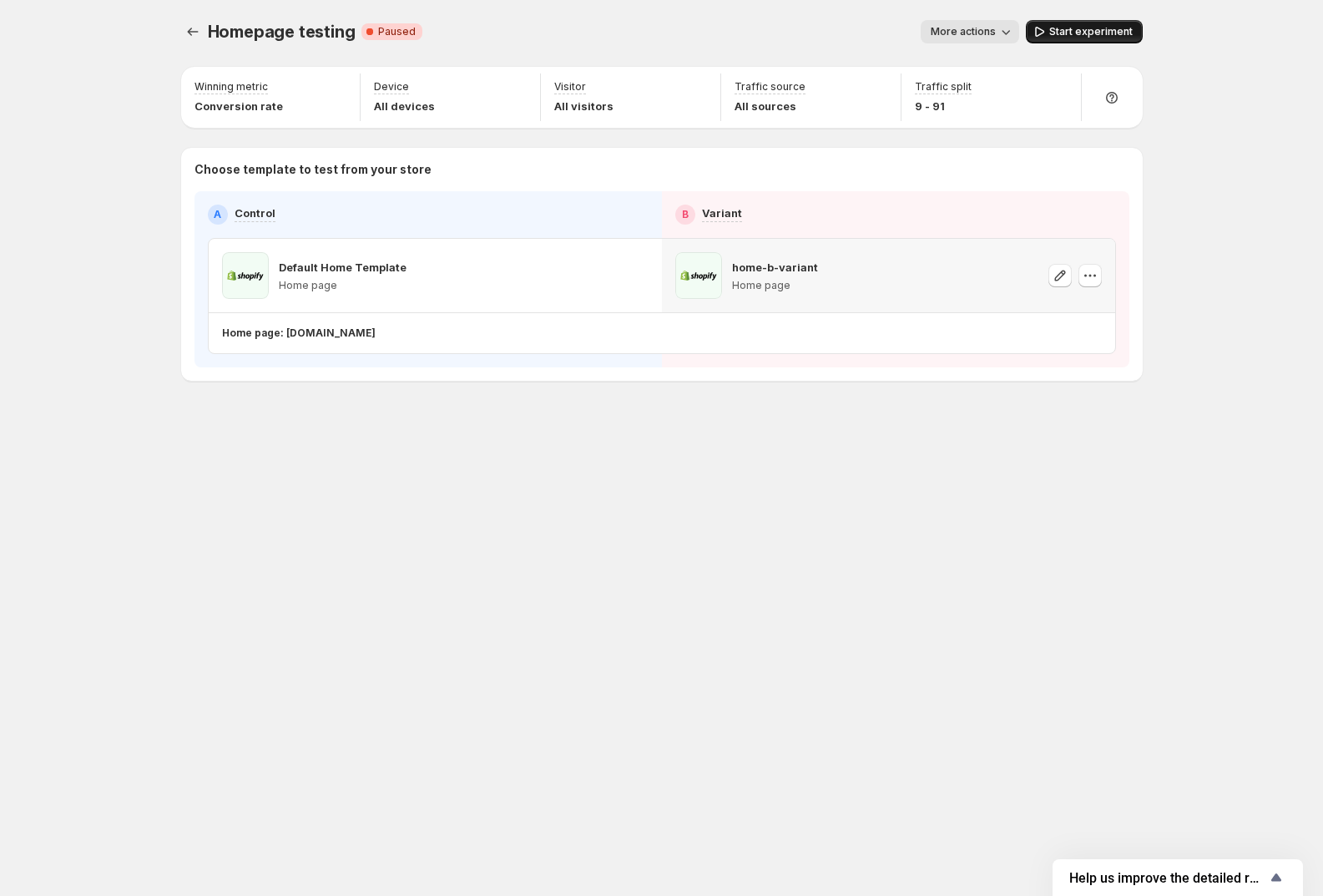
click at [1077, 36] on span "Start experiment" at bounding box center [1091, 32] width 83 height 14
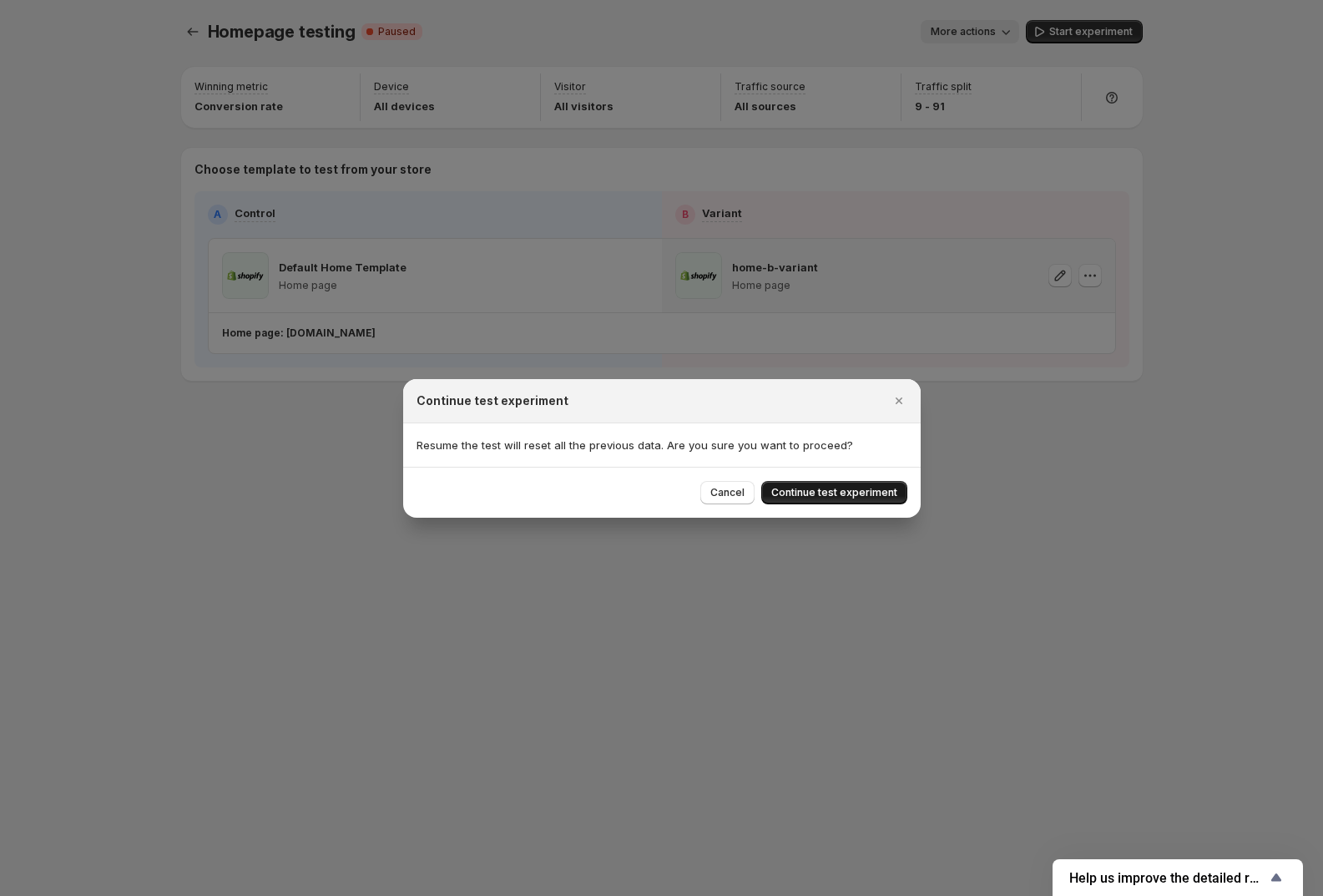
click at [815, 500] on button "Continue test experiment" at bounding box center [834, 493] width 146 height 23
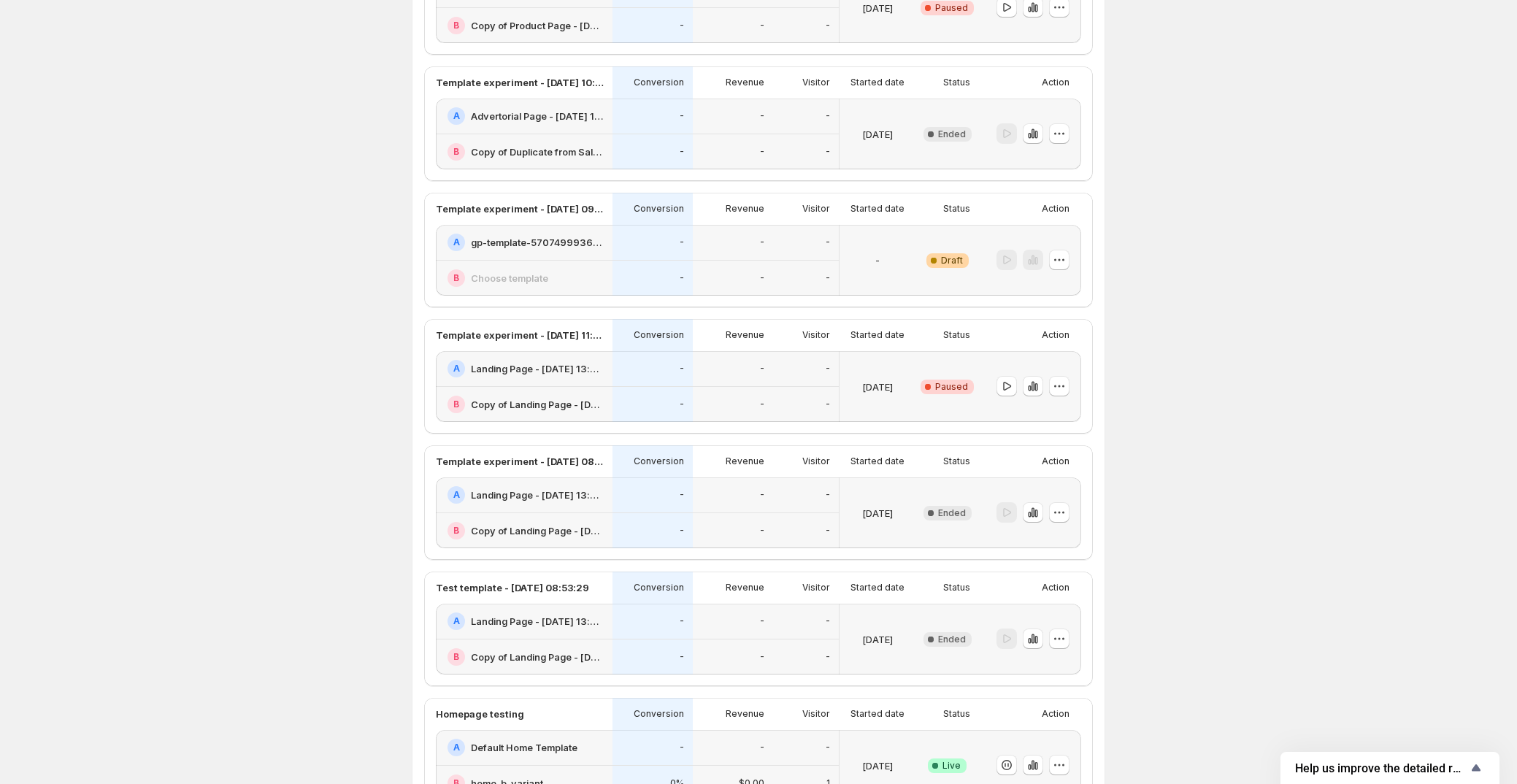
scroll to position [695, 0]
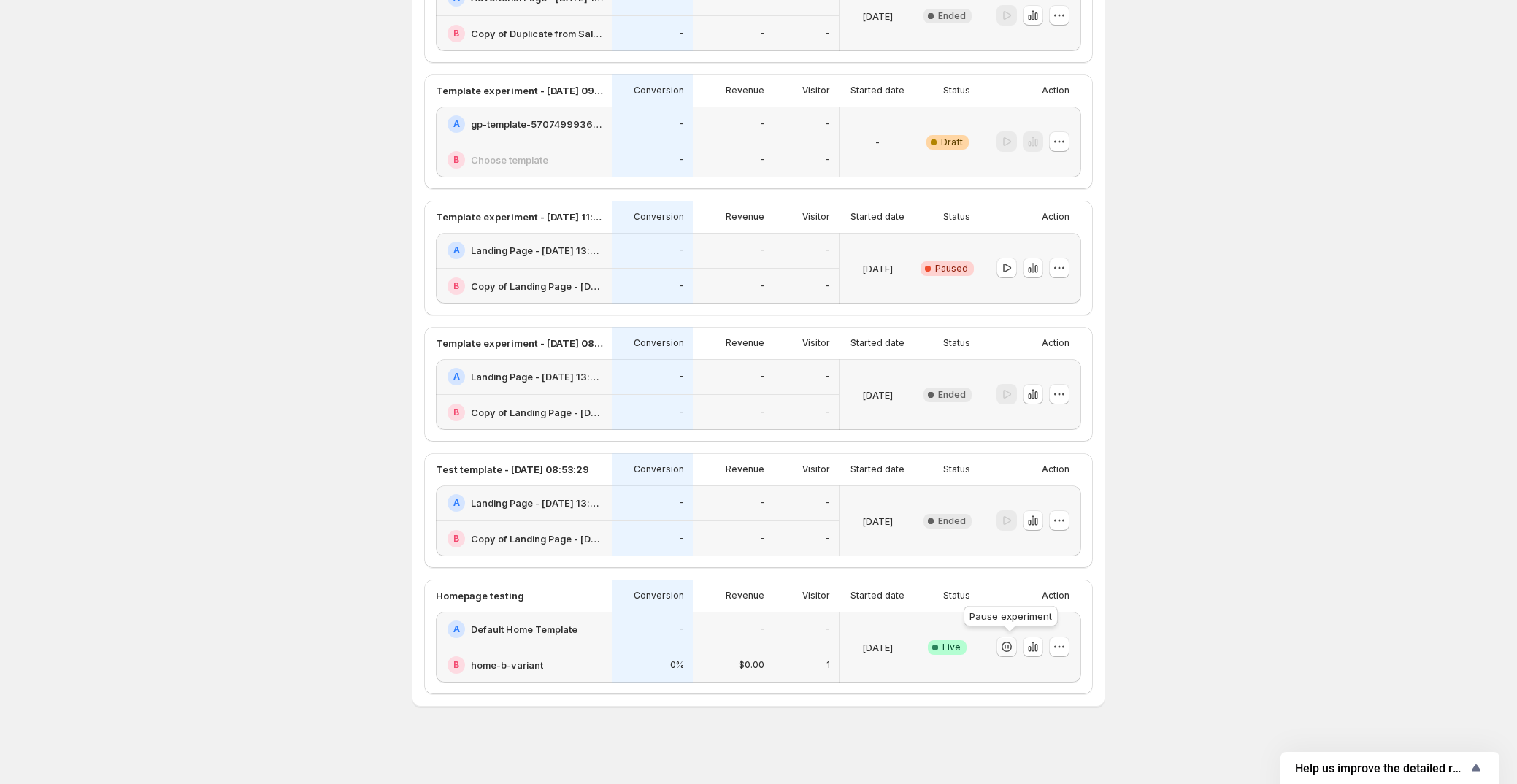
click at [1010, 649] on icon "button" at bounding box center [1006, 647] width 10 height 10
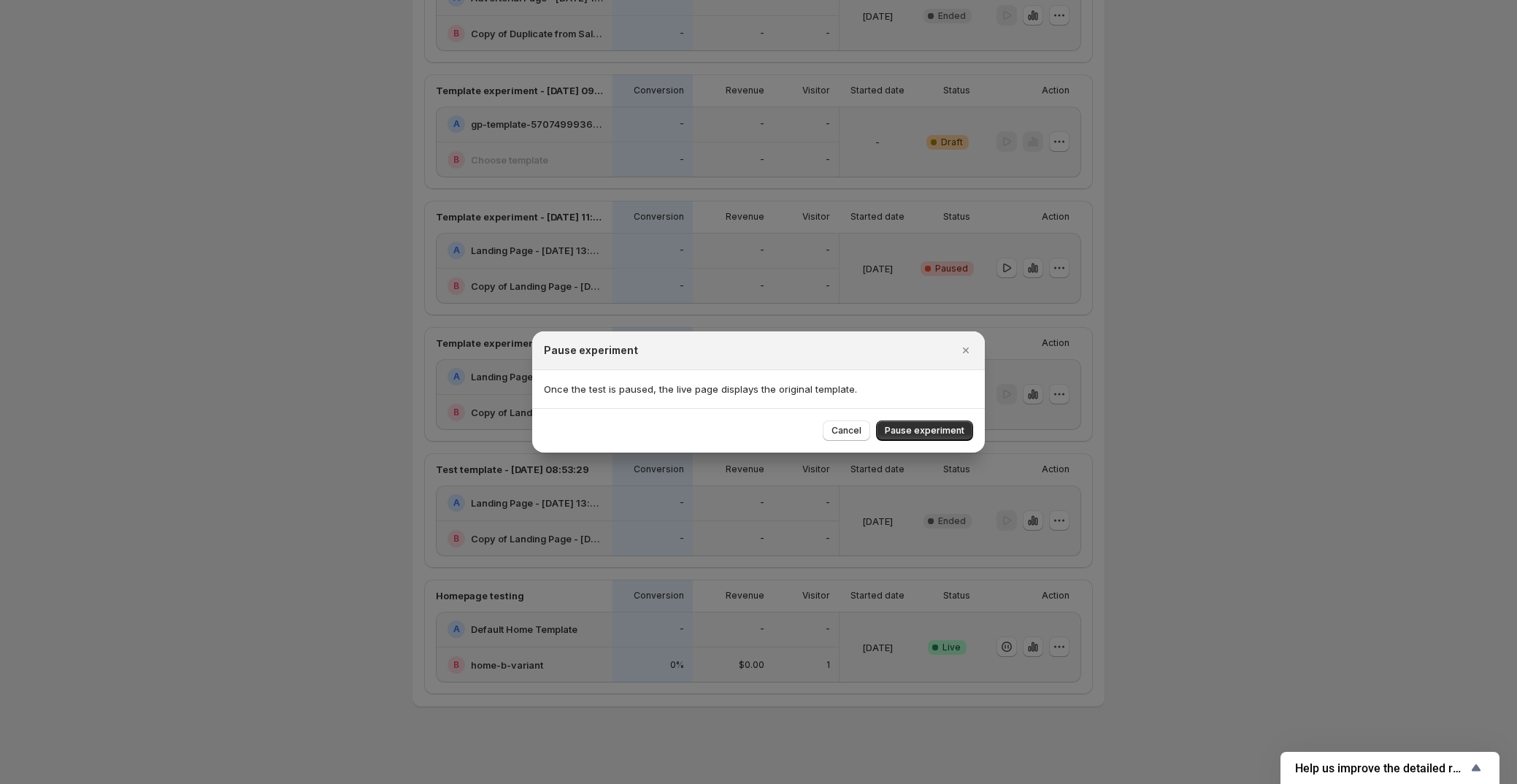
click at [956, 355] on button "Close" at bounding box center [966, 351] width 21 height 21
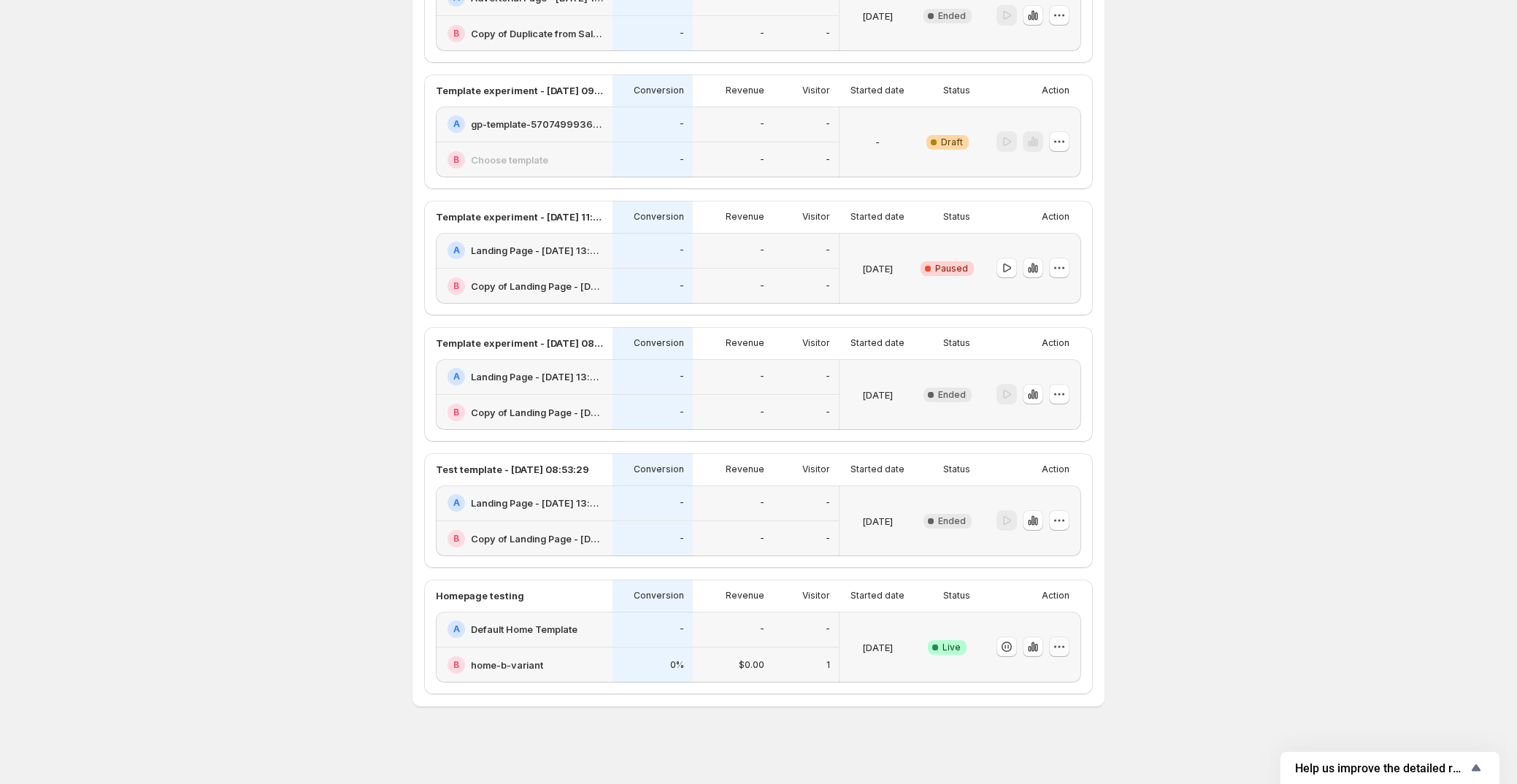
click at [1069, 647] on button "button" at bounding box center [1060, 647] width 21 height 21
click at [1035, 581] on span "End experiment" at bounding box center [1036, 579] width 71 height 12
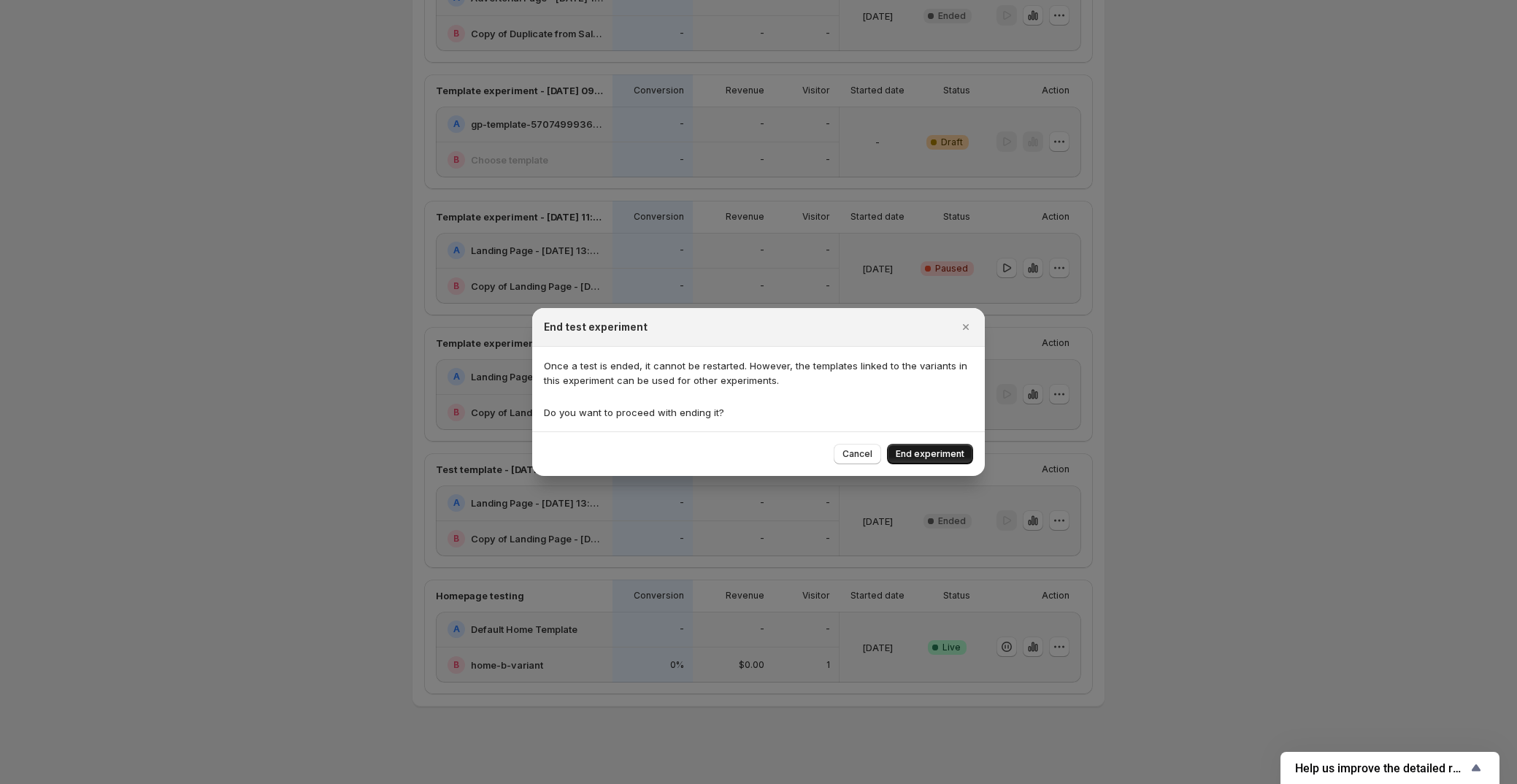
click at [920, 453] on span "End experiment" at bounding box center [929, 454] width 69 height 12
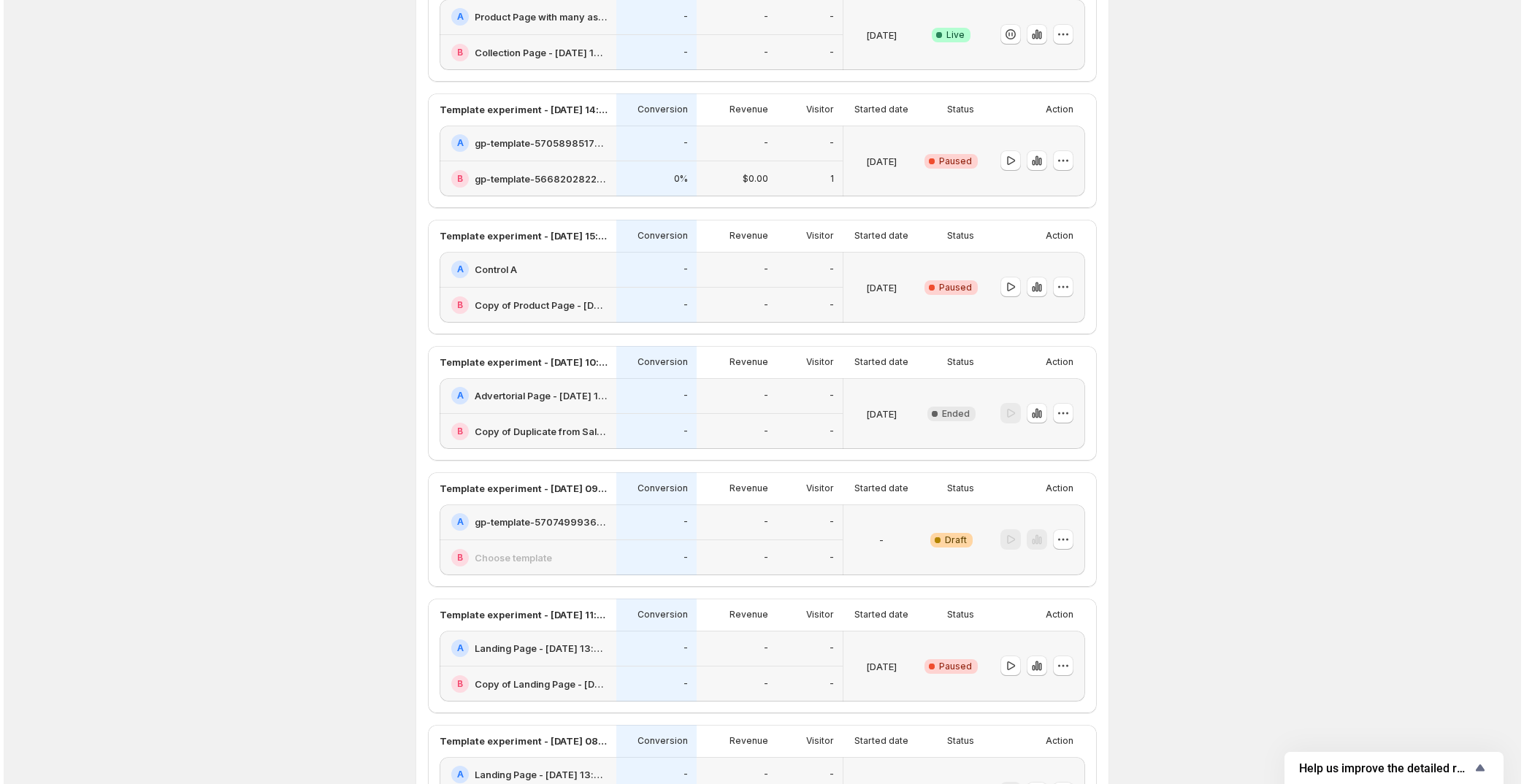
scroll to position [0, 0]
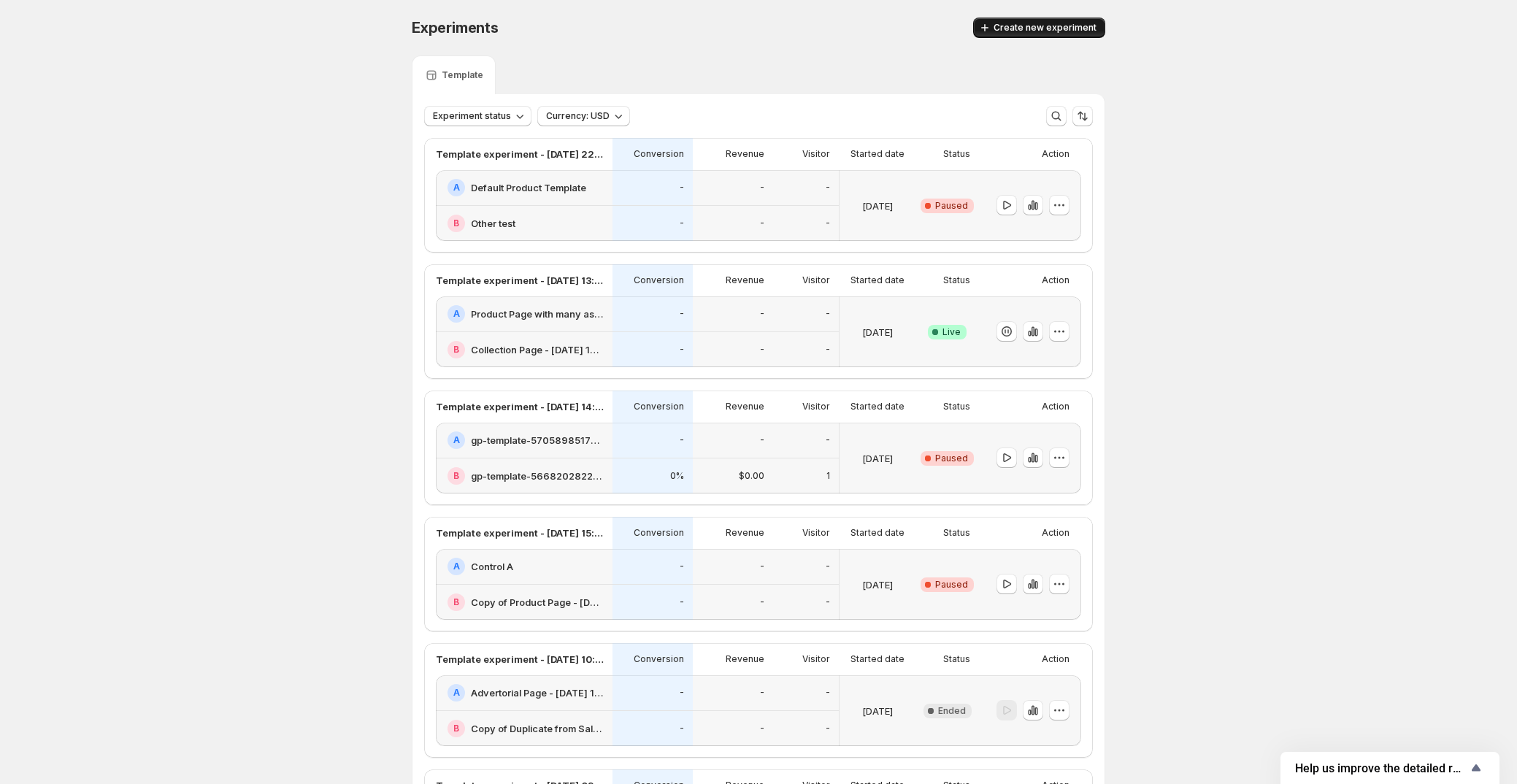
click at [1006, 24] on span "Create new experiment" at bounding box center [1045, 28] width 103 height 12
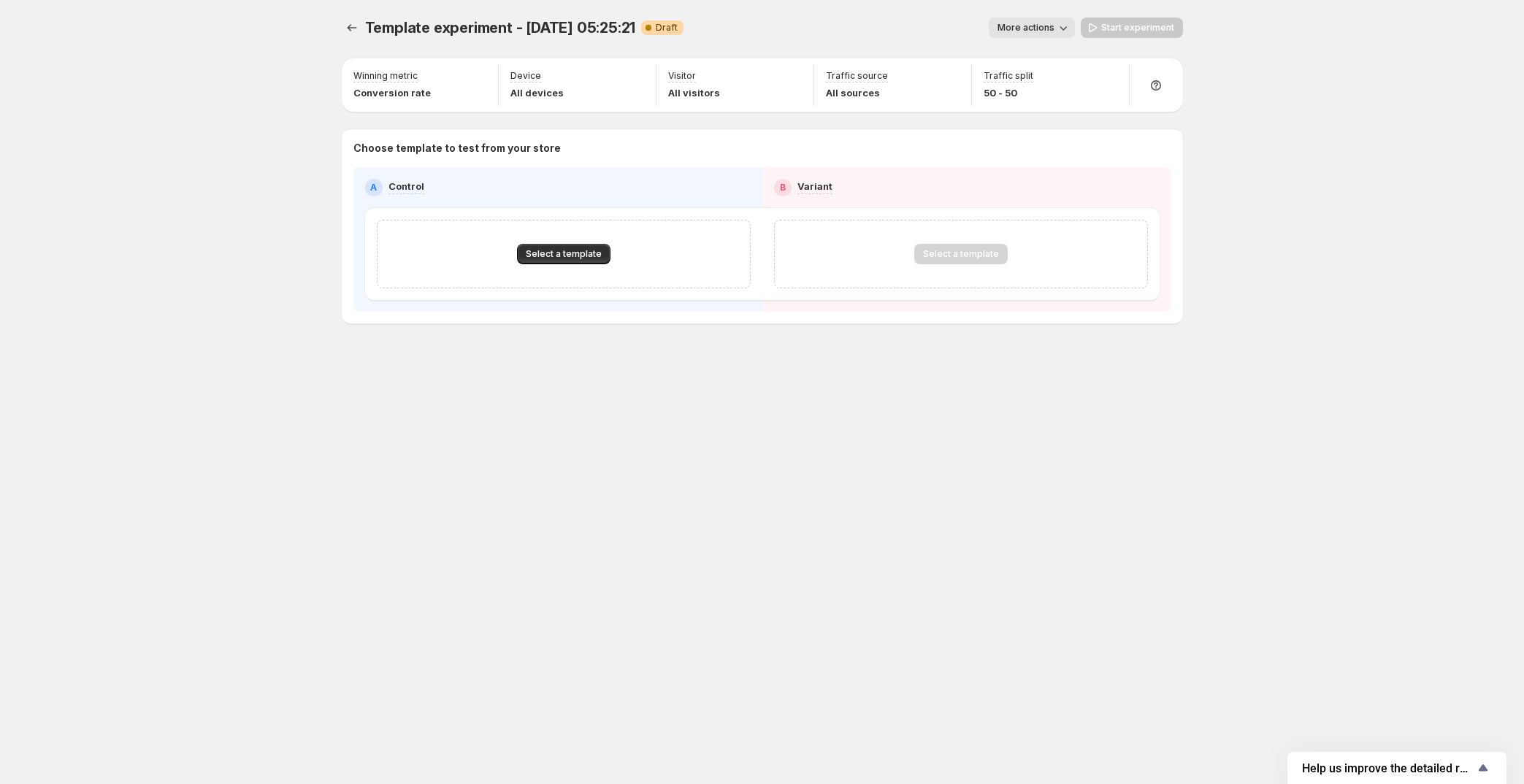
click at [1034, 35] on button "More actions" at bounding box center [1031, 28] width 86 height 21
click at [1029, 92] on button "Rename" at bounding box center [1046, 83] width 99 height 24
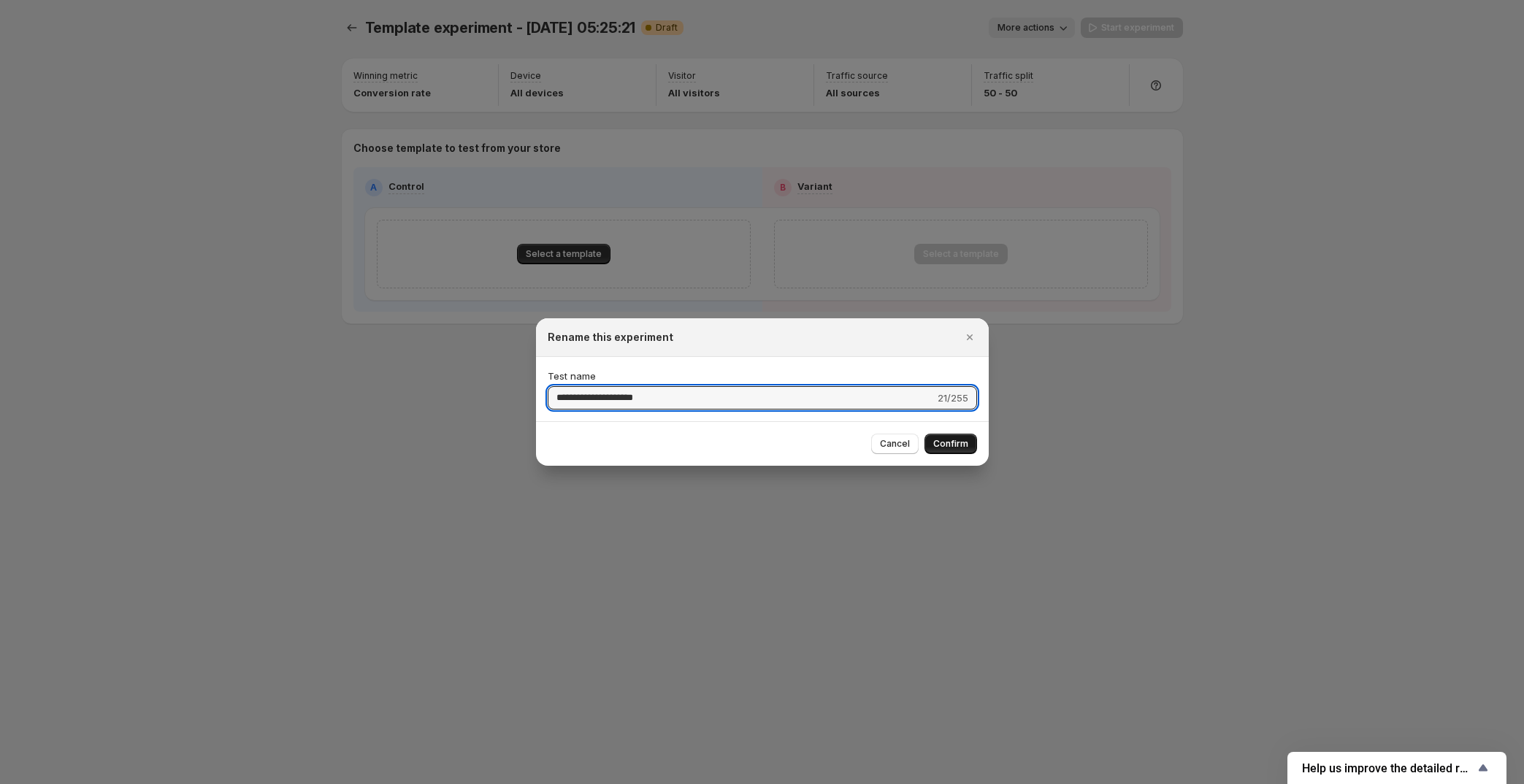
type input "**********"
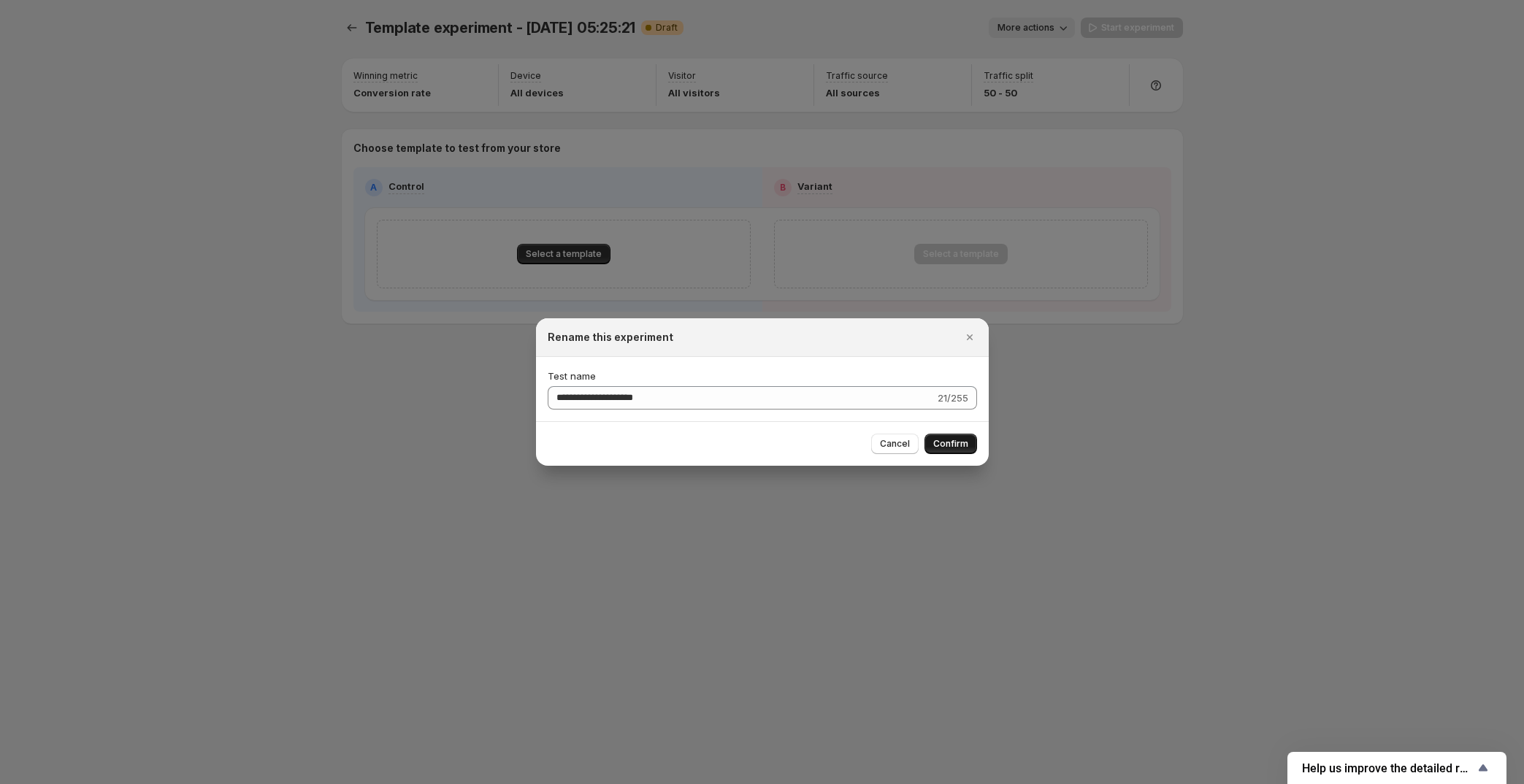
click at [953, 440] on span "Confirm" at bounding box center [951, 444] width 35 height 12
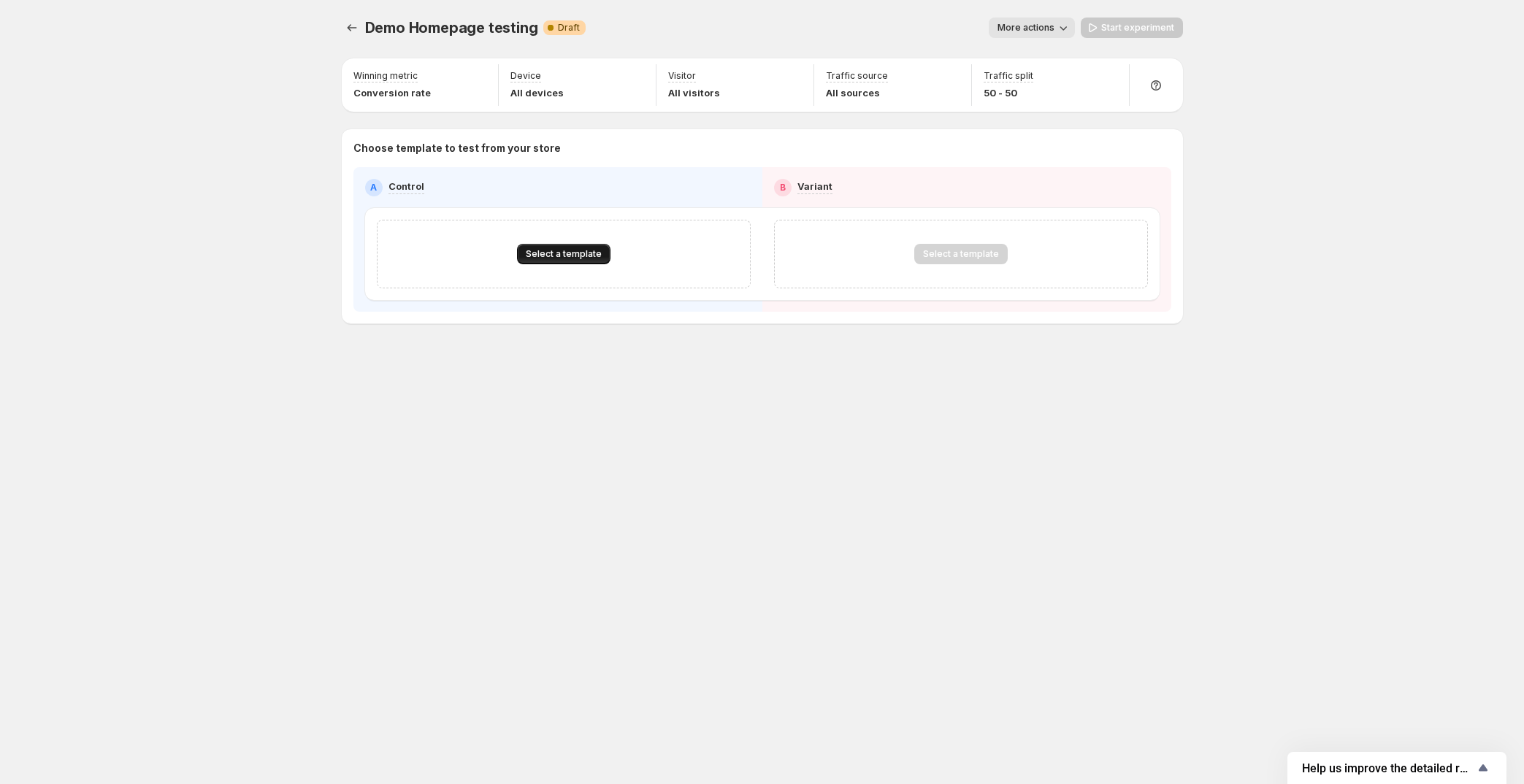
click at [574, 252] on span "Select a template" at bounding box center [564, 253] width 76 height 12
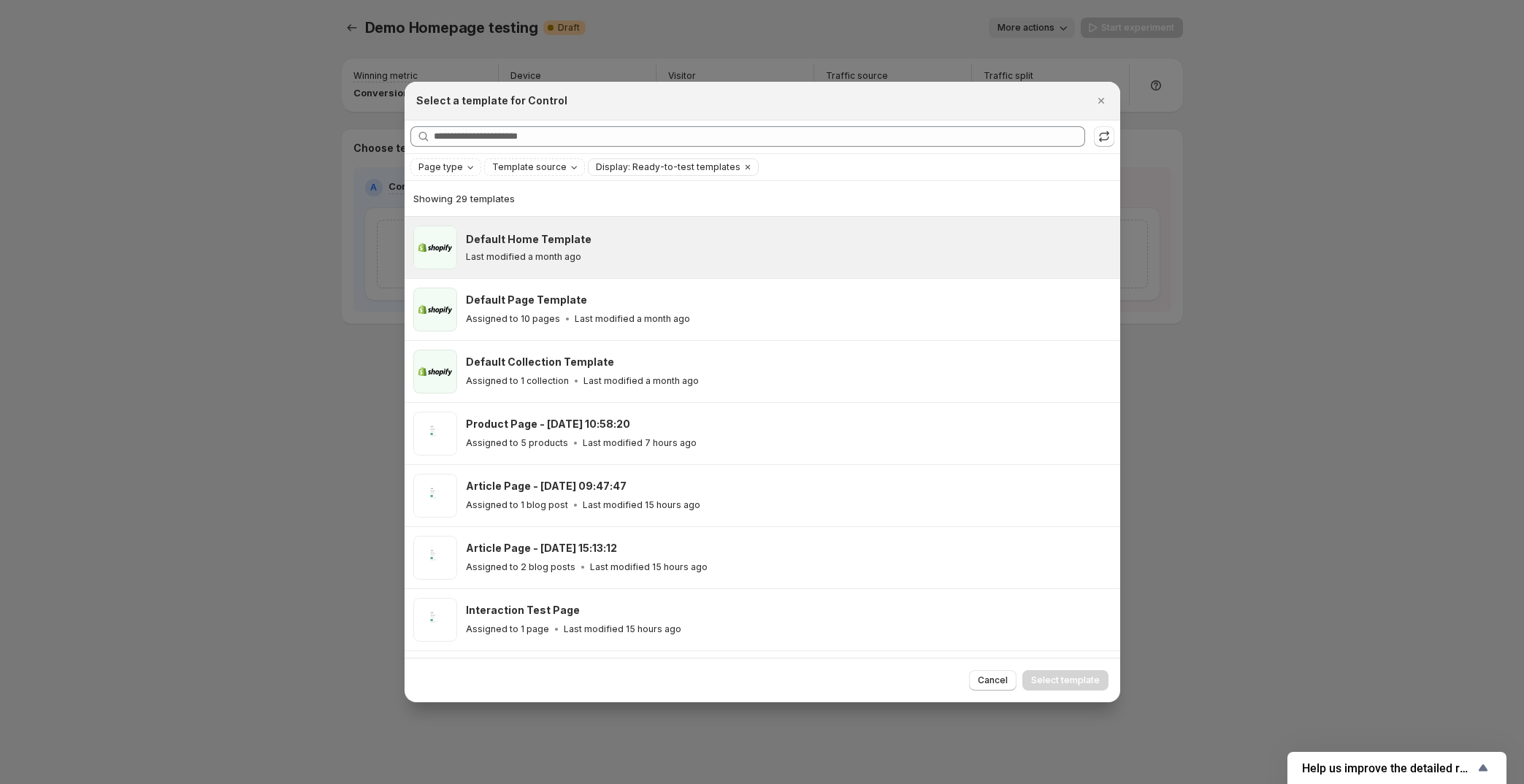
click at [567, 251] on p "Last modified a month ago" at bounding box center [524, 257] width 115 height 12
click at [1071, 684] on span "Select template" at bounding box center [1064, 680] width 69 height 12
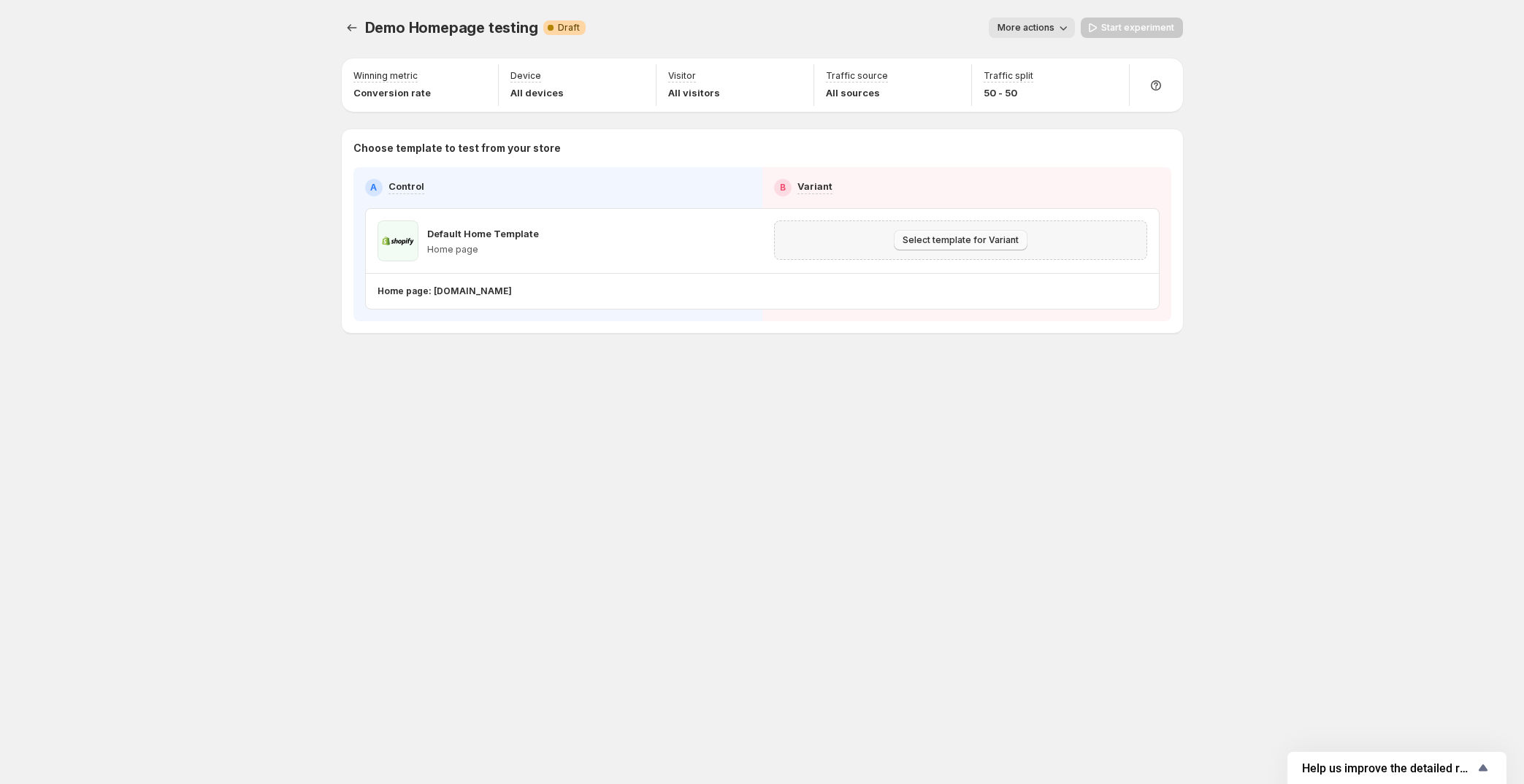
click at [972, 244] on span "Select template for Variant" at bounding box center [960, 240] width 116 height 12
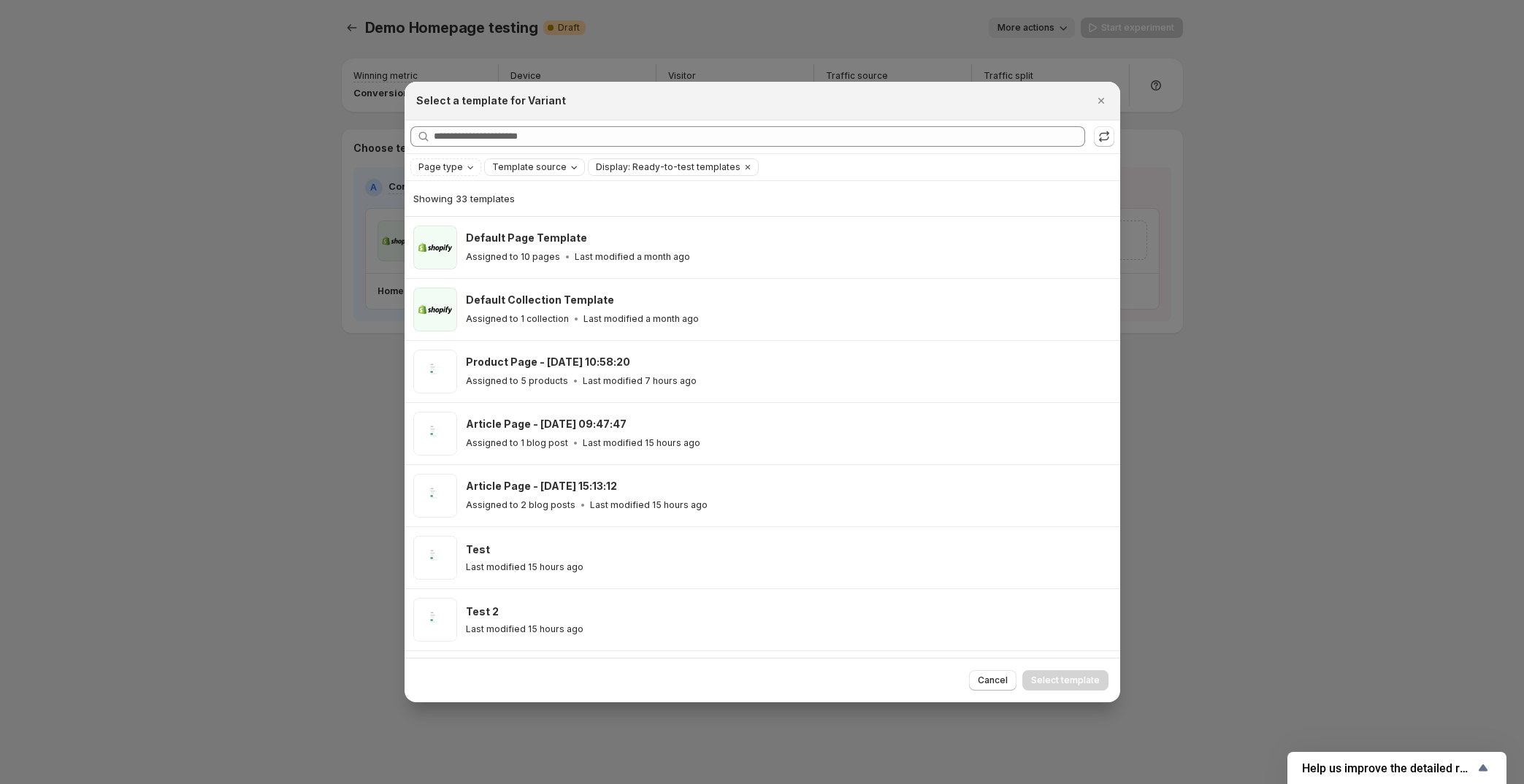
click at [501, 167] on span "Template source" at bounding box center [529, 167] width 74 height 12
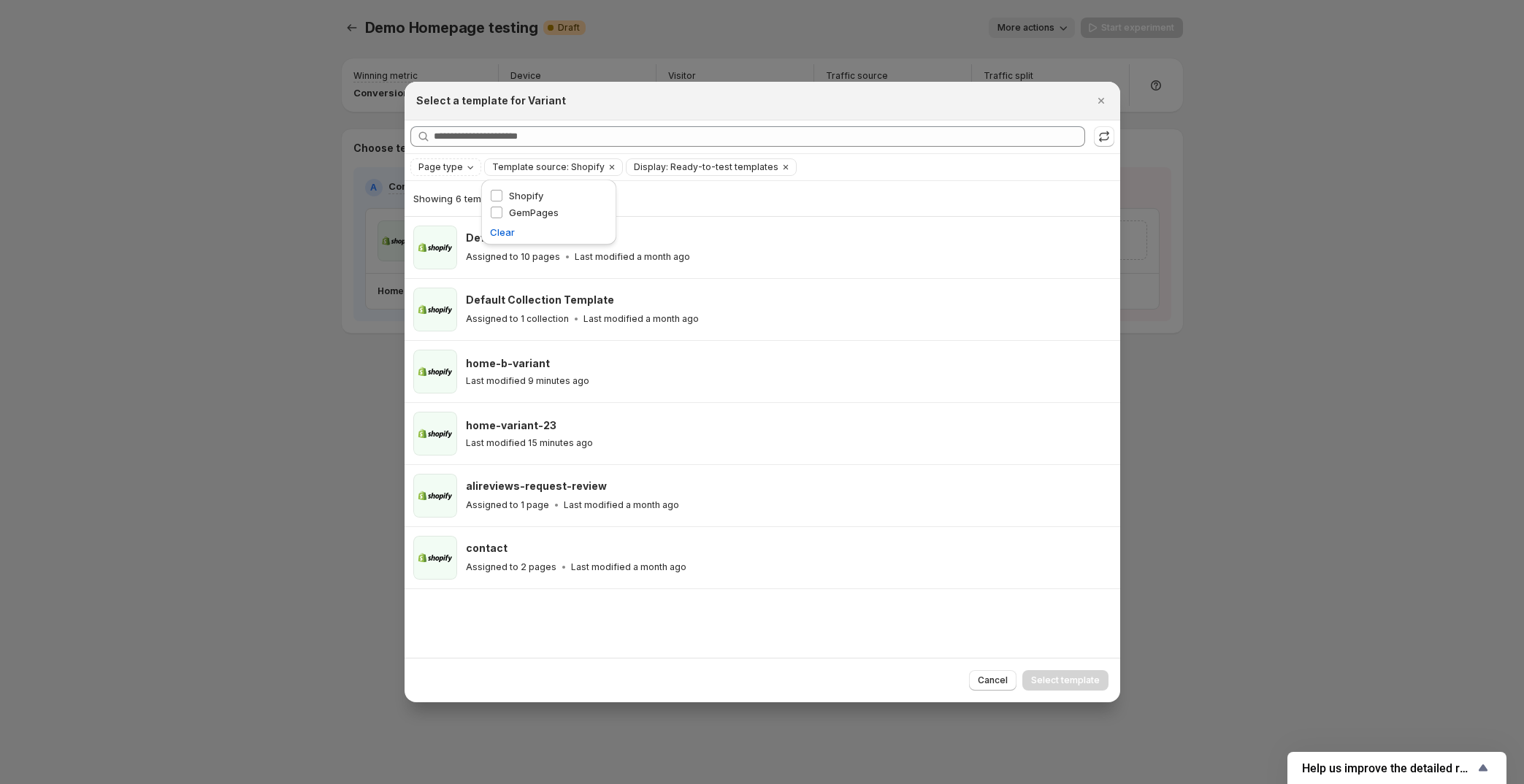
click at [811, 196] on div "Showing 6 templates" at bounding box center [762, 198] width 698 height 14
click at [1097, 137] on icon ":r2v:" at bounding box center [1104, 137] width 14 height 14
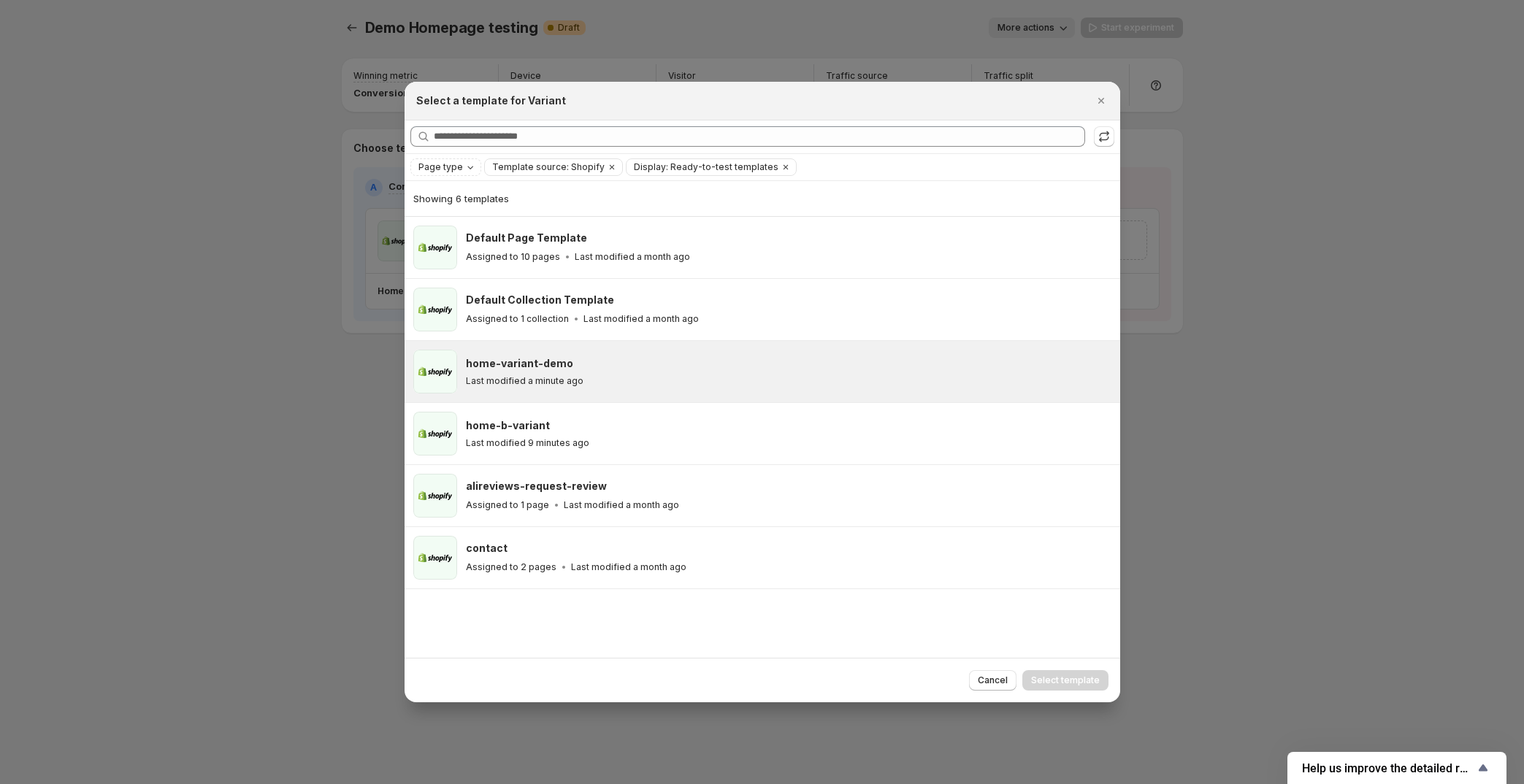
click at [539, 377] on p "Last modified a minute ago" at bounding box center [524, 381] width 118 height 12
click at [1060, 682] on span "Select template" at bounding box center [1064, 680] width 69 height 12
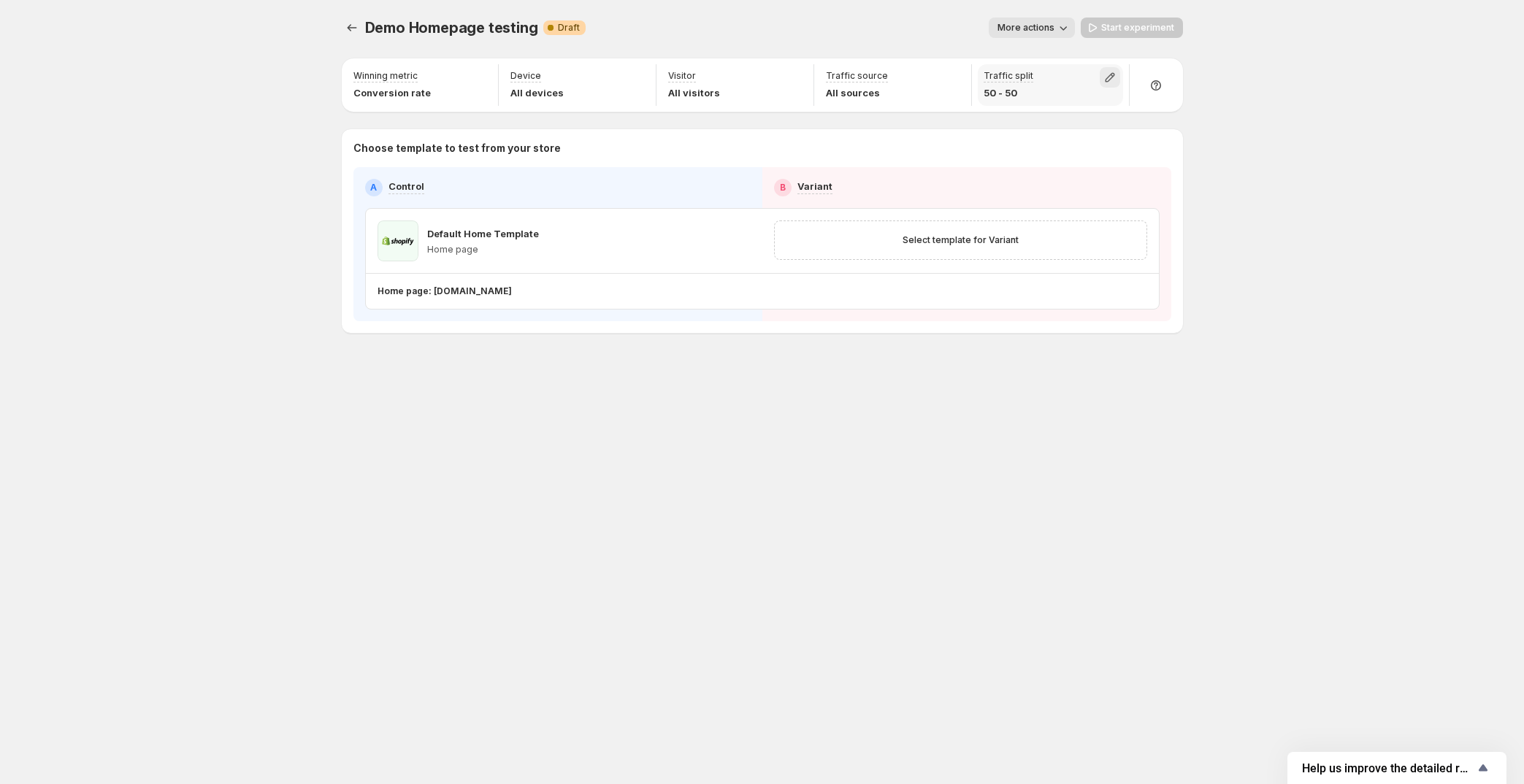
click at [1105, 72] on icon "button" at bounding box center [1109, 77] width 14 height 14
drag, startPoint x: 1110, startPoint y: 111, endPoint x: 989, endPoint y: 116, distance: 121.1
type input "*"
click at [1004, 116] on input "range" at bounding box center [1109, 109] width 210 height 21
click at [998, 433] on div "Demo Homepage testing. This page is ready Demo Homepage testing Warning Complet…" at bounding box center [761, 392] width 876 height 784
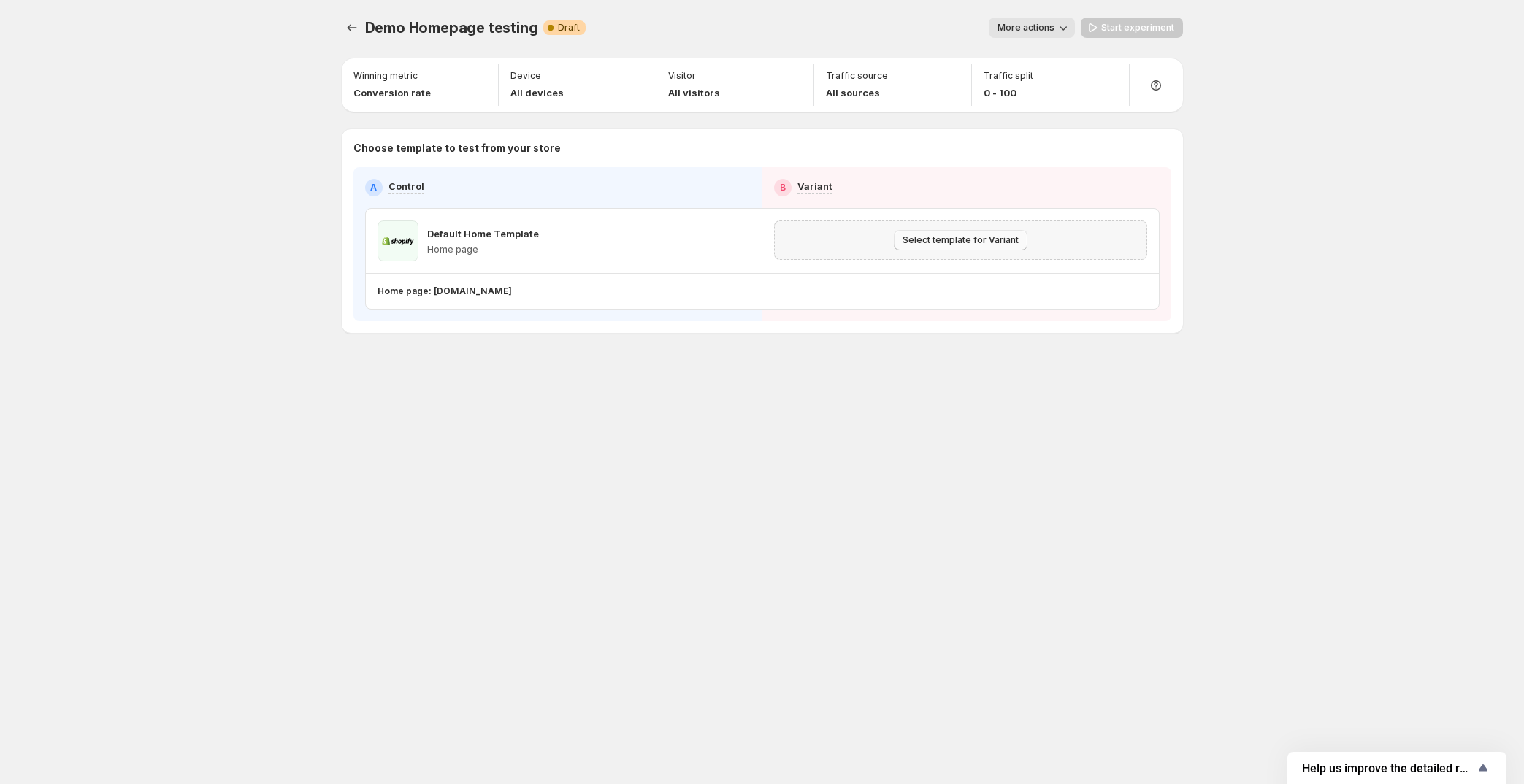
click at [993, 244] on span "Select template for Variant" at bounding box center [960, 240] width 116 height 12
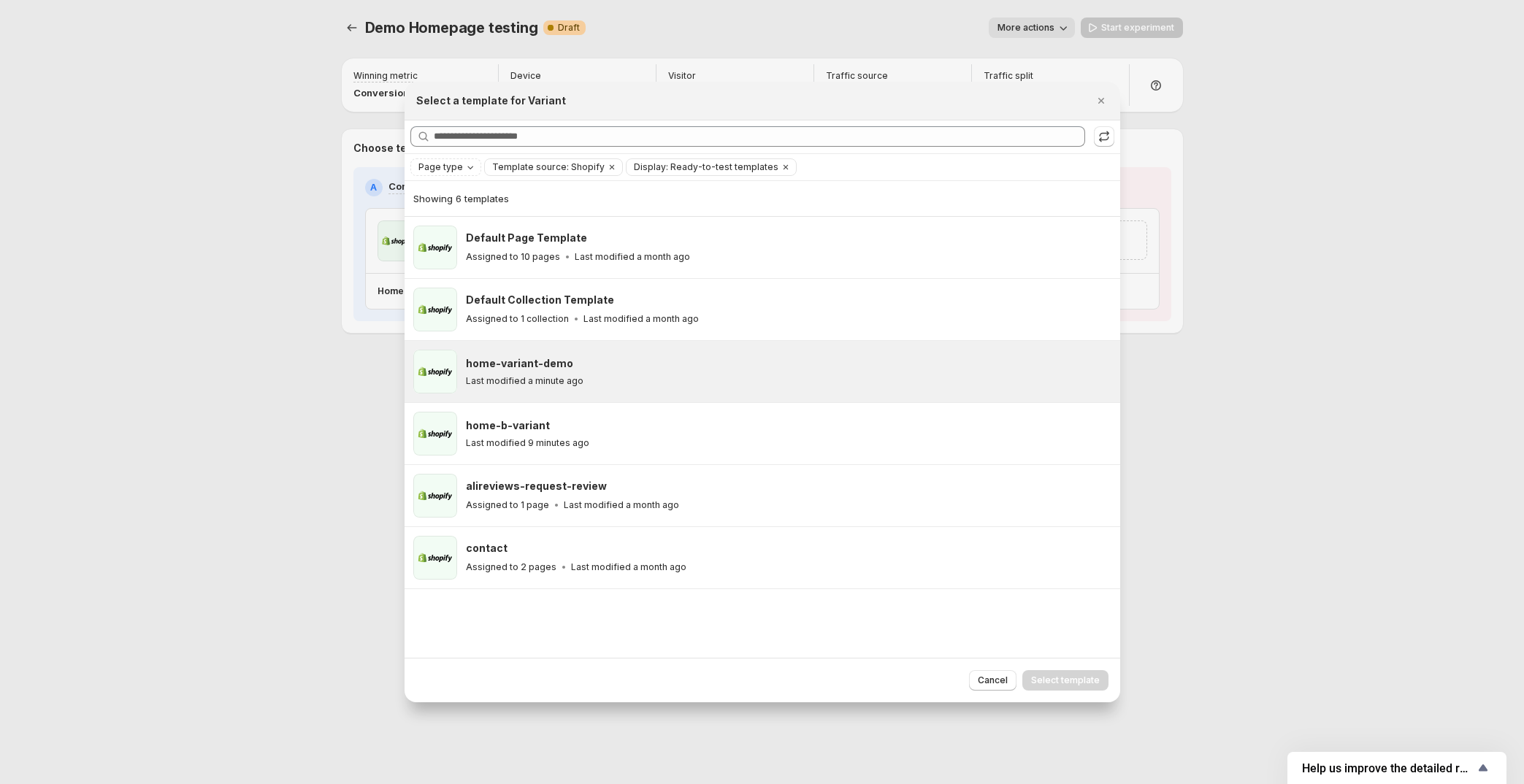
click at [612, 368] on div "home-variant-demo" at bounding box center [786, 363] width 641 height 14
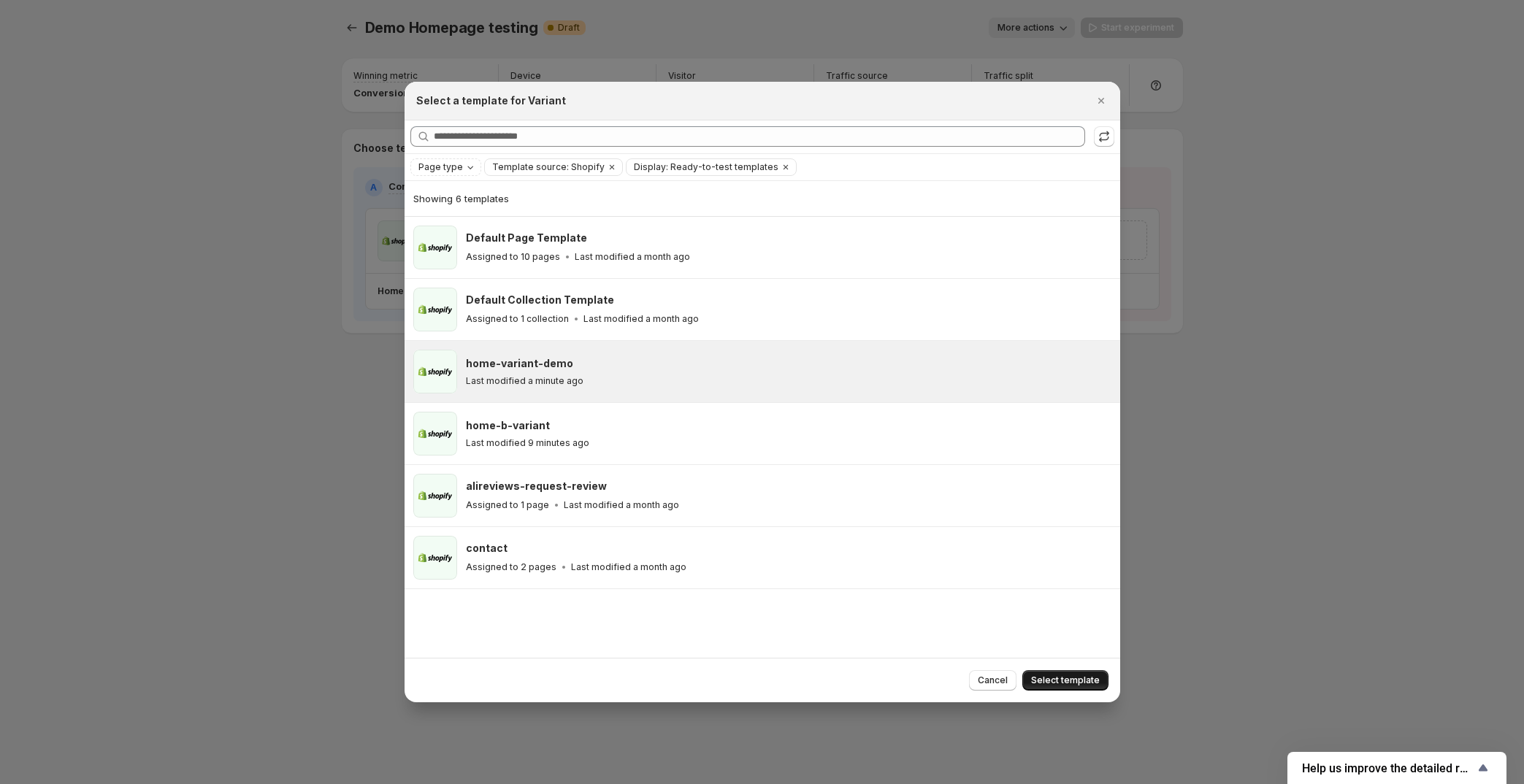
click at [1072, 677] on span "Select template" at bounding box center [1064, 680] width 69 height 12
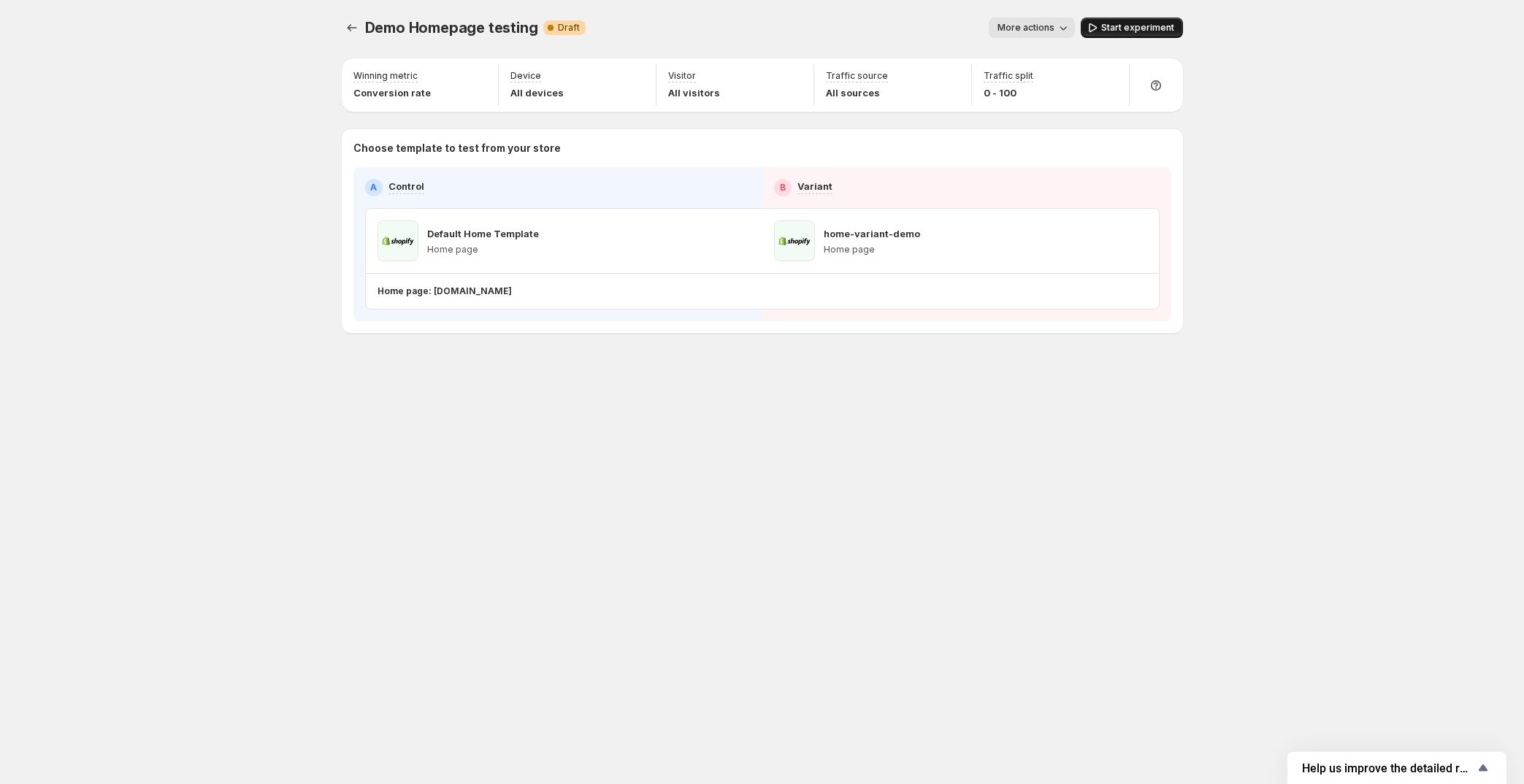
click at [1161, 22] on span "Start experiment" at bounding box center [1137, 28] width 73 height 12
drag, startPoint x: 566, startPoint y: 291, endPoint x: 430, endPoint y: 289, distance: 136.0
click at [430, 289] on div "Home page: [DOMAIN_NAME]" at bounding box center [759, 291] width 764 height 12
copy p "[DOMAIN_NAME]"
